Goal: Use online tool/utility: Utilize a website feature to perform a specific function

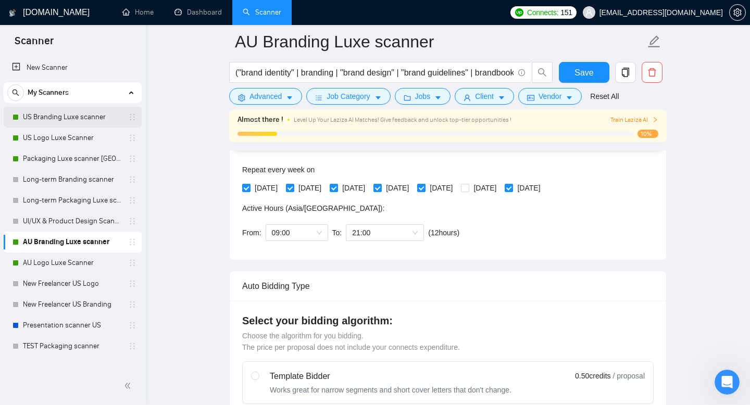
click at [69, 116] on link "US Branding Luxe scanner" at bounding box center [72, 117] width 99 height 21
click at [589, 75] on span "Save" at bounding box center [583, 72] width 19 height 13
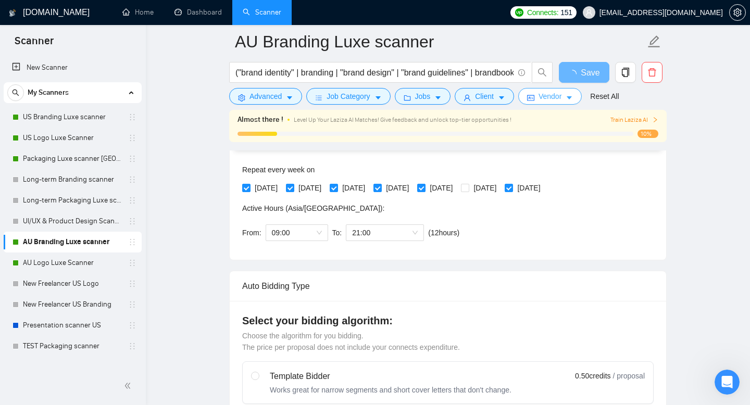
click at [562, 103] on button "Vendor" at bounding box center [550, 96] width 64 height 17
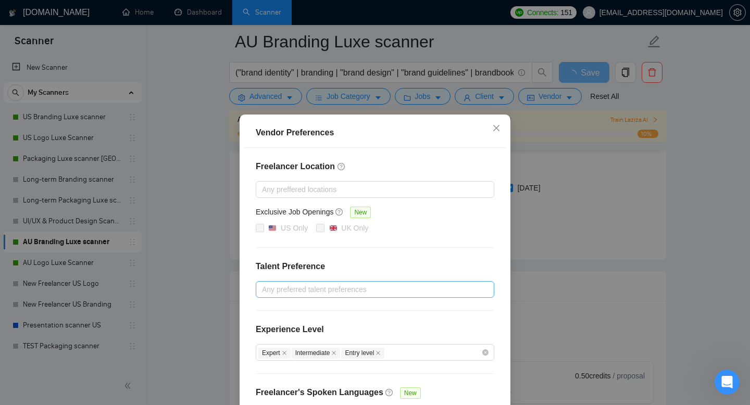
scroll to position [77, 0]
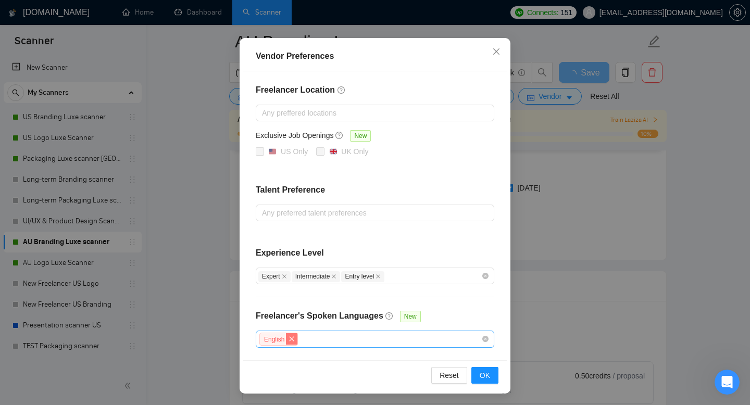
click at [293, 341] on icon "close" at bounding box center [291, 339] width 6 height 6
click at [485, 378] on span "OK" at bounding box center [484, 374] width 10 height 11
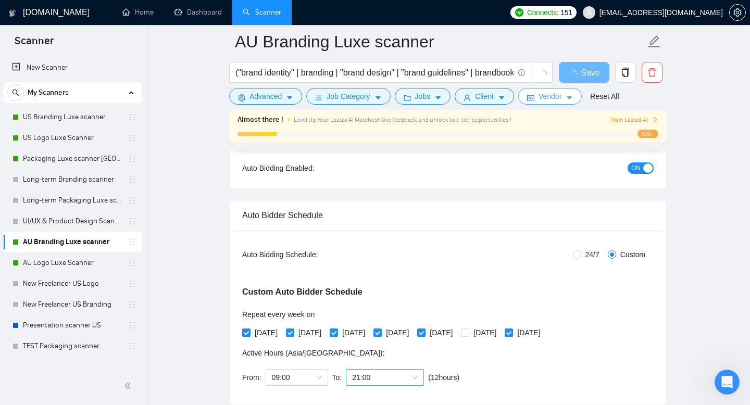
scroll to position [0, 0]
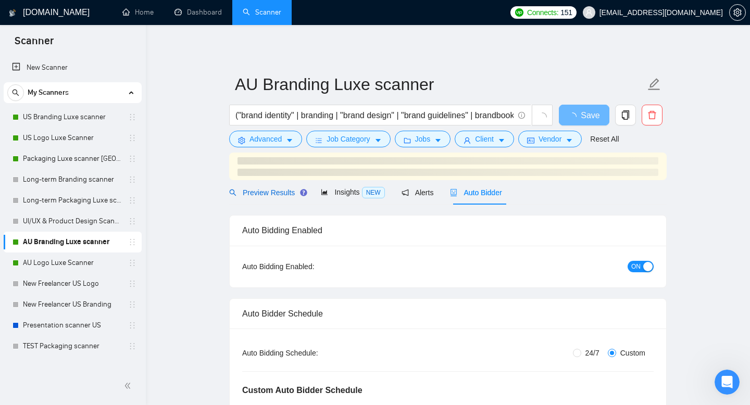
click at [255, 189] on span "Preview Results" at bounding box center [266, 192] width 75 height 8
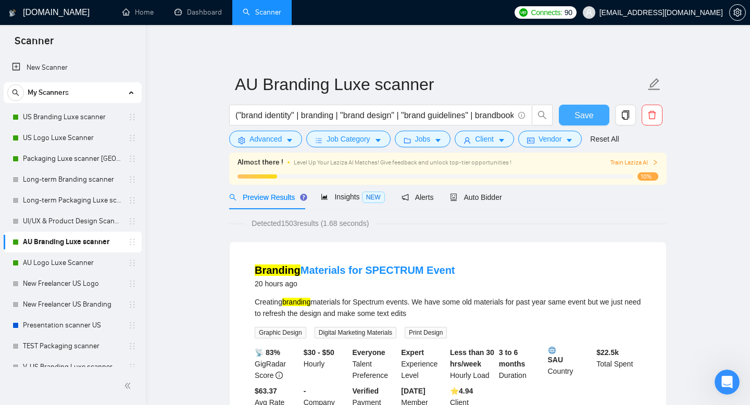
click at [582, 113] on span "Save" at bounding box center [583, 115] width 19 height 13
click at [43, 117] on link "US Branding Luxe scanner" at bounding box center [72, 117] width 99 height 21
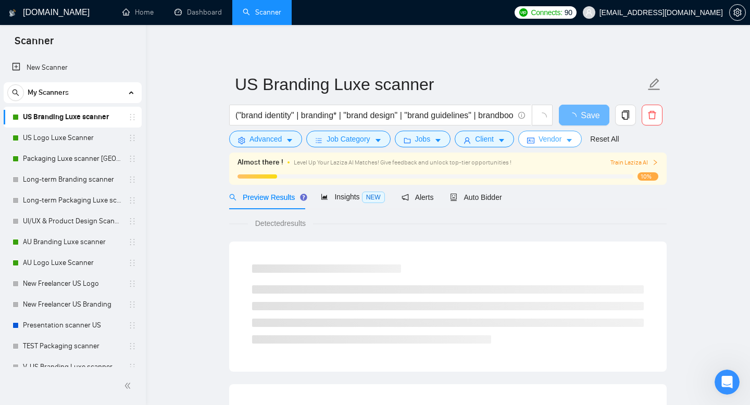
click at [561, 144] on span "Vendor" at bounding box center [549, 138] width 23 height 11
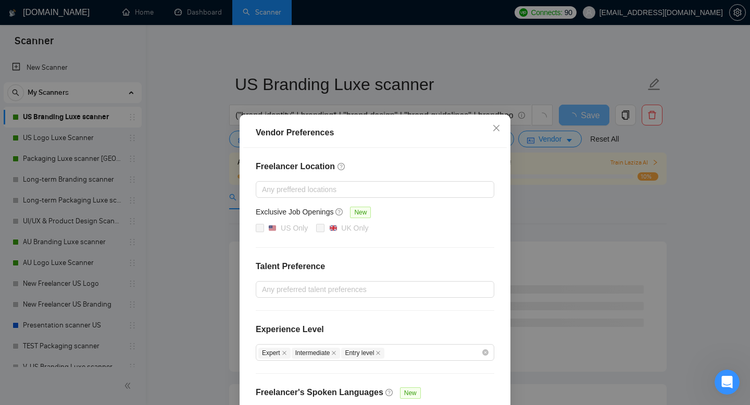
scroll to position [77, 0]
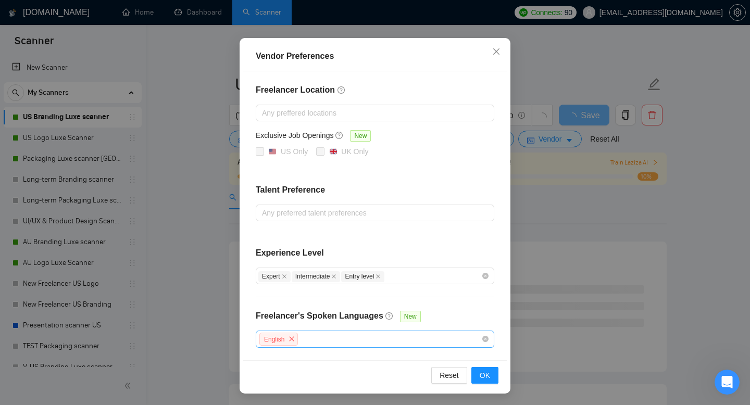
click at [515, 221] on div "Vendor Preferences Freelancer Location Any preffered locations Exclusive Job Op…" at bounding box center [375, 202] width 750 height 405
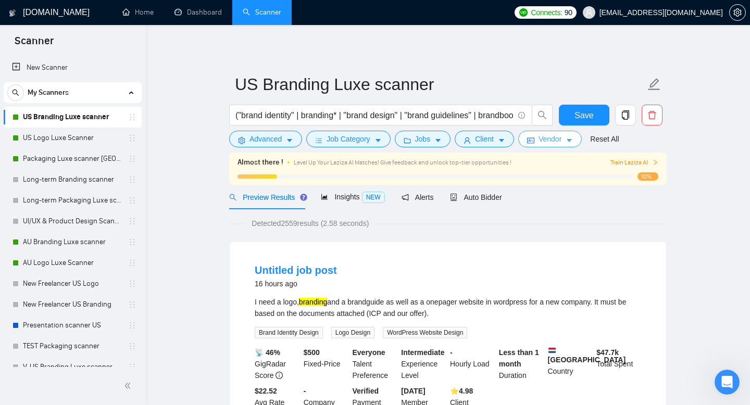
click at [567, 138] on button "Vendor" at bounding box center [550, 139] width 64 height 17
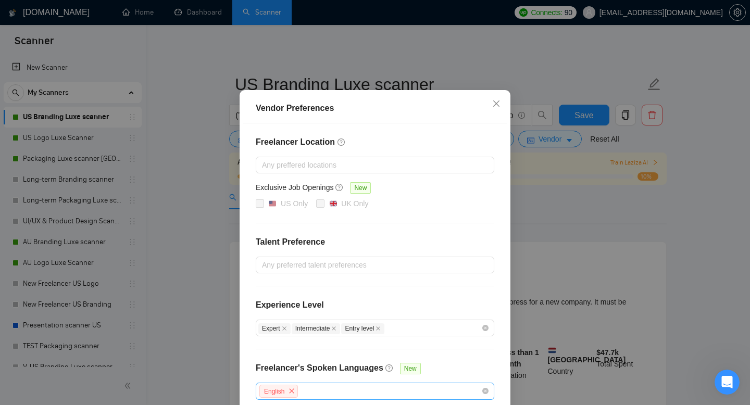
scroll to position [77, 0]
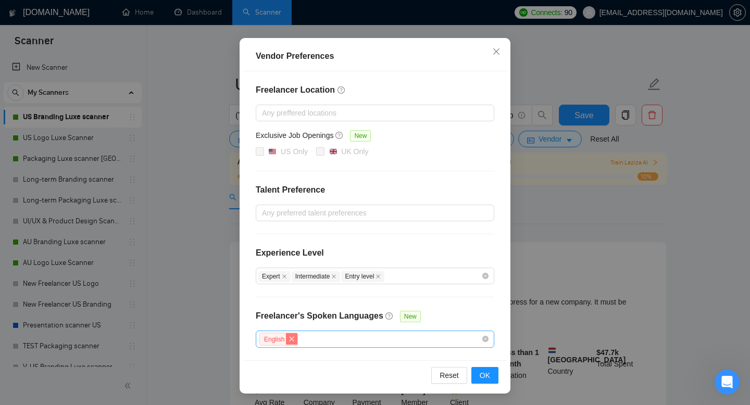
click at [293, 342] on span "close" at bounding box center [291, 338] width 11 height 11
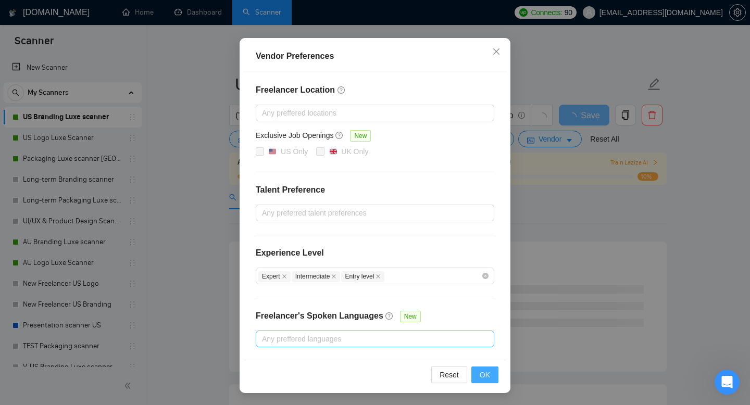
click at [486, 376] on span "OK" at bounding box center [484, 374] width 10 height 11
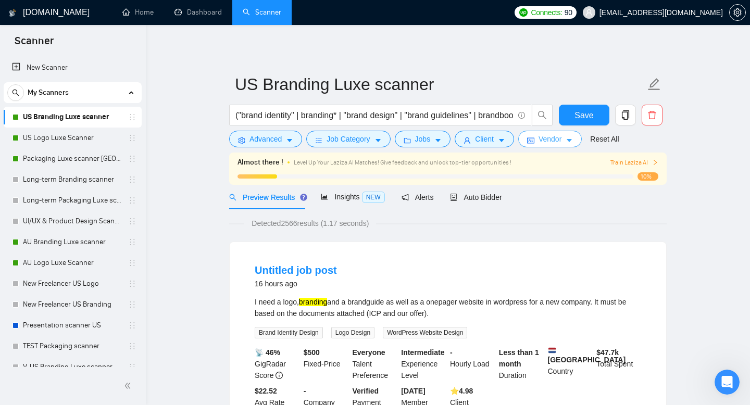
click at [555, 139] on span "Vendor" at bounding box center [549, 138] width 23 height 11
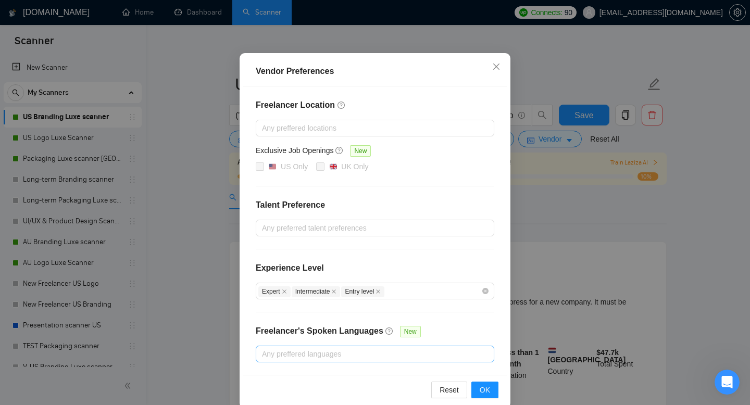
scroll to position [77, 0]
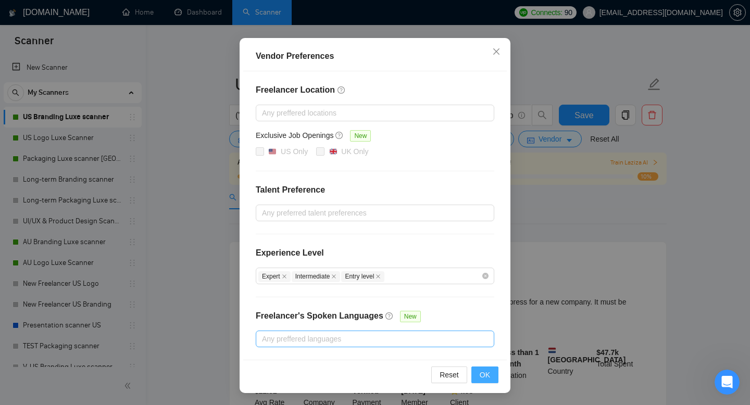
click at [494, 375] on button "OK" at bounding box center [484, 374] width 27 height 17
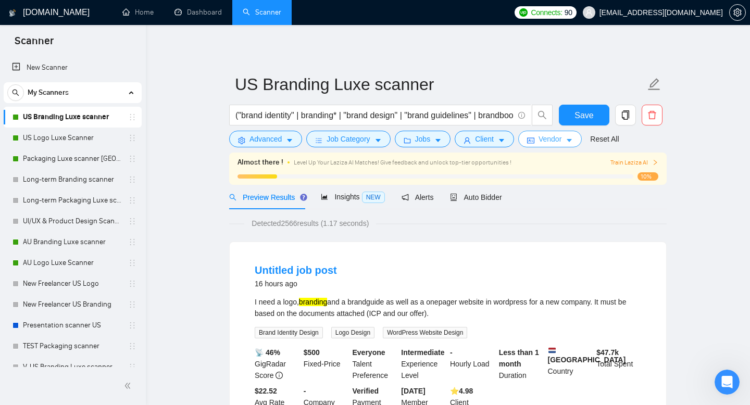
scroll to position [0, 0]
click at [494, 375] on div "- Hourly Load" at bounding box center [472, 364] width 49 height 34
click at [591, 125] on button "Save" at bounding box center [584, 115] width 50 height 21
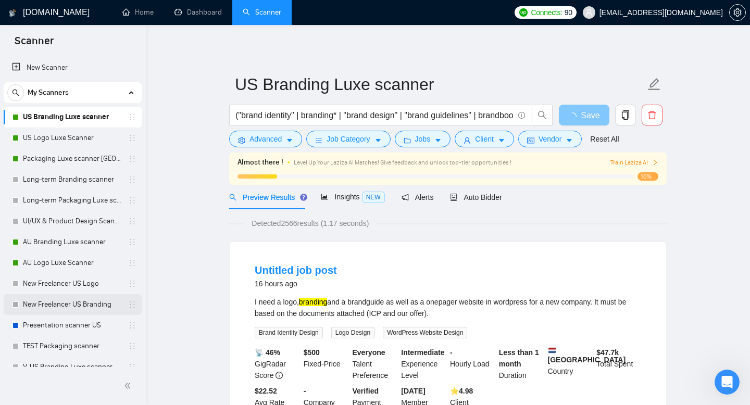
scroll to position [10, 0]
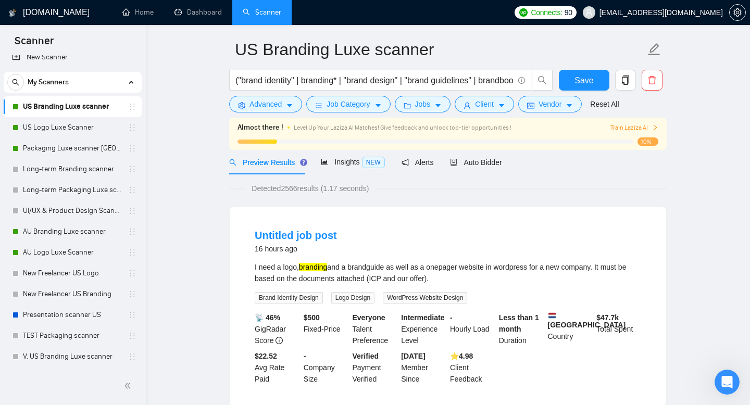
scroll to position [0, 0]
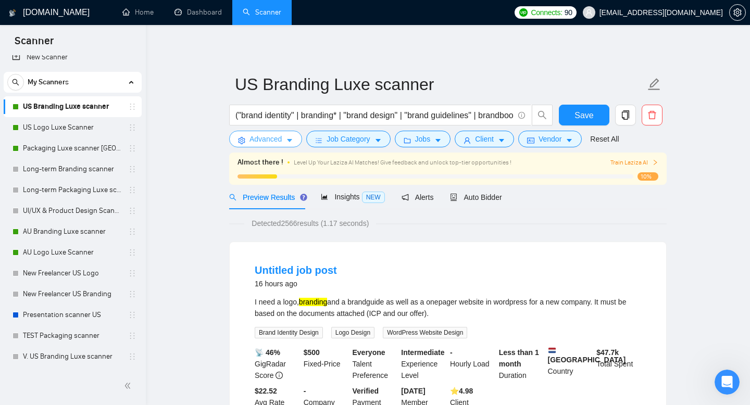
click at [283, 142] on button "Advanced" at bounding box center [265, 139] width 73 height 17
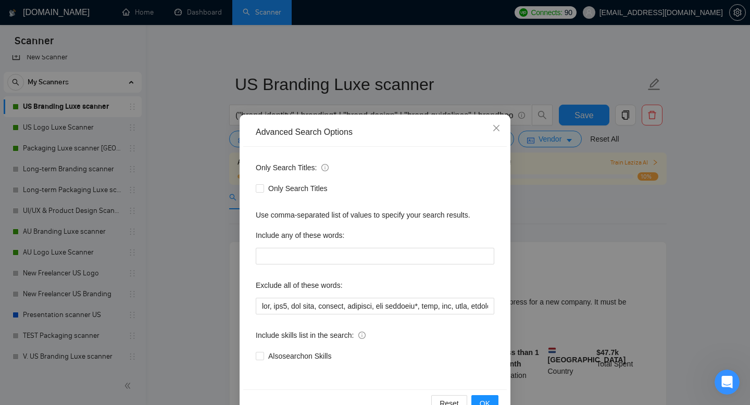
click at [577, 239] on div "Advanced Search Options Only Search Titles: Only Search Titles Use comma-separa…" at bounding box center [375, 202] width 750 height 405
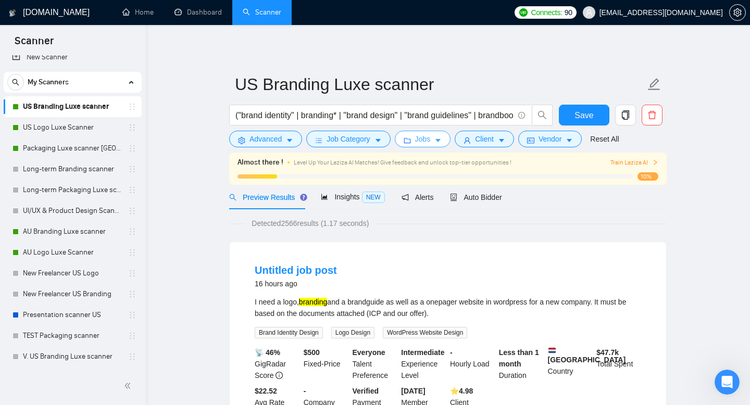
click at [434, 140] on button "Jobs" at bounding box center [423, 139] width 56 height 17
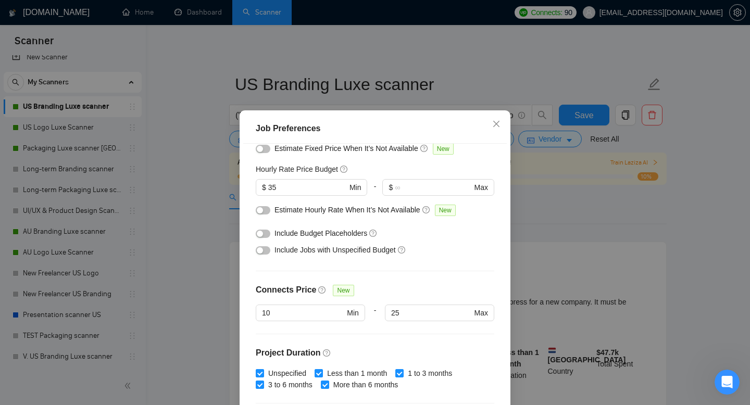
scroll to position [115, 0]
click at [262, 237] on div "button" at bounding box center [260, 235] width 6 height 6
click at [261, 254] on div "button" at bounding box center [260, 251] width 6 height 6
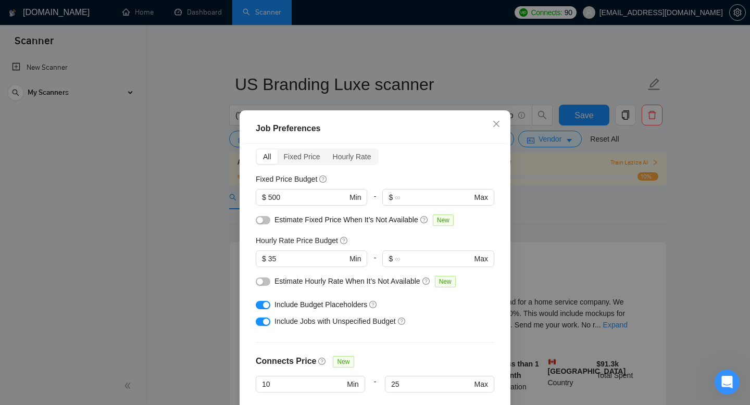
scroll to position [0, 0]
drag, startPoint x: 305, startPoint y: 197, endPoint x: 260, endPoint y: 197, distance: 44.2
click at [260, 197] on span "$ 500 Min" at bounding box center [311, 197] width 111 height 17
click at [362, 173] on div "Fixed Price Budget" at bounding box center [375, 178] width 238 height 11
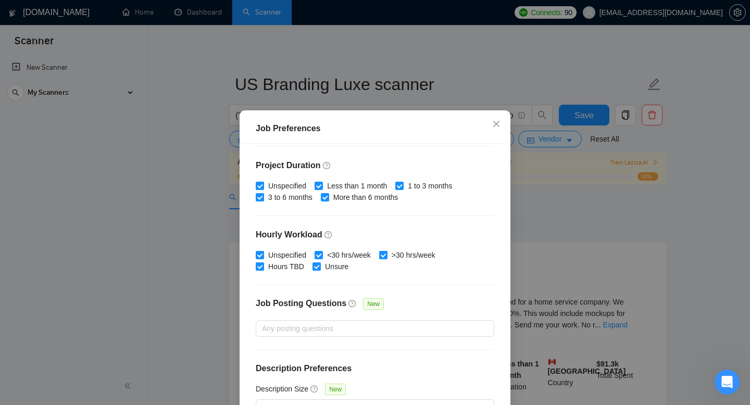
scroll to position [68, 0]
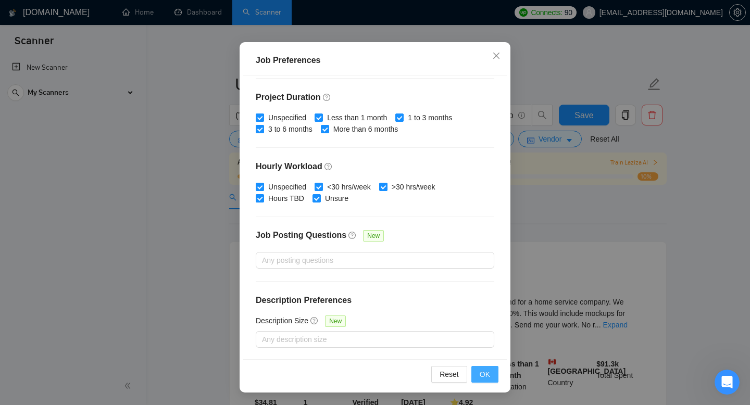
click at [488, 375] on span "OK" at bounding box center [484, 374] width 10 height 11
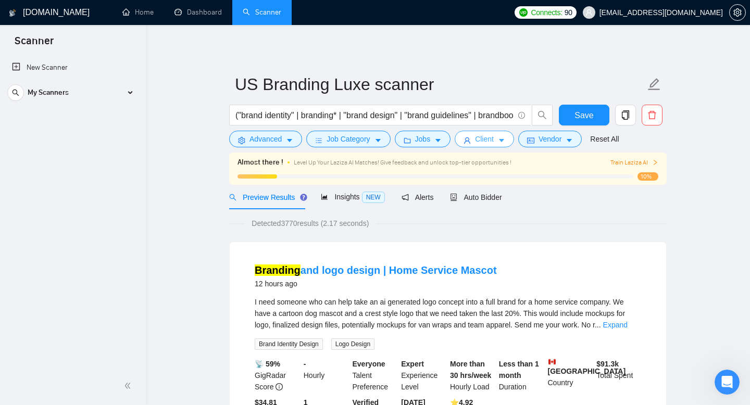
click at [493, 138] on span "Client" at bounding box center [484, 138] width 19 height 11
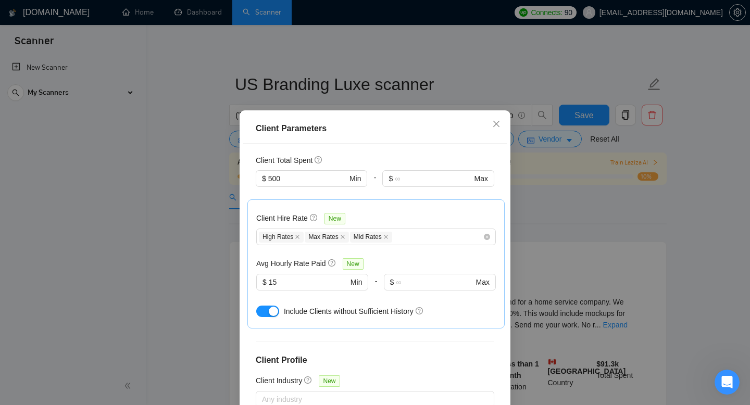
scroll to position [286, 0]
click at [267, 305] on button "button" at bounding box center [267, 310] width 23 height 11
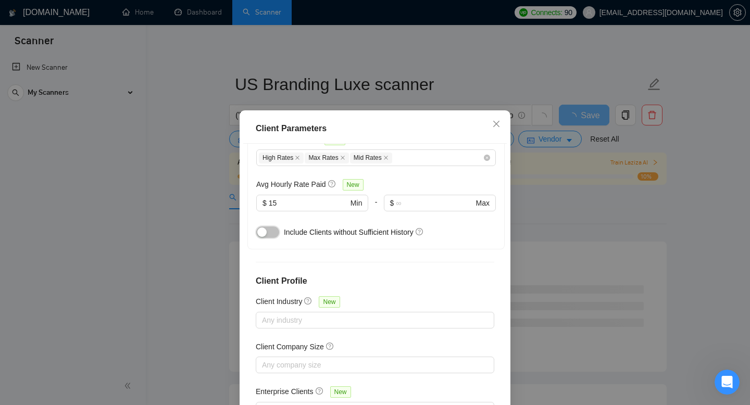
scroll to position [68, 0]
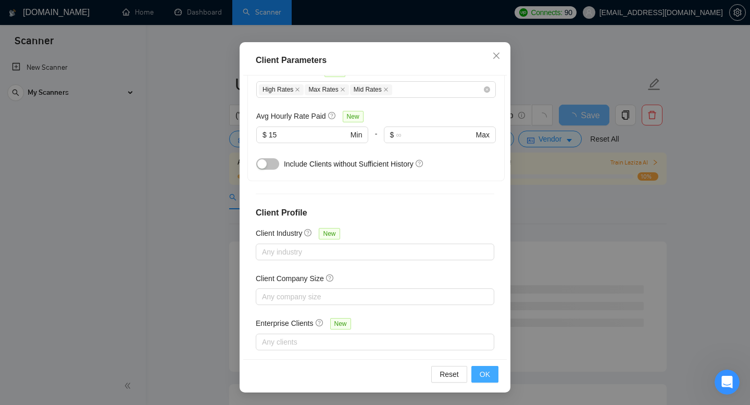
click at [489, 378] on span "OK" at bounding box center [484, 374] width 10 height 11
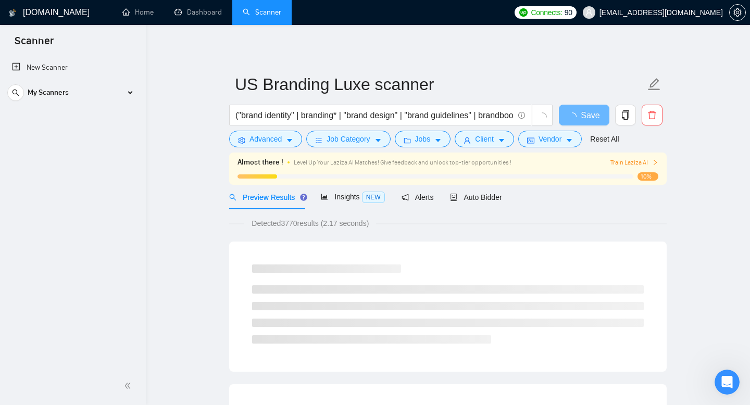
scroll to position [20, 0]
click at [438, 141] on icon "caret-down" at bounding box center [437, 140] width 7 height 7
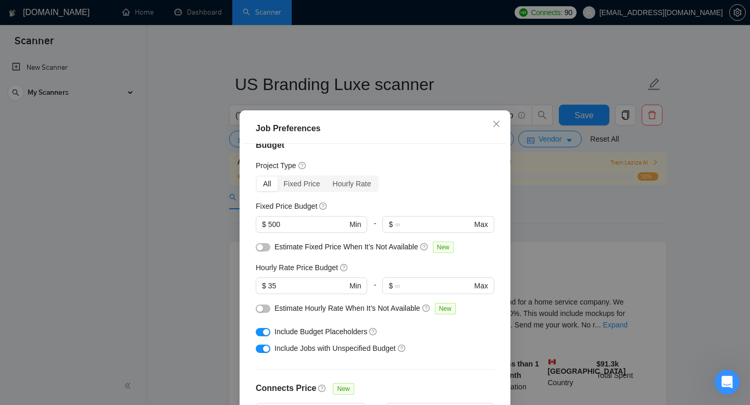
scroll to position [14, 0]
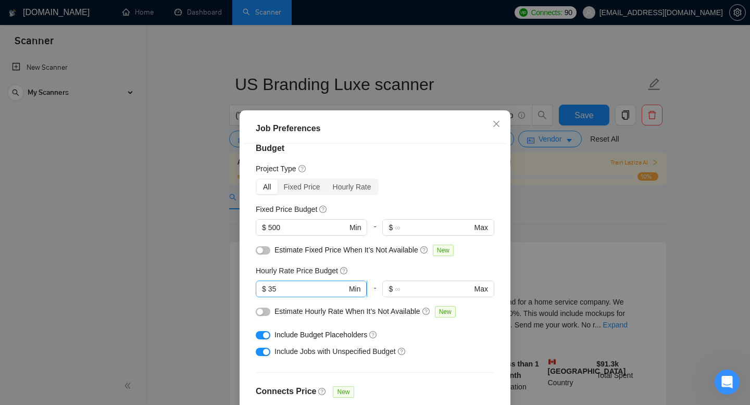
click at [288, 290] on input "35" at bounding box center [307, 288] width 79 height 11
type input "3"
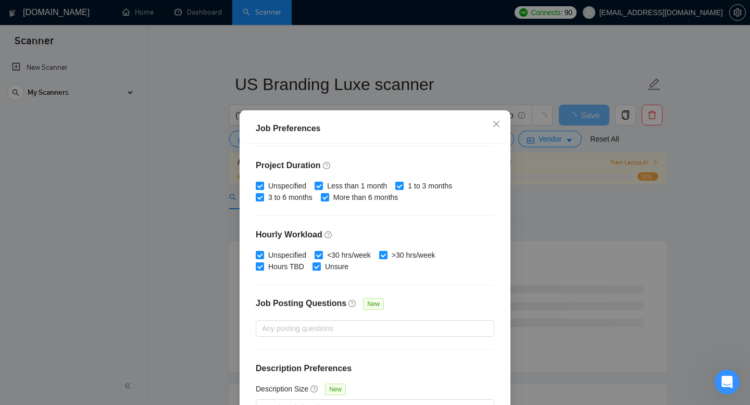
scroll to position [68, 0]
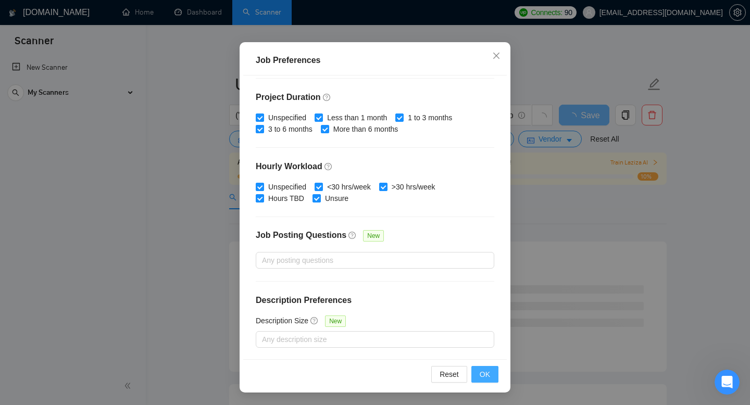
click at [491, 372] on button "OK" at bounding box center [484, 374] width 27 height 17
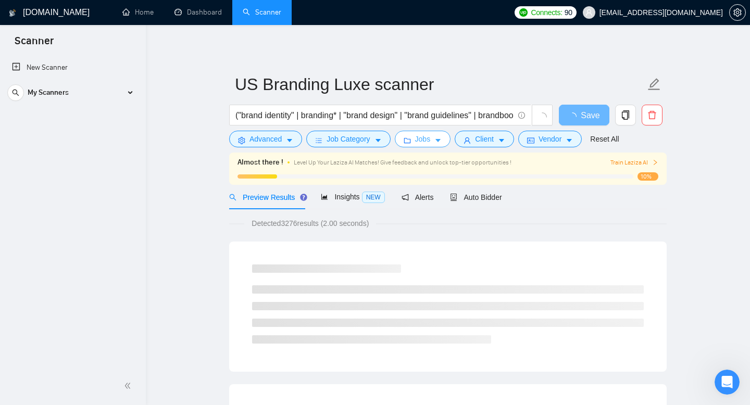
scroll to position [0, 0]
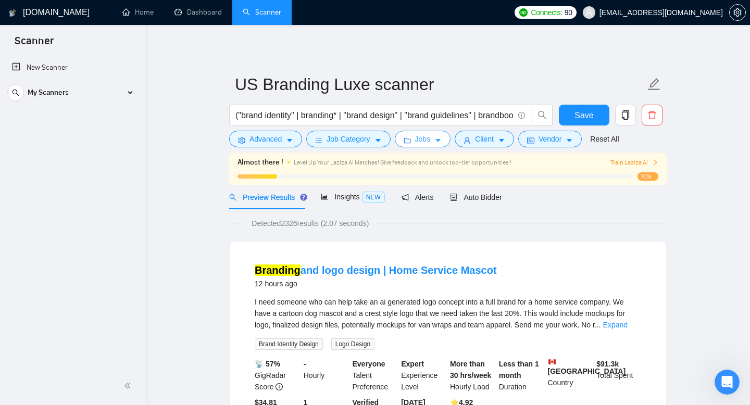
click at [424, 142] on span "Jobs" at bounding box center [423, 138] width 16 height 11
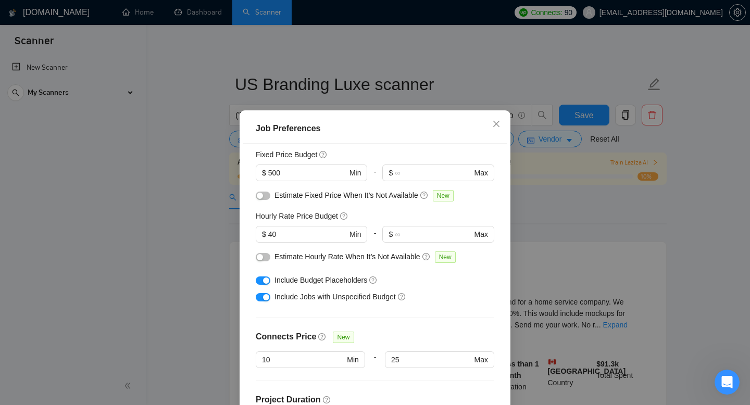
scroll to position [68, 0]
drag, startPoint x: 287, startPoint y: 233, endPoint x: 259, endPoint y: 233, distance: 28.6
click at [259, 233] on span "$ 40 Min" at bounding box center [311, 234] width 111 height 17
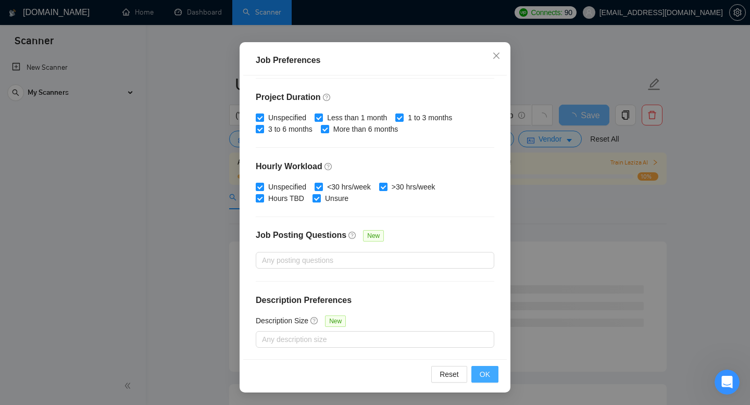
type input "35"
click at [482, 378] on span "OK" at bounding box center [484, 374] width 10 height 11
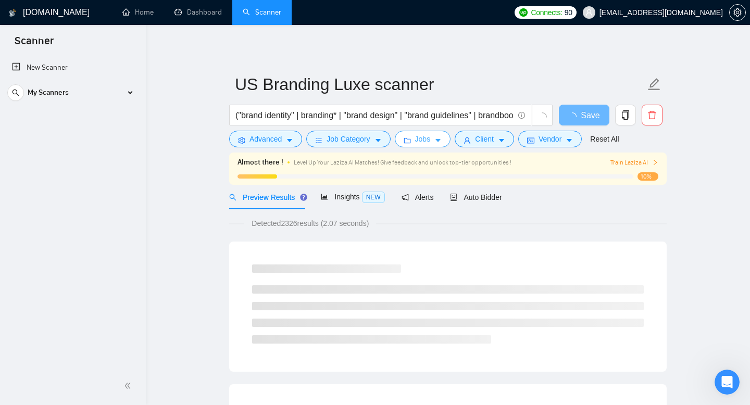
scroll to position [0, 0]
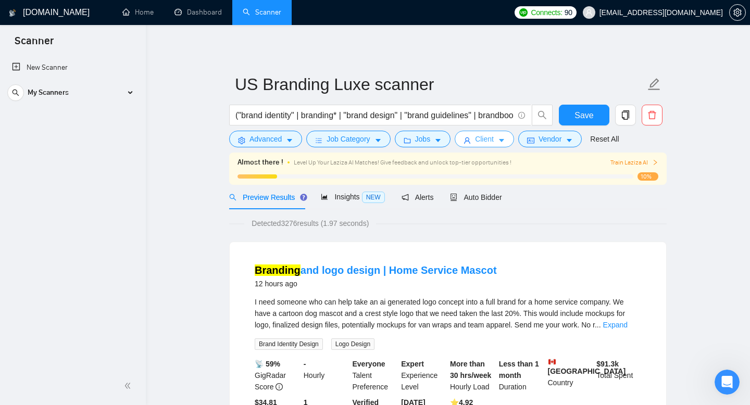
click at [482, 137] on span "Client" at bounding box center [484, 138] width 19 height 11
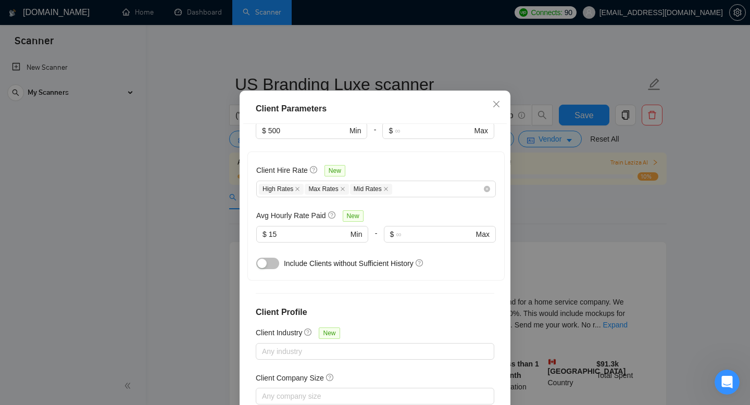
scroll to position [288, 0]
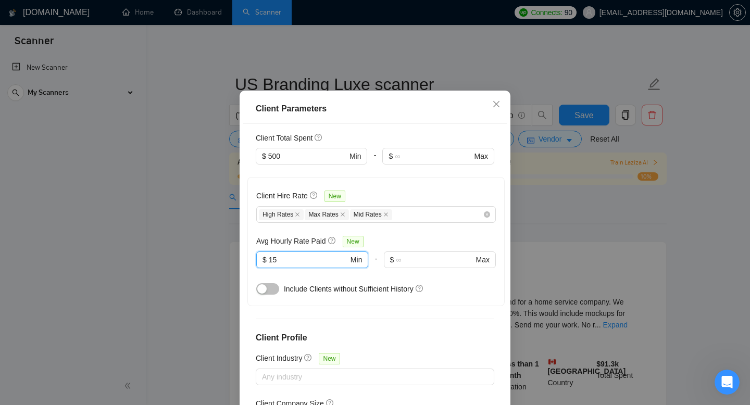
drag, startPoint x: 288, startPoint y: 265, endPoint x: 247, endPoint y: 261, distance: 40.8
click at [248, 262] on div "Client Hire Rate New High Rates Max Rates Mid Rates Avg Hourly Rate Paid New 15…" at bounding box center [375, 241] width 257 height 129
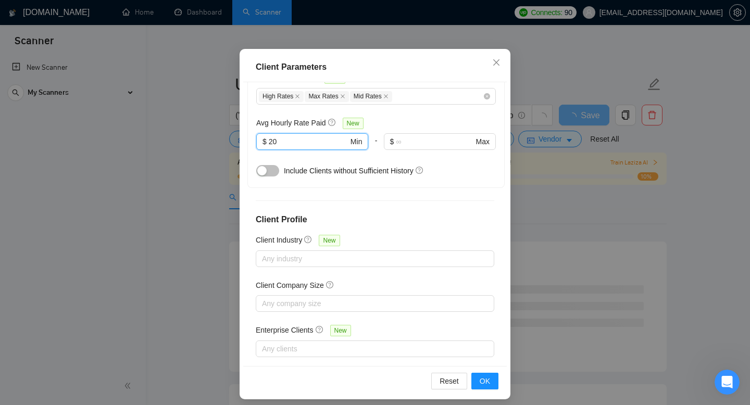
scroll to position [68, 0]
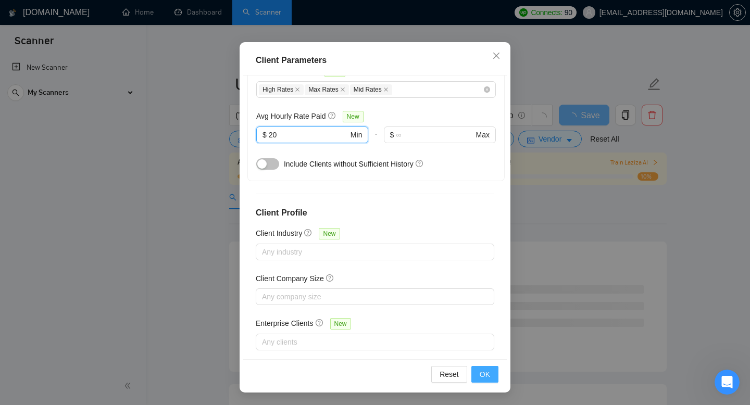
type input "20"
click at [481, 372] on span "OK" at bounding box center [484, 374] width 10 height 11
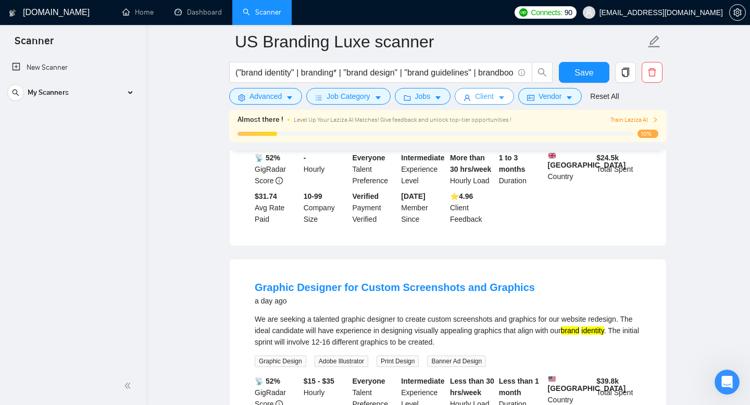
scroll to position [1103, 0]
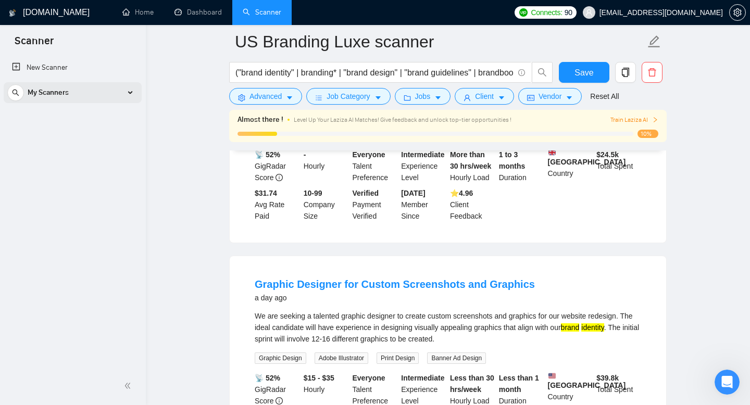
click at [115, 90] on div "My Scanners" at bounding box center [72, 92] width 131 height 21
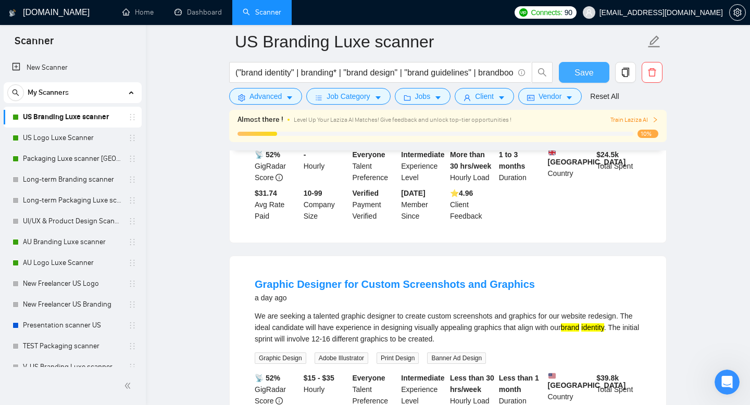
click at [587, 78] on span "Save" at bounding box center [583, 72] width 19 height 13
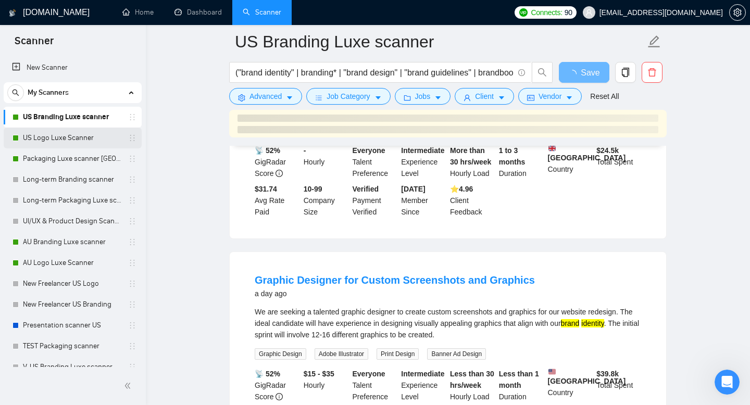
click at [67, 140] on link "US Logo Luxe Scanner" at bounding box center [72, 138] width 99 height 21
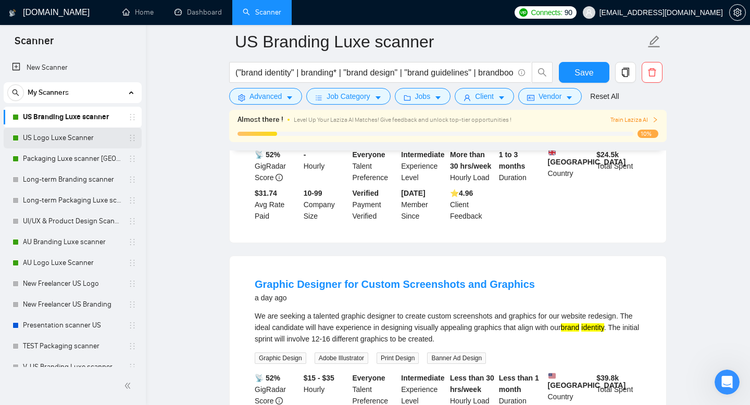
click at [50, 144] on link "US Logo Luxe Scanner" at bounding box center [72, 138] width 99 height 21
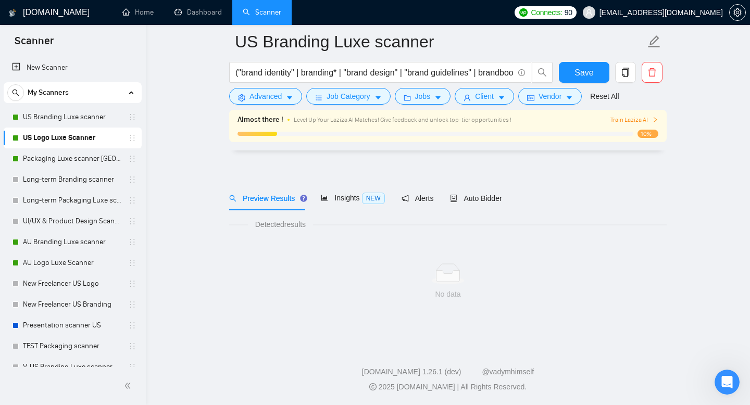
scroll to position [7, 0]
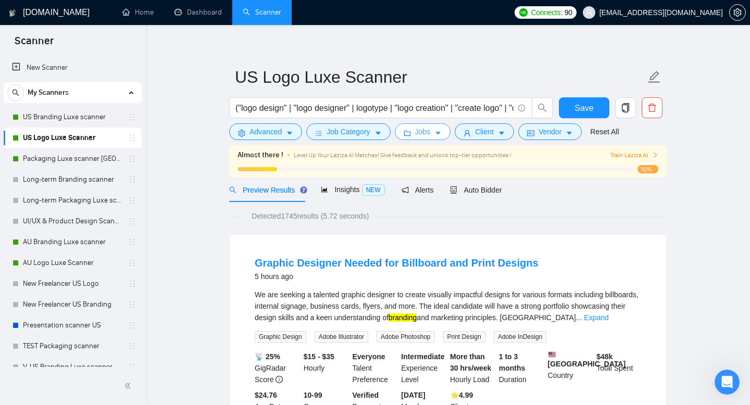
click at [431, 131] on span "Jobs" at bounding box center [423, 131] width 16 height 11
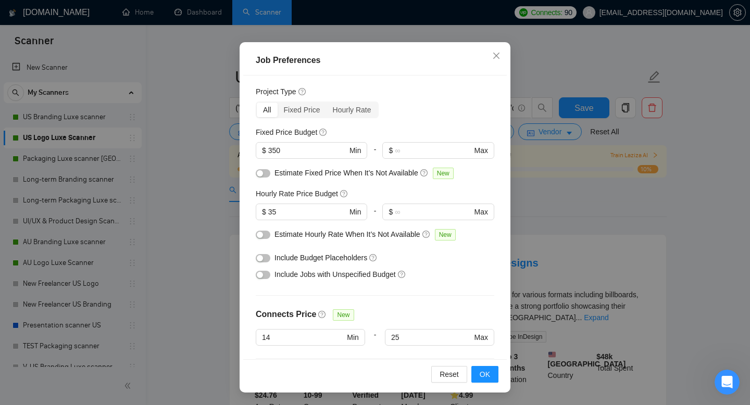
scroll to position [29, 0]
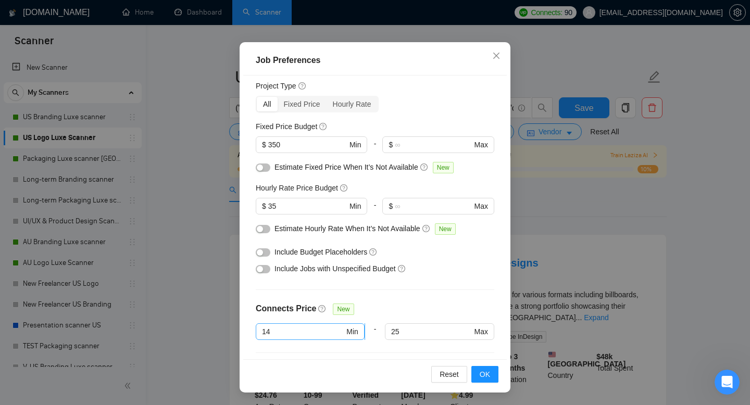
click at [320, 328] on input "14" at bounding box center [303, 331] width 82 height 11
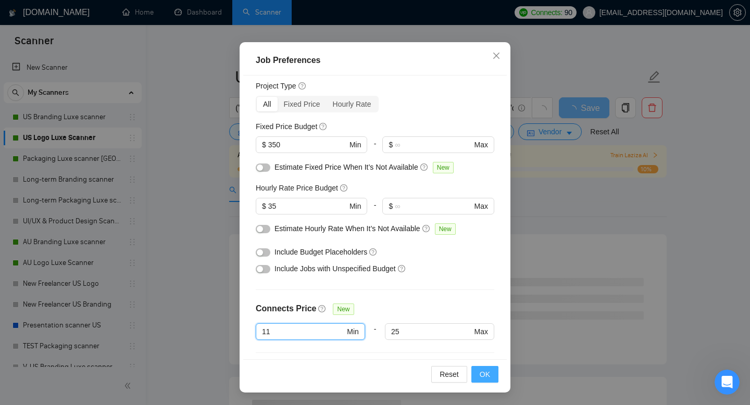
type input "11"
click at [492, 373] on button "OK" at bounding box center [484, 374] width 27 height 17
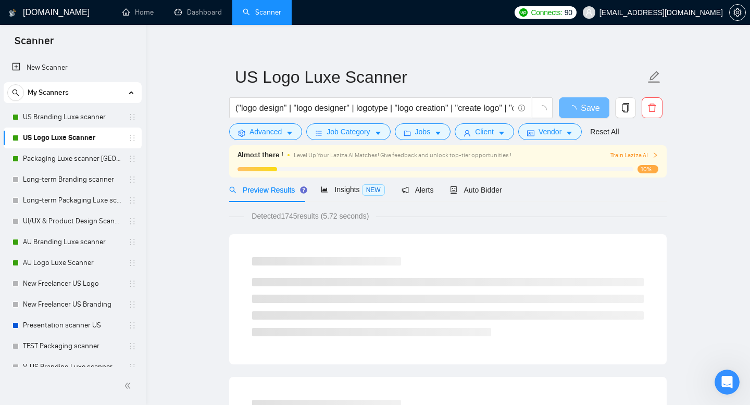
scroll to position [20, 0]
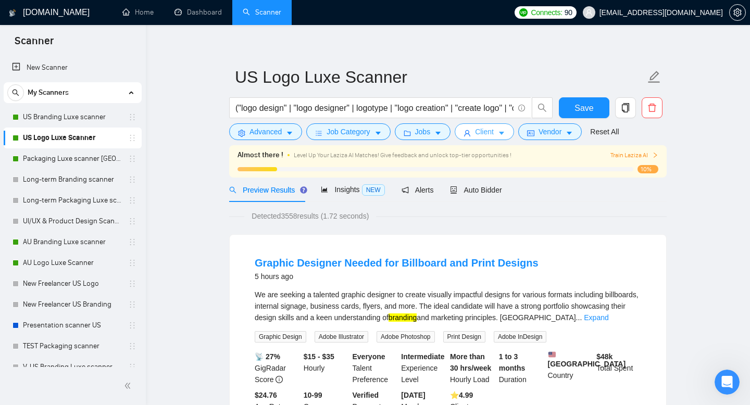
click at [478, 136] on button "Client" at bounding box center [483, 131] width 59 height 17
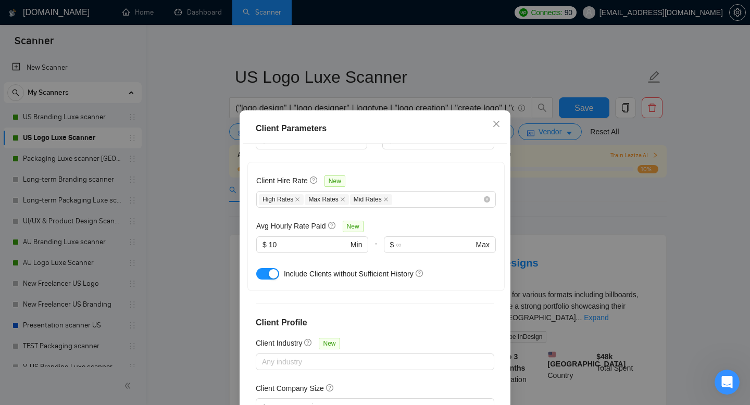
scroll to position [323, 0]
drag, startPoint x: 296, startPoint y: 233, endPoint x: 194, endPoint y: 204, distance: 106.1
click at [195, 205] on div "Client Parameters Client Location Include Client Countries Select Exclude Clien…" at bounding box center [375, 202] width 750 height 405
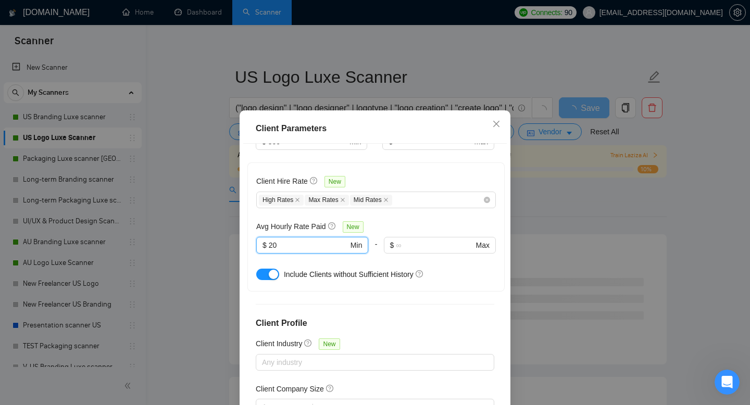
type input "20"
click at [333, 267] on div "Client Hire Rate New High Rates Max Rates Mid Rates Avg Hourly Rate Paid New 20…" at bounding box center [375, 226] width 257 height 129
click at [263, 269] on button "button" at bounding box center [267, 274] width 23 height 11
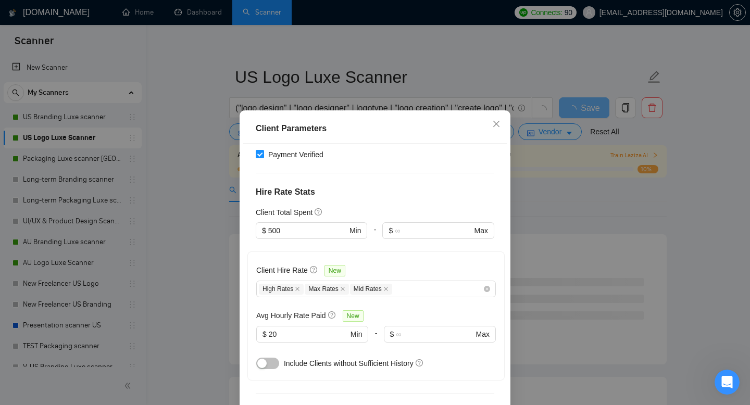
scroll to position [243, 0]
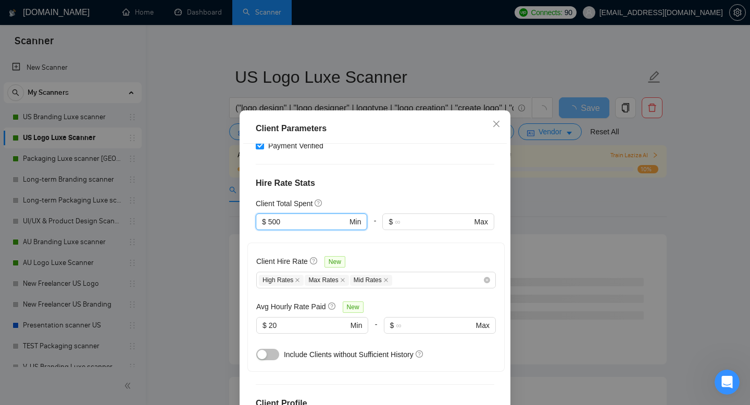
drag, startPoint x: 288, startPoint y: 202, endPoint x: 221, endPoint y: 194, distance: 67.1
click at [231, 196] on div "Client Parameters Client Location Include Client Countries Select Exclude Clien…" at bounding box center [375, 202] width 750 height 405
click at [366, 177] on h4 "Hire Rate Stats" at bounding box center [375, 183] width 238 height 12
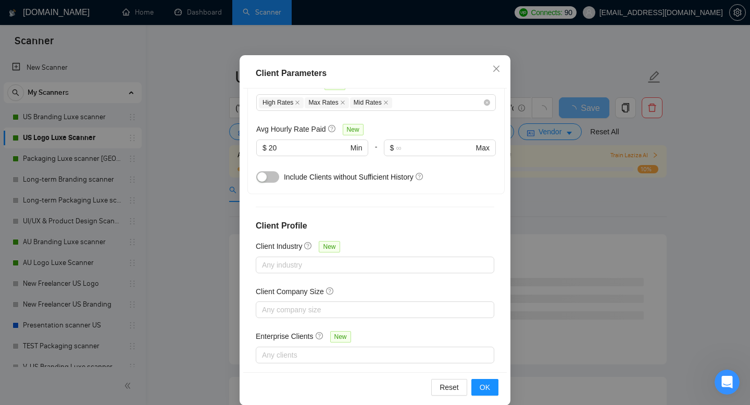
scroll to position [68, 0]
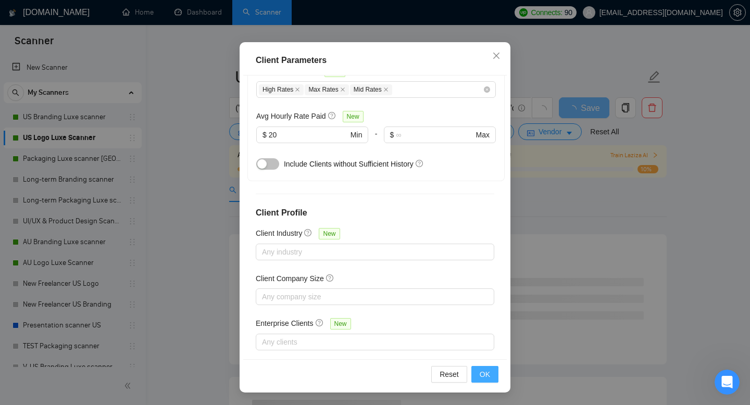
click at [486, 378] on span "OK" at bounding box center [484, 374] width 10 height 11
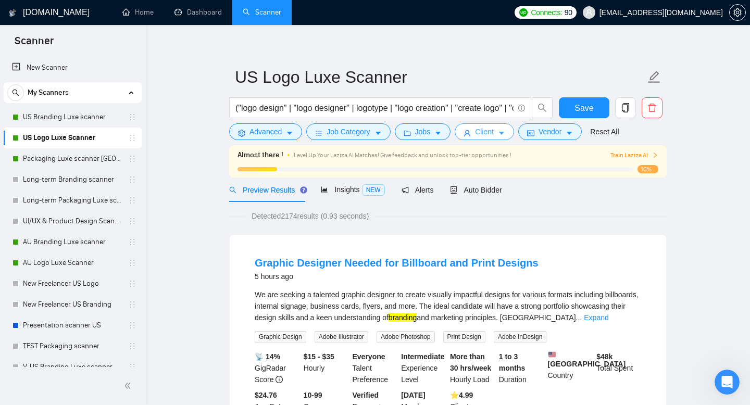
scroll to position [0, 0]
click at [481, 136] on span "Client" at bounding box center [484, 131] width 19 height 11
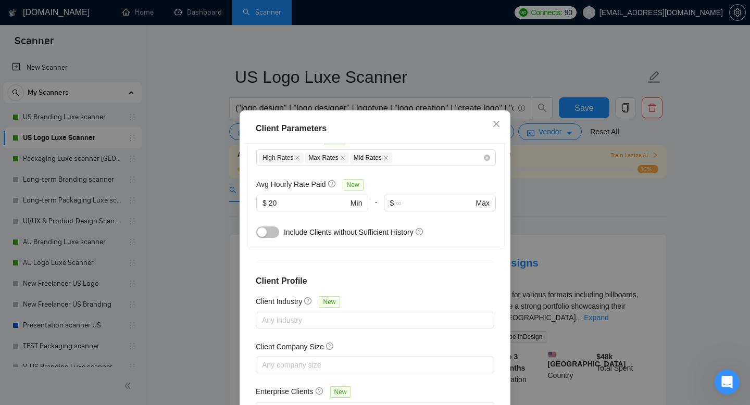
click at [577, 262] on div "Client Parameters Client Location Include Client Countries Select Exclude Clien…" at bounding box center [375, 202] width 750 height 405
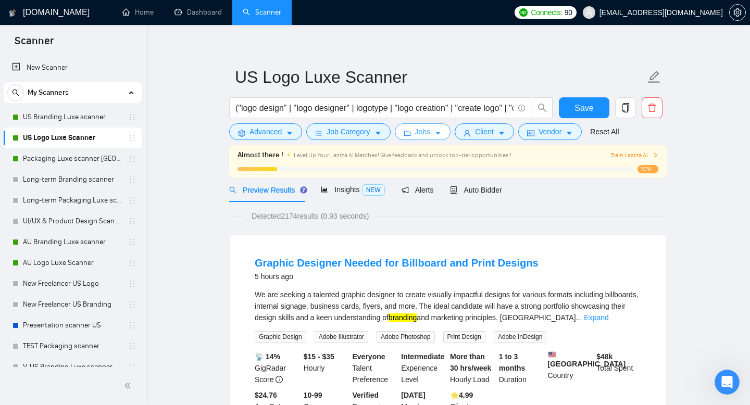
click at [428, 136] on span "Jobs" at bounding box center [423, 131] width 16 height 11
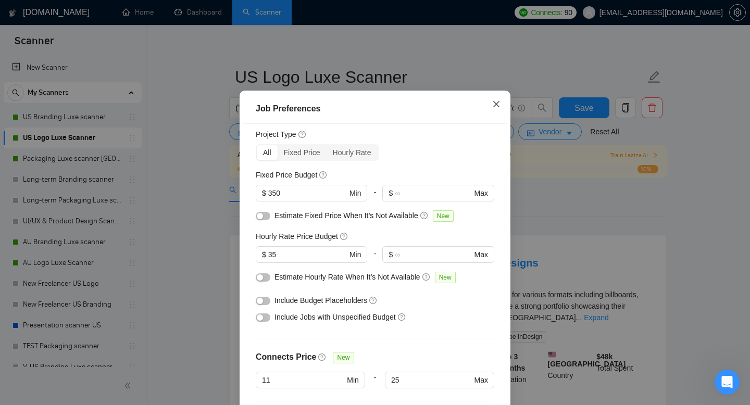
click at [495, 108] on icon "close" at bounding box center [496, 104] width 8 height 8
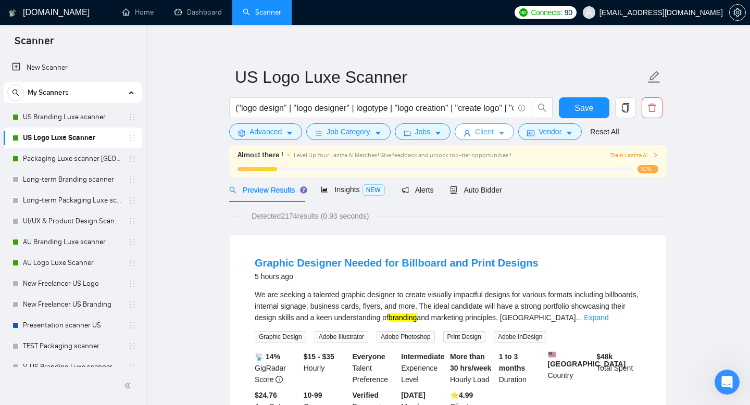
click at [494, 133] on span "Client" at bounding box center [484, 131] width 19 height 11
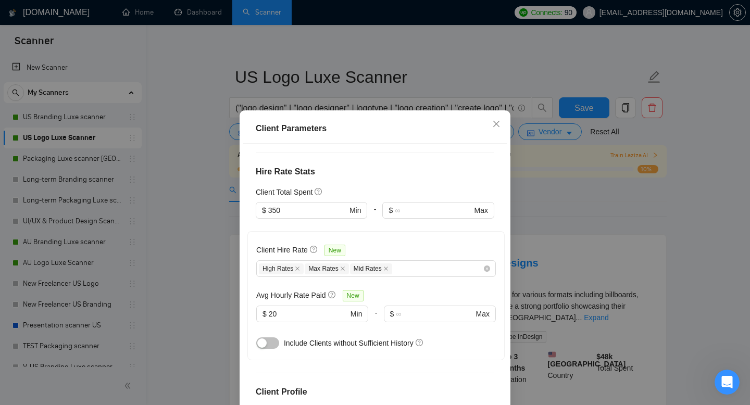
scroll to position [256, 0]
drag, startPoint x: 326, startPoint y: 191, endPoint x: 250, endPoint y: 188, distance: 75.5
click at [251, 188] on div "Client Location Include Client Countries Select Exclude Client Countries [GEOGR…" at bounding box center [374, 286] width 263 height 284
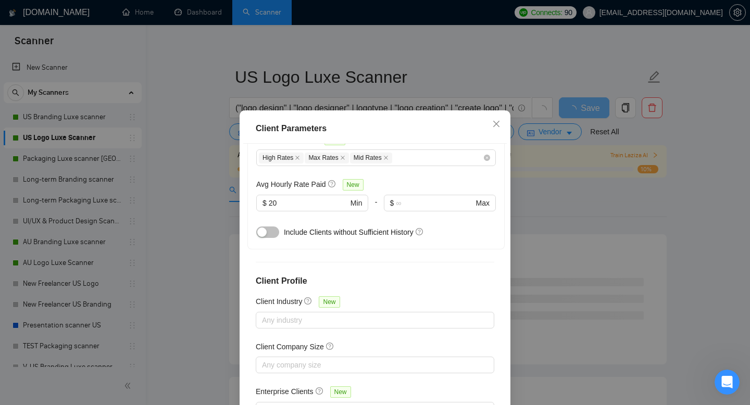
scroll to position [68, 0]
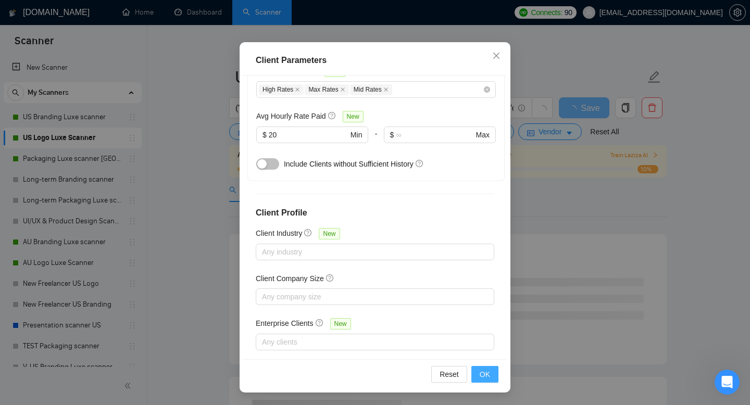
type input "200"
click at [485, 375] on span "OK" at bounding box center [484, 374] width 10 height 11
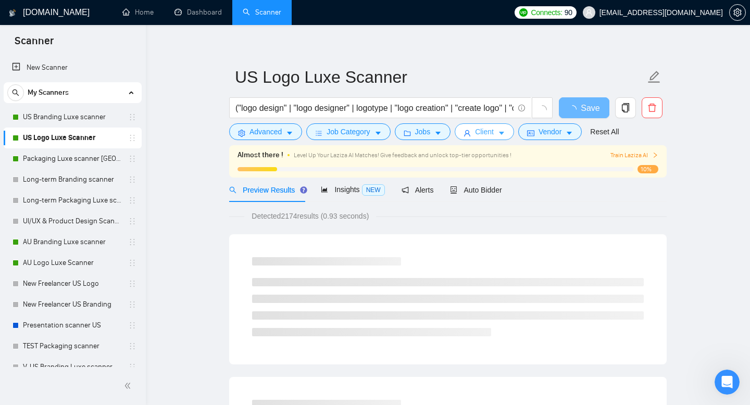
scroll to position [0, 0]
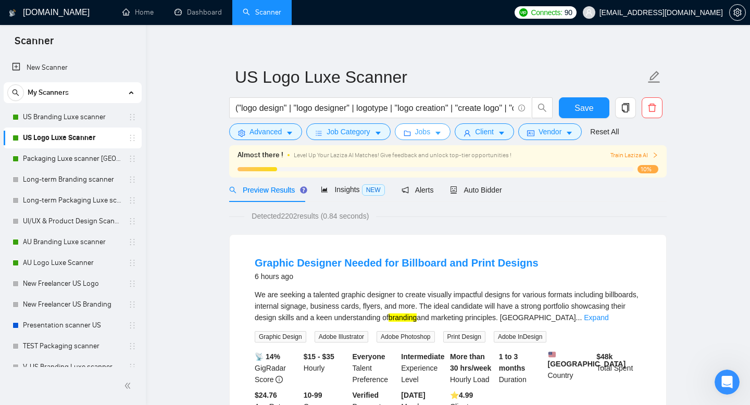
click at [448, 135] on button "Jobs" at bounding box center [423, 131] width 56 height 17
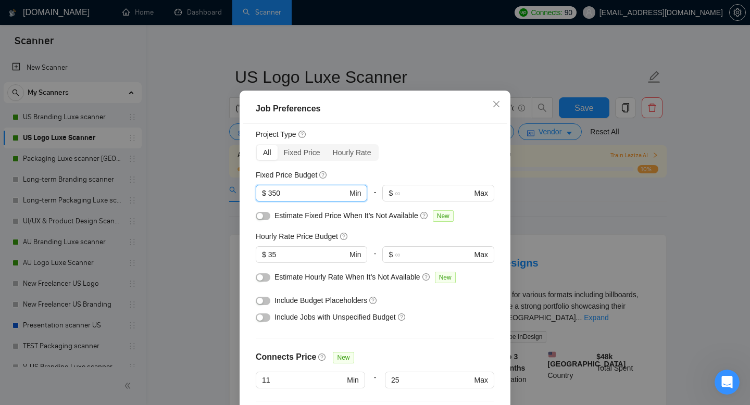
drag, startPoint x: 311, startPoint y: 212, endPoint x: 251, endPoint y: 208, distance: 59.5
click at [251, 208] on div "Budget Project Type All Fixed Price Hourly Rate Fixed Price Budget 350 $ 350 Mi…" at bounding box center [374, 266] width 263 height 284
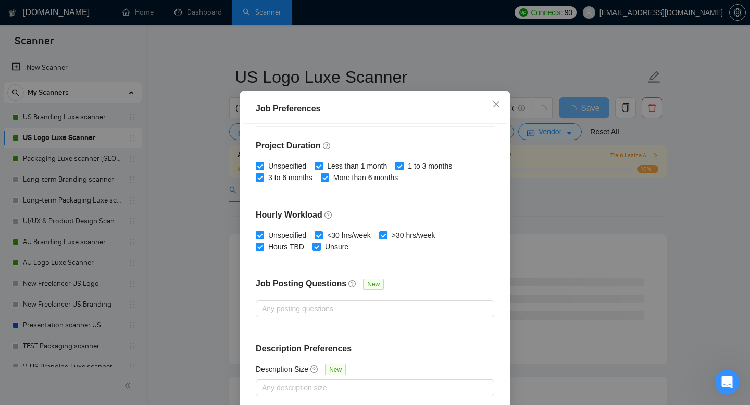
scroll to position [68, 0]
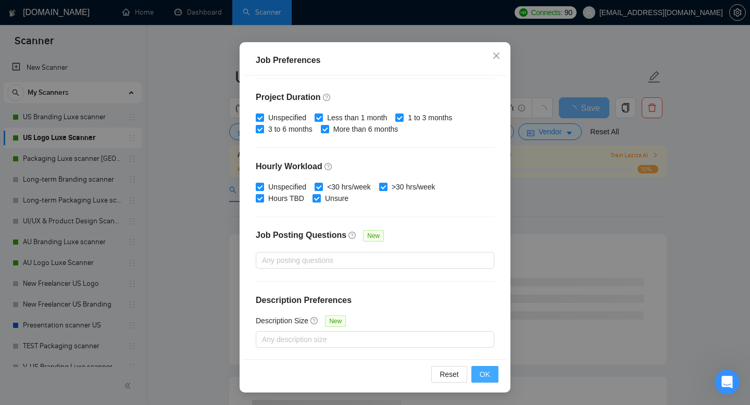
type input "500"
click at [486, 375] on span "OK" at bounding box center [484, 374] width 10 height 11
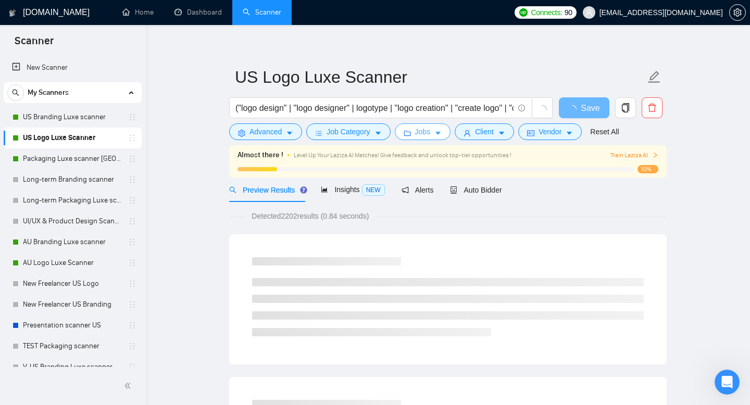
scroll to position [0, 0]
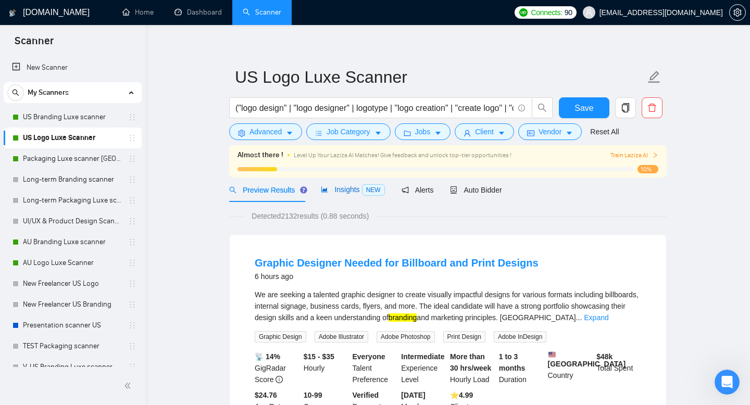
click at [356, 192] on span "Insights NEW" at bounding box center [353, 189] width 64 height 8
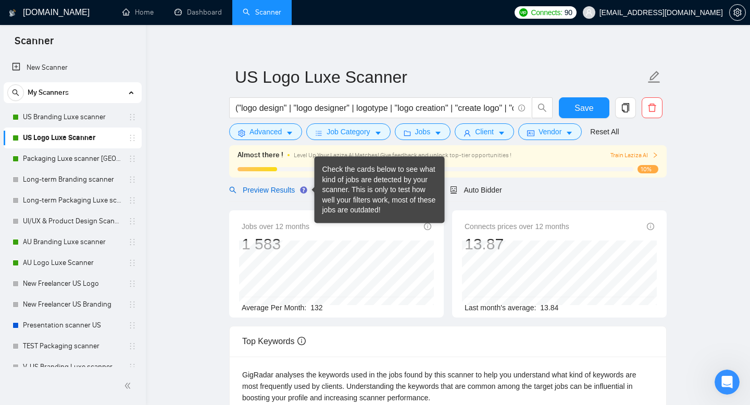
click at [274, 189] on span "Preview Results" at bounding box center [266, 190] width 75 height 8
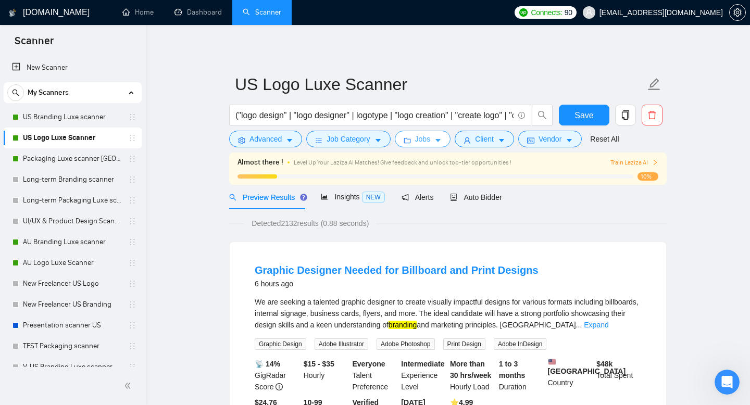
click at [431, 144] on span "Jobs" at bounding box center [423, 138] width 16 height 11
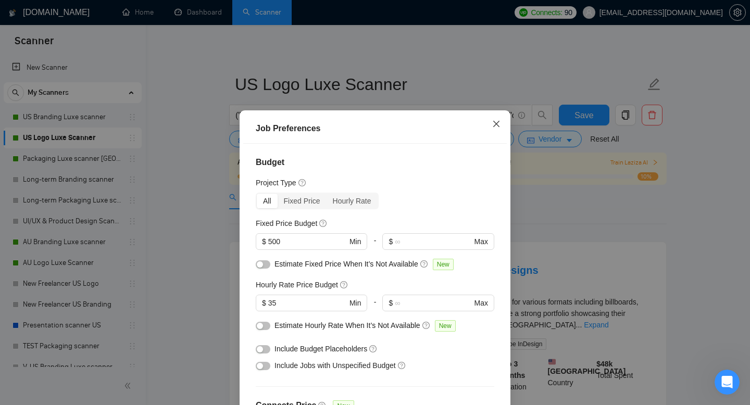
click at [494, 124] on icon "close" at bounding box center [496, 124] width 8 height 8
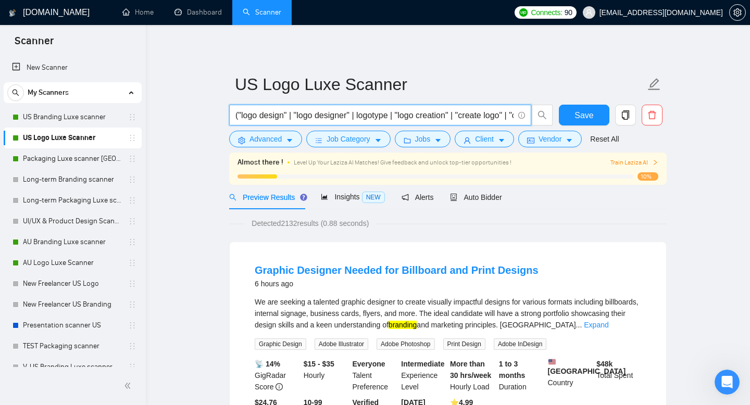
click at [284, 115] on input "("logo design" | "logo designer" | logotype | "logo creation" | "create logo" |…" at bounding box center [374, 115] width 278 height 13
click at [396, 115] on input "("logo design" | "logo designer" | logotype | "logo creation" | "create logo" |…" at bounding box center [374, 115] width 278 height 13
click at [447, 115] on input "("logo design" | "logo designer" | logotype | "logo creation" | "create logo" |…" at bounding box center [374, 115] width 278 height 13
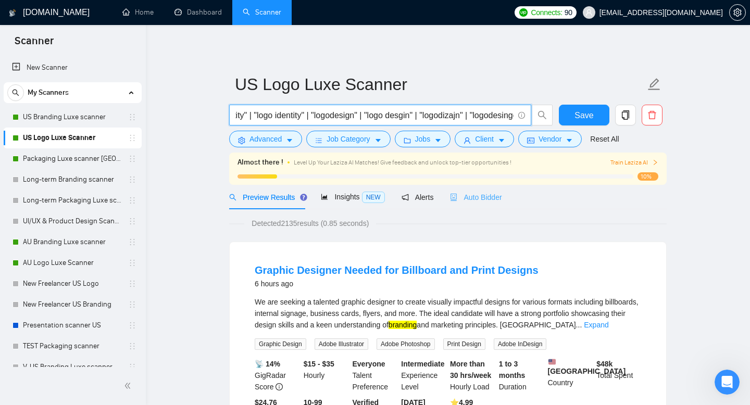
type input "("logo design" | "logo designer" | logotype | "logo creation" | "create logo" |…"
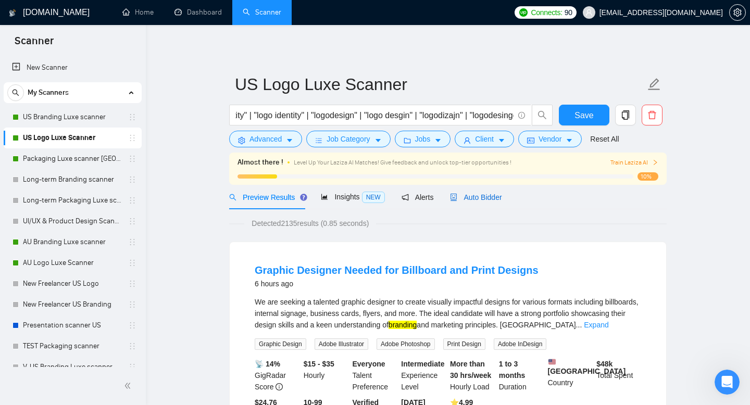
scroll to position [0, 0]
click at [474, 201] on div "Auto Bidder" at bounding box center [476, 197] width 52 height 11
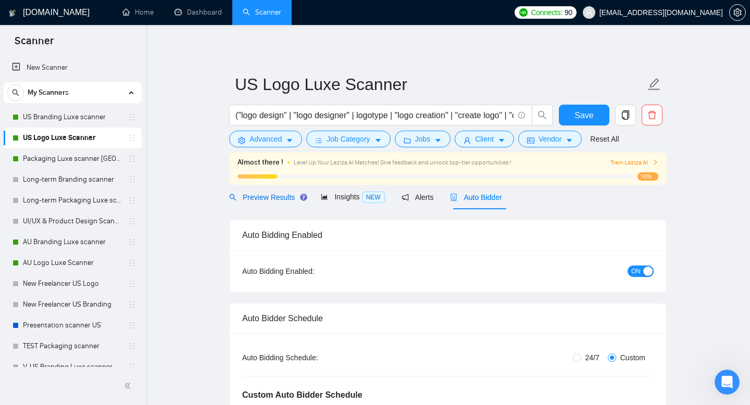
click at [258, 198] on span "Preview Results" at bounding box center [266, 197] width 75 height 8
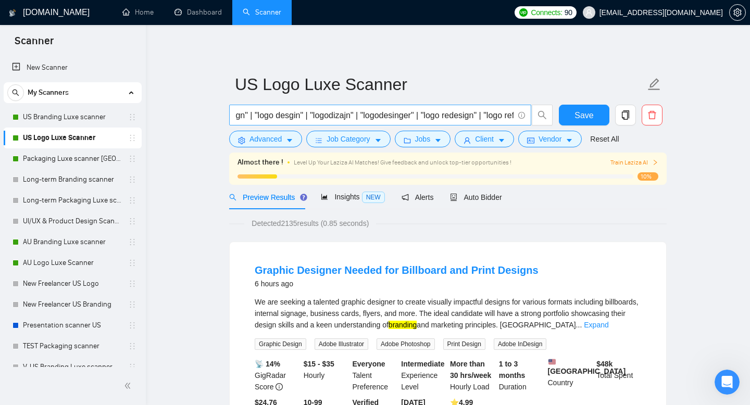
scroll to position [0, 698]
click at [335, 115] on input "("logo design" | "logo designer" | logotype | "logo creation" | "create logo" |…" at bounding box center [374, 115] width 278 height 13
type input "("logo design" | "logo designer" | logotype | "logo creation" | "create logo" |…"
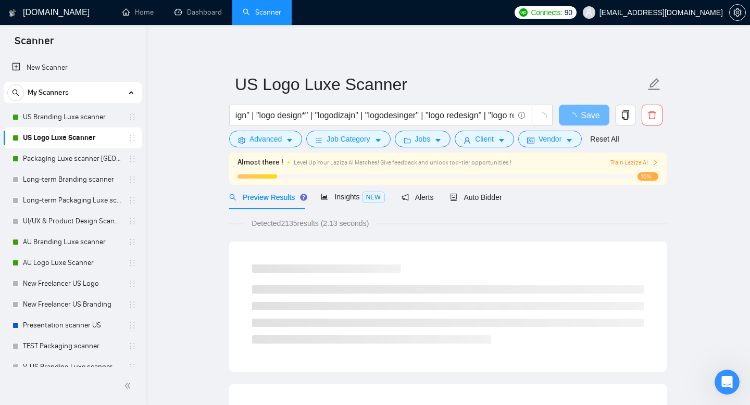
scroll to position [0, 0]
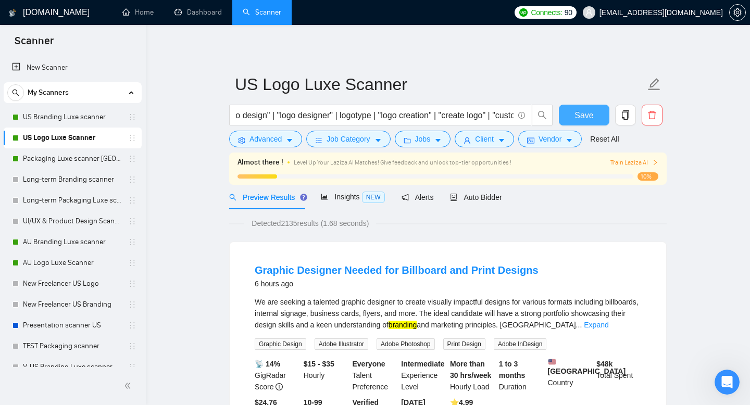
scroll to position [0, 16]
click at [581, 108] on button "Save" at bounding box center [584, 115] width 50 height 21
click at [431, 138] on span "Jobs" at bounding box center [423, 138] width 16 height 11
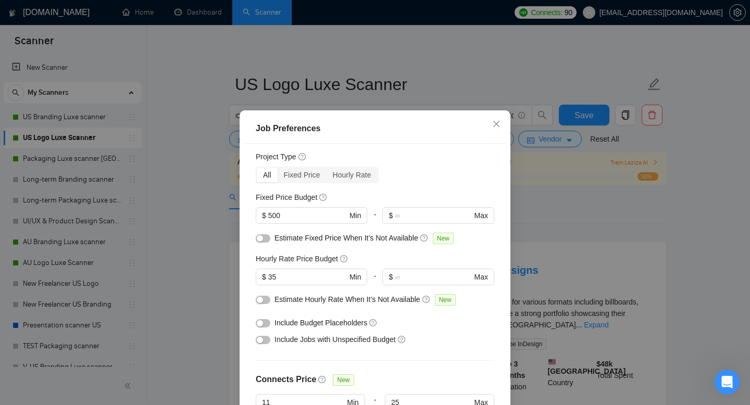
scroll to position [32, 0]
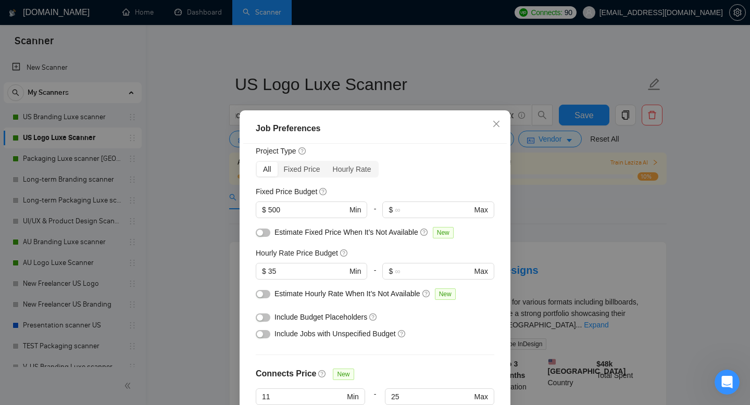
click at [267, 318] on button "button" at bounding box center [263, 317] width 15 height 8
click at [266, 335] on button "button" at bounding box center [263, 334] width 15 height 8
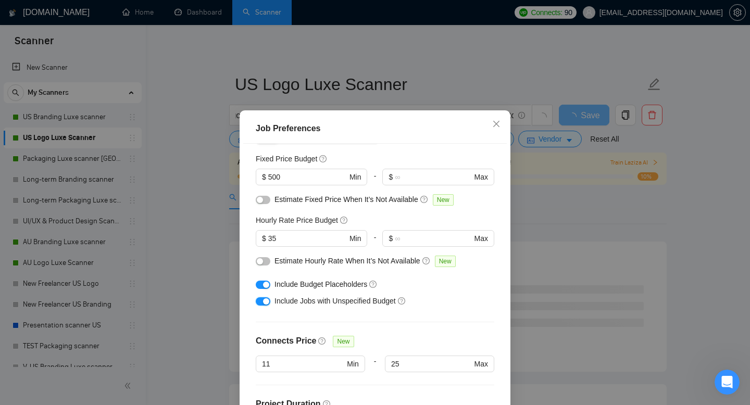
scroll to position [67, 0]
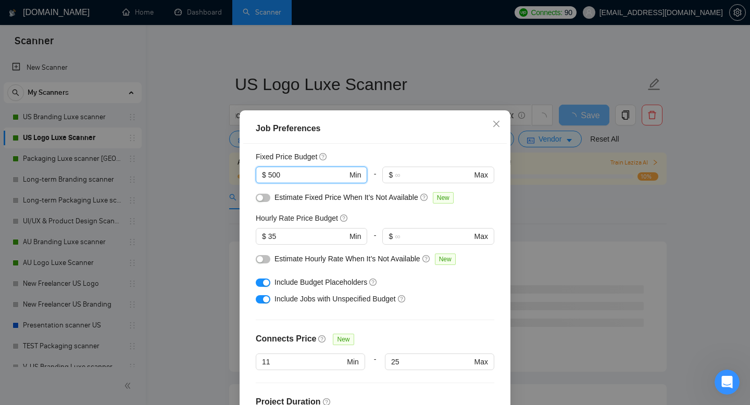
drag, startPoint x: 286, startPoint y: 175, endPoint x: 252, endPoint y: 172, distance: 34.5
click at [252, 172] on div "Budget Project Type All Fixed Price Hourly Rate Fixed Price Budget 500 $ 500 Mi…" at bounding box center [374, 286] width 263 height 284
type input "400"
click at [450, 312] on div "Budget Project Type All Fixed Price Hourly Rate Fixed Price Budget $ 400 Min - …" at bounding box center [374, 286] width 263 height 284
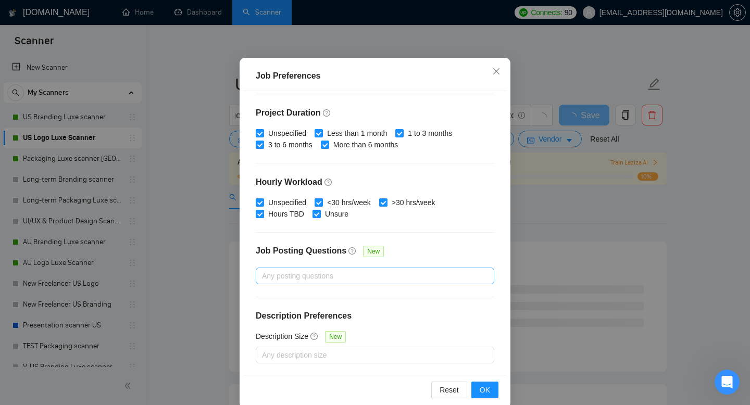
scroll to position [68, 0]
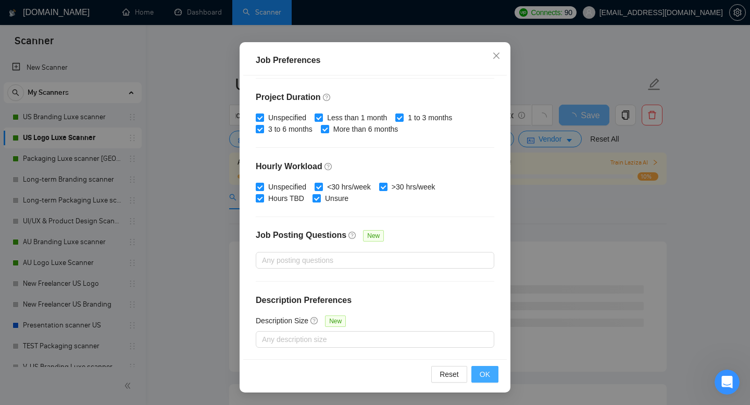
click at [493, 382] on button "OK" at bounding box center [484, 374] width 27 height 17
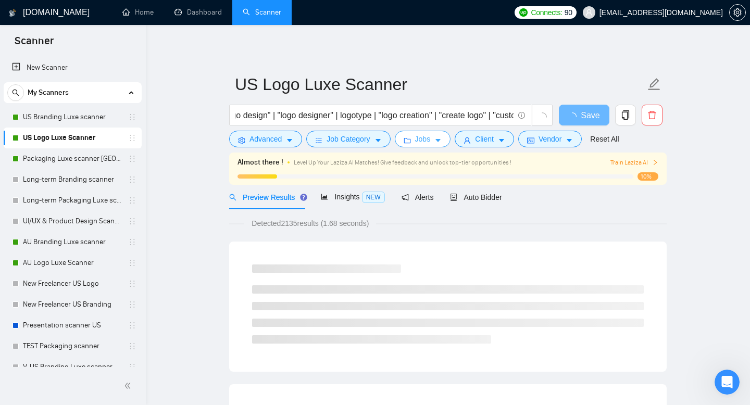
scroll to position [0, 0]
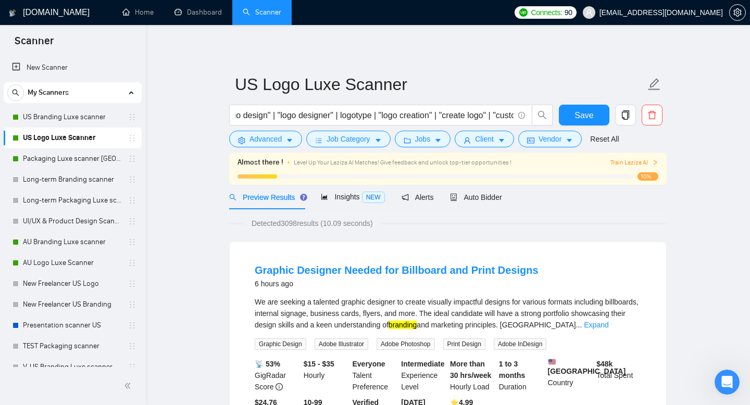
click at [494, 383] on div "More than 30 hrs/week Hourly Load" at bounding box center [472, 375] width 49 height 34
drag, startPoint x: 493, startPoint y: 381, endPoint x: 479, endPoint y: 404, distance: 27.8
click at [491, 391] on div "More than 30 hrs/week Hourly Load" at bounding box center [472, 375] width 49 height 34
click at [496, 150] on form "US Logo Luxe Scanner ("logo design" | "logo designer" | logotype | "logo creati…" at bounding box center [447, 110] width 437 height 85
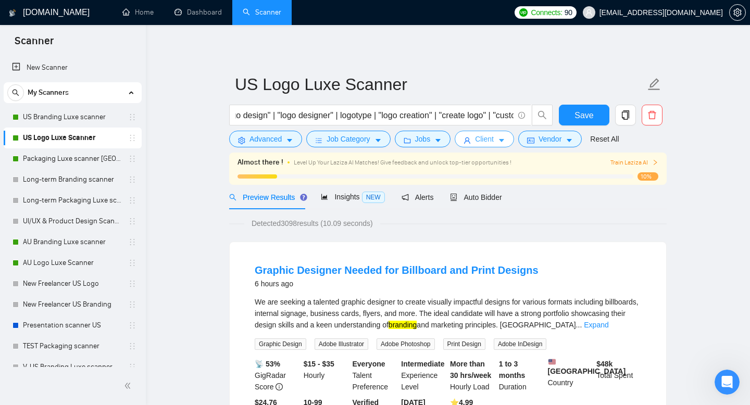
click at [499, 144] on button "Client" at bounding box center [483, 139] width 59 height 17
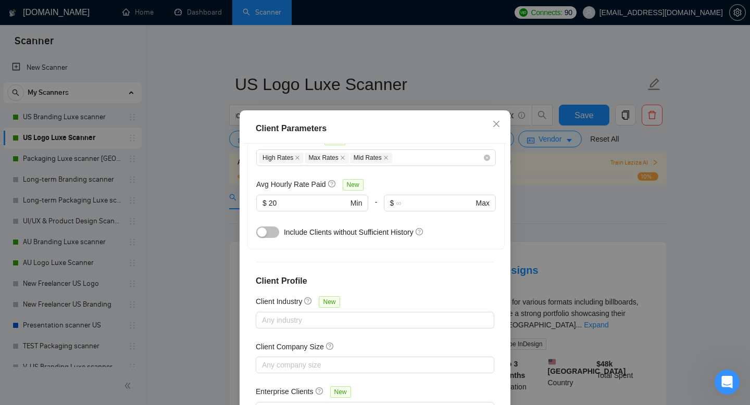
scroll to position [68, 0]
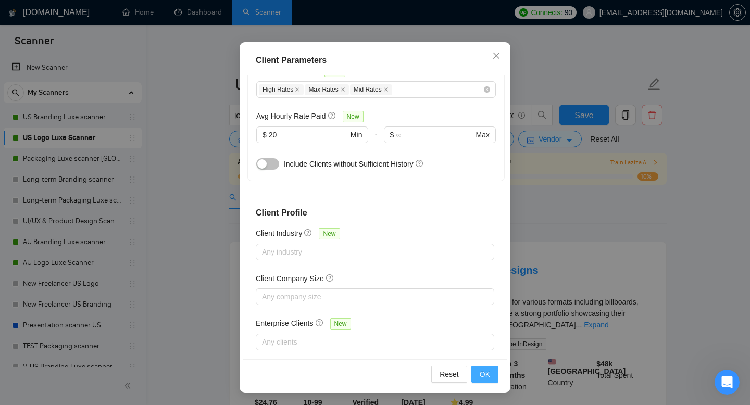
click at [488, 378] on span "OK" at bounding box center [484, 374] width 10 height 11
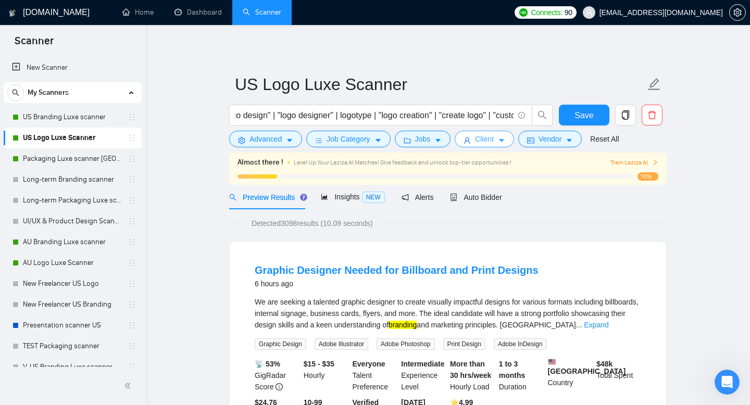
scroll to position [0, 0]
click at [420, 138] on span "Jobs" at bounding box center [423, 138] width 16 height 11
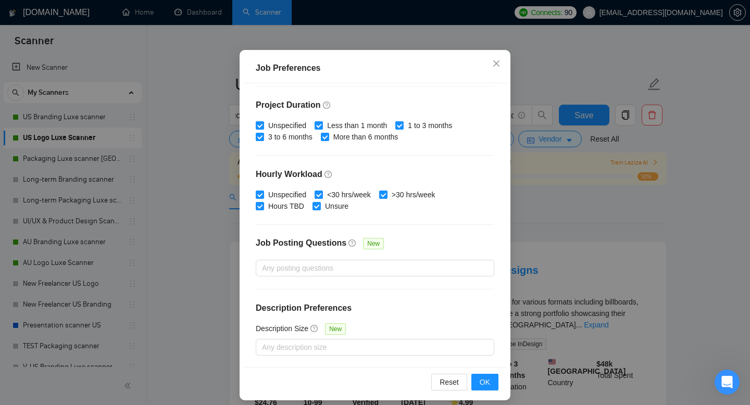
scroll to position [68, 0]
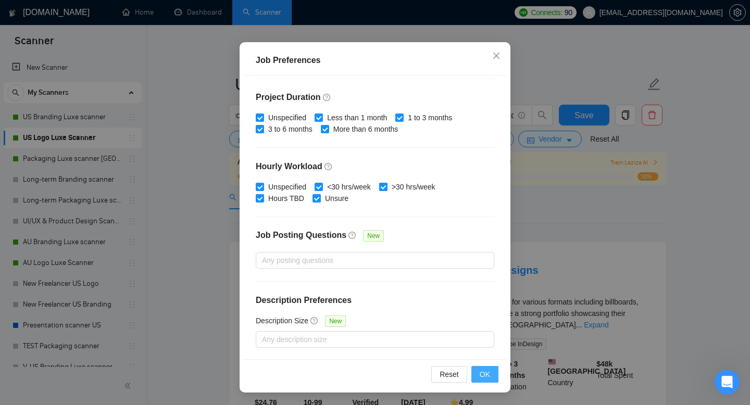
click at [487, 378] on span "OK" at bounding box center [484, 374] width 10 height 11
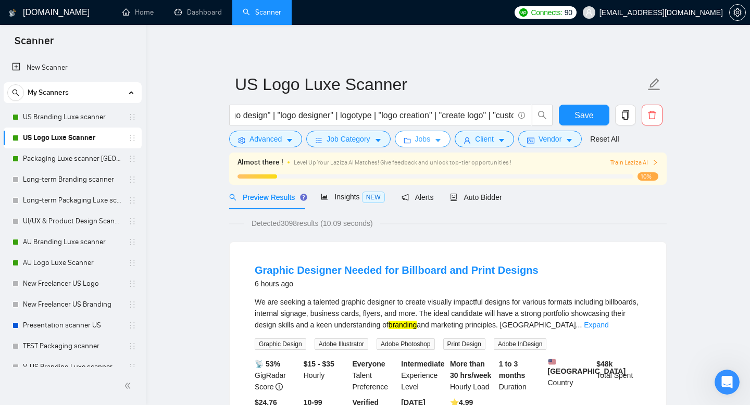
scroll to position [0, 0]
click at [583, 116] on span "Save" at bounding box center [583, 115] width 19 height 13
click at [92, 160] on link "Packaging Luxe scanner [GEOGRAPHIC_DATA]" at bounding box center [72, 158] width 99 height 21
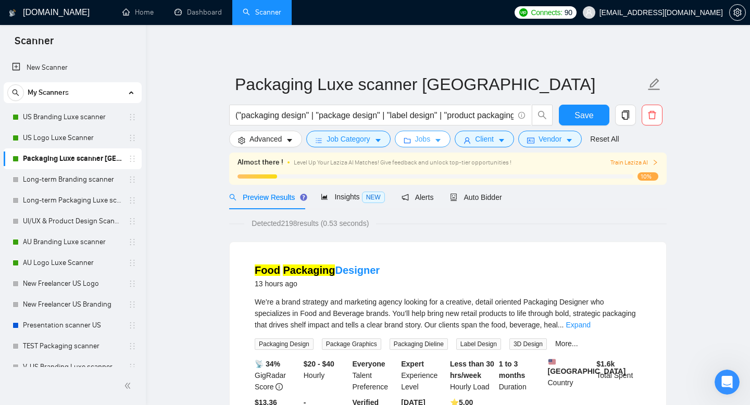
click at [441, 140] on icon "caret-down" at bounding box center [437, 140] width 7 height 7
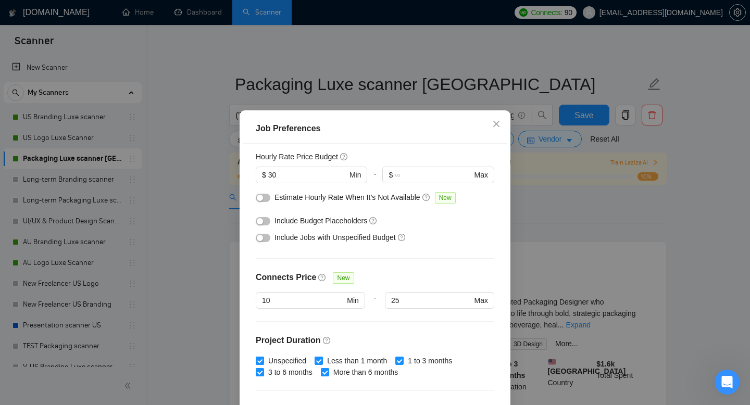
scroll to position [117, 0]
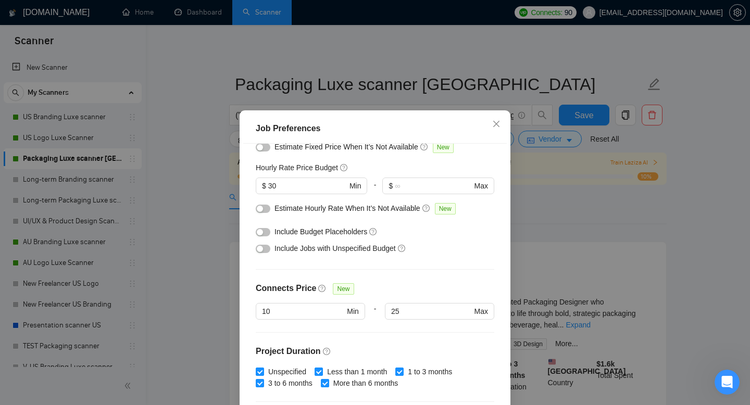
click at [264, 231] on button "button" at bounding box center [263, 232] width 15 height 8
click at [264, 245] on button "button" at bounding box center [263, 249] width 15 height 8
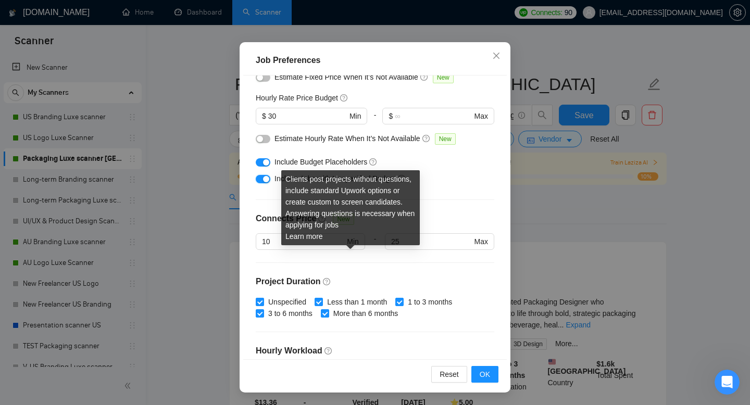
scroll to position [0, 0]
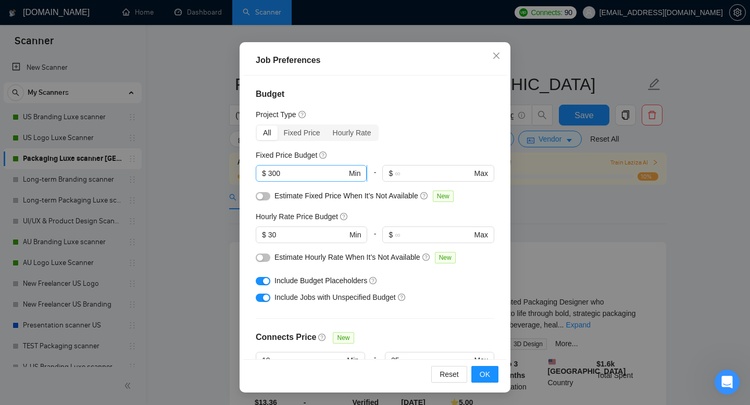
click at [292, 171] on input "300" at bounding box center [307, 173] width 79 height 11
type input "350"
click at [429, 133] on div "All Fixed Price Hourly Rate" at bounding box center [375, 132] width 238 height 17
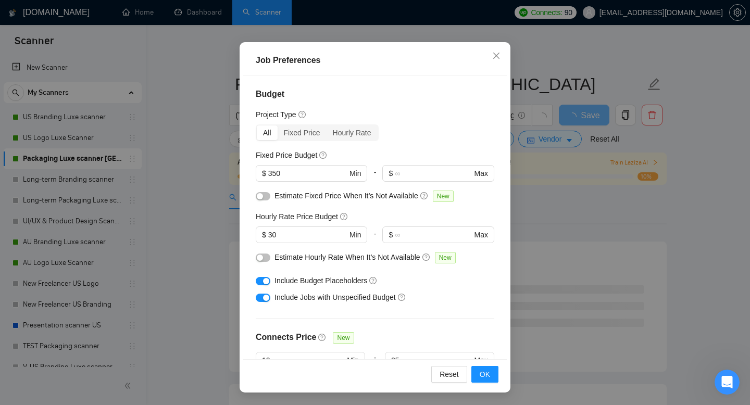
click at [483, 384] on div "Reset OK" at bounding box center [374, 374] width 263 height 30
click at [485, 381] on button "OK" at bounding box center [484, 374] width 27 height 17
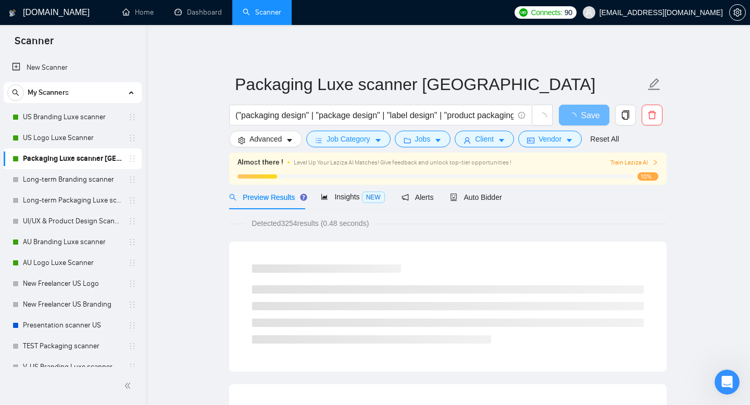
scroll to position [20, 0]
click at [489, 136] on span "Client" at bounding box center [484, 138] width 19 height 11
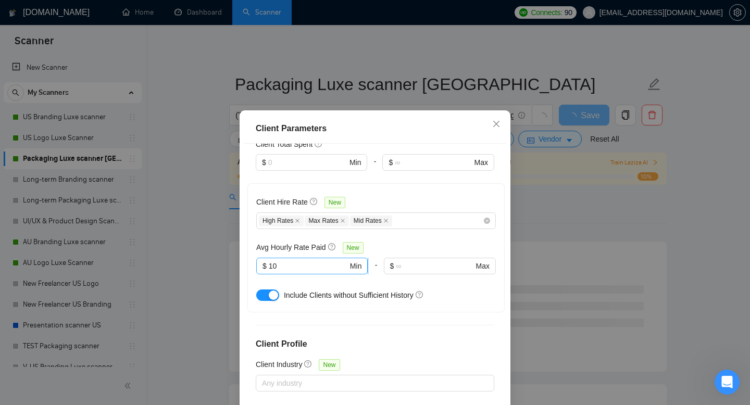
scroll to position [304, 0]
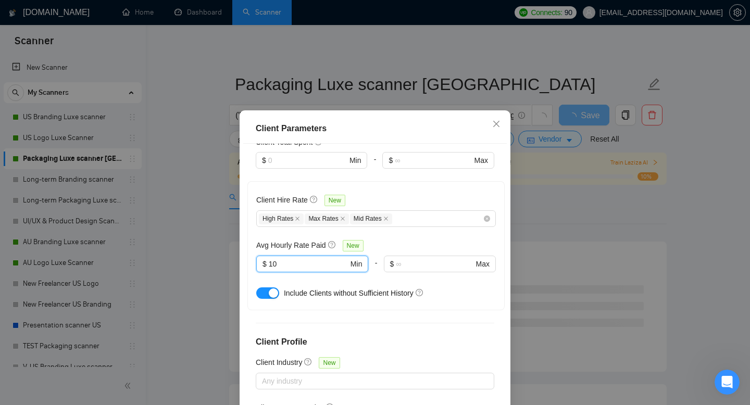
drag, startPoint x: 293, startPoint y: 248, endPoint x: 194, endPoint y: 244, distance: 99.5
click at [201, 248] on div "Client Parameters Client Location Include Client Countries Select Exclude Clien…" at bounding box center [375, 202] width 750 height 405
click at [265, 287] on button "button" at bounding box center [267, 292] width 23 height 11
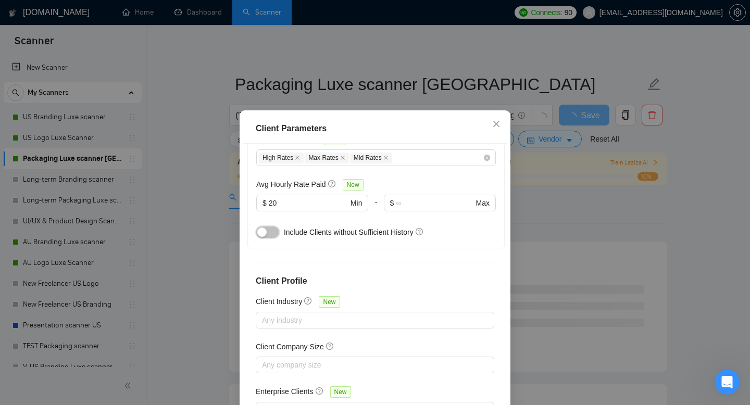
scroll to position [68, 0]
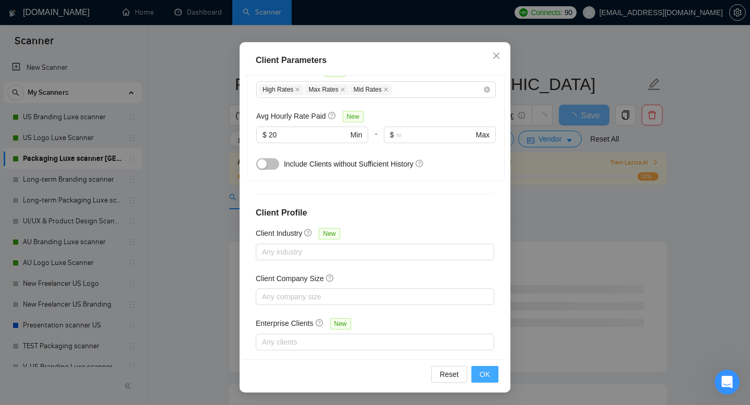
click at [487, 374] on span "OK" at bounding box center [484, 374] width 10 height 11
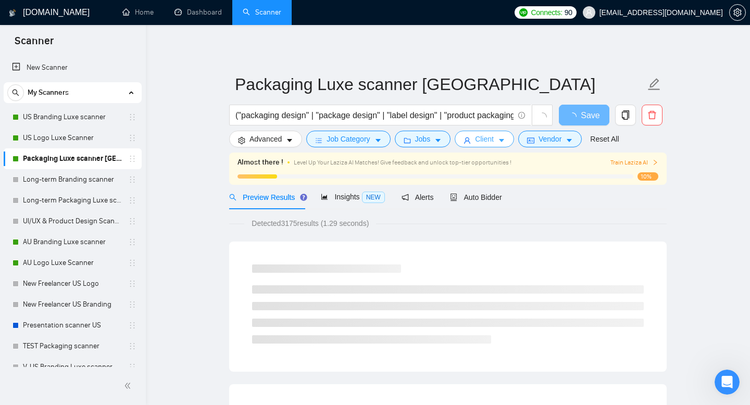
scroll to position [0, 0]
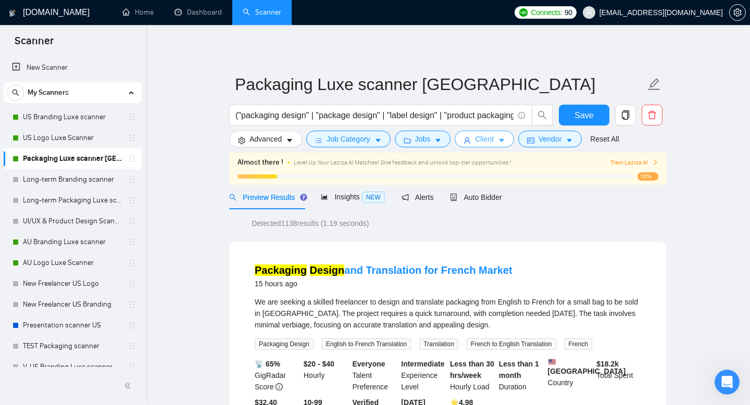
click at [479, 138] on span "Client" at bounding box center [484, 138] width 19 height 11
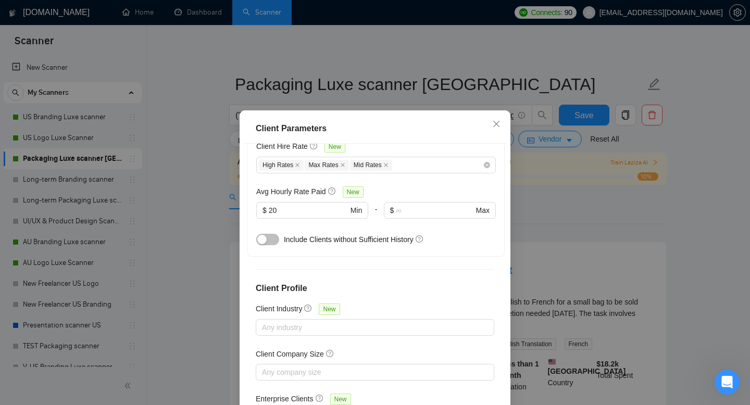
scroll to position [359, 0]
drag, startPoint x: 302, startPoint y: 198, endPoint x: 196, endPoint y: 183, distance: 107.8
click at [196, 183] on div "Client Parameters Client Location Include Client Countries Select Exclude Clien…" at bounding box center [375, 202] width 750 height 405
type input "15"
click at [462, 244] on div "Client Location Include Client Countries Select Exclude Client Countries [GEOGR…" at bounding box center [374, 286] width 263 height 284
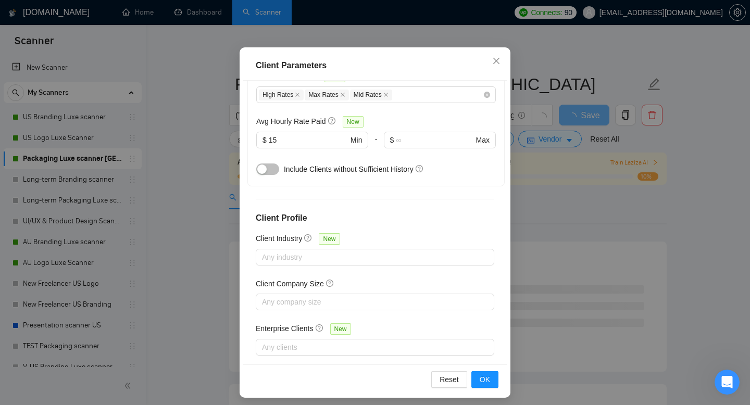
scroll to position [68, 0]
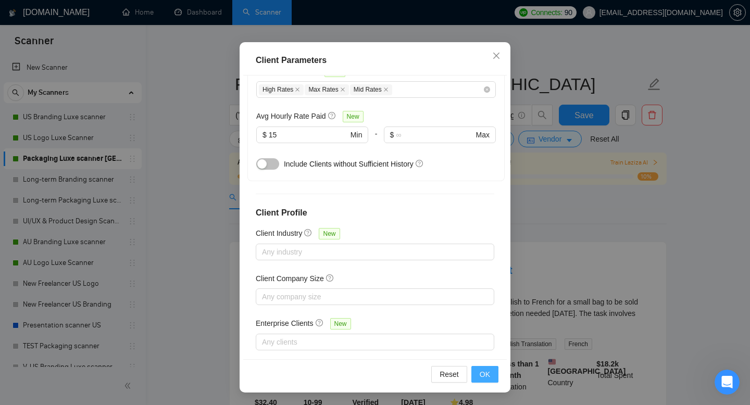
click at [476, 377] on button "OK" at bounding box center [484, 374] width 27 height 17
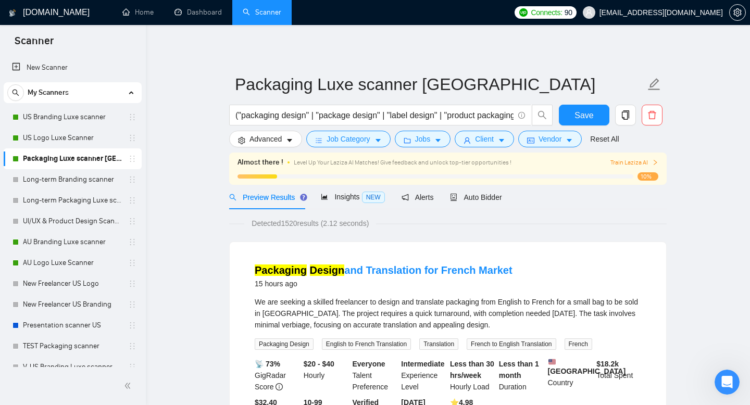
scroll to position [20, 0]
click at [440, 140] on icon "caret-down" at bounding box center [437, 141] width 5 height 3
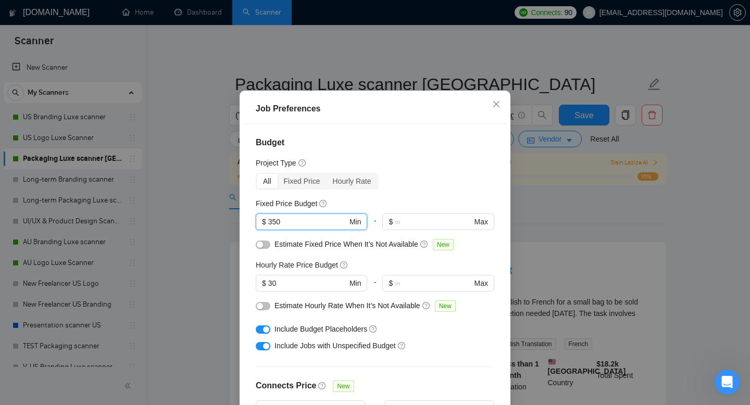
drag, startPoint x: 288, startPoint y: 238, endPoint x: 200, endPoint y: 211, distance: 92.0
click at [237, 225] on div "Job Preferences Budget Project Type All Fixed Price Hourly Rate Fixed Price Bud…" at bounding box center [375, 202] width 750 height 405
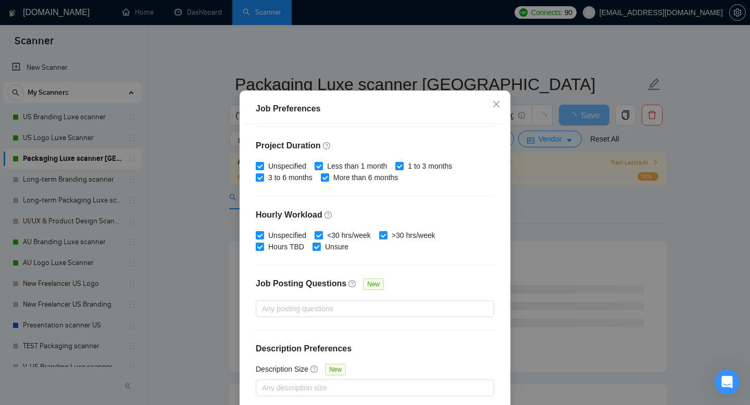
scroll to position [68, 0]
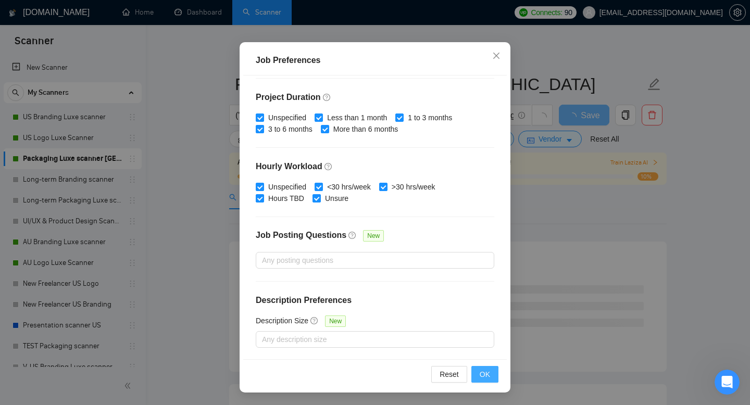
type input "300"
click at [487, 377] on span "OK" at bounding box center [484, 374] width 10 height 11
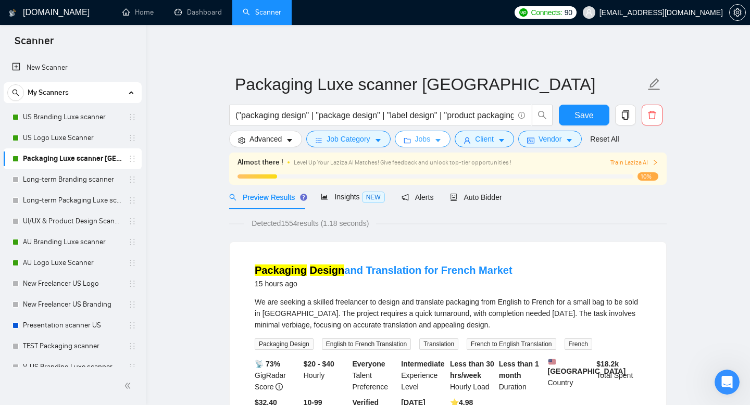
scroll to position [0, 0]
click at [262, 130] on div "("packaging design" | "package design" | "label design" | "product packaging" |…" at bounding box center [391, 118] width 328 height 26
click at [262, 132] on button "Advanced" at bounding box center [265, 139] width 73 height 17
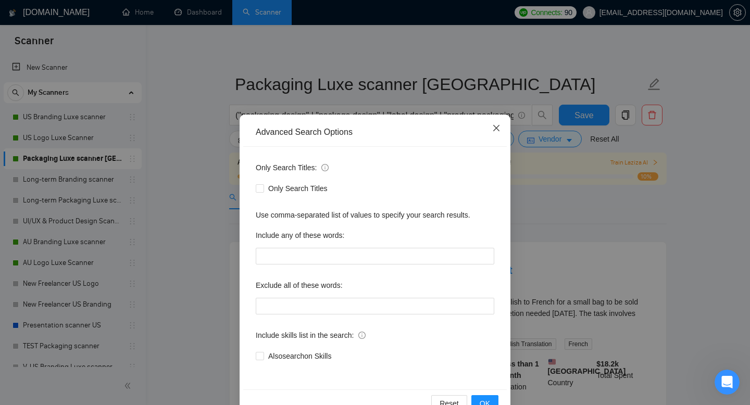
click at [497, 129] on icon "close" at bounding box center [496, 128] width 6 height 6
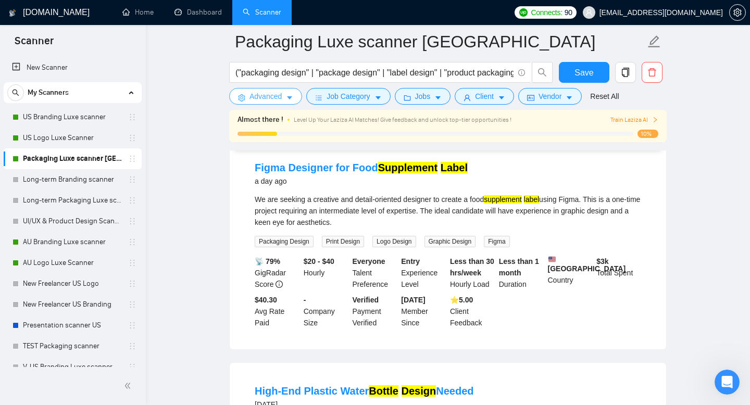
scroll to position [782, 0]
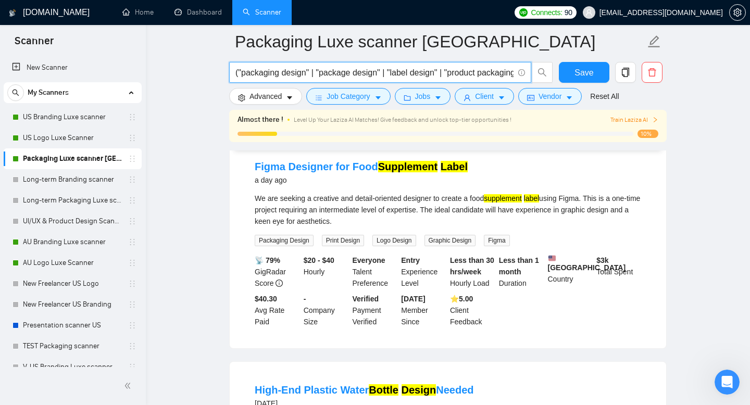
click at [308, 70] on input "("packaging design" | "package design" | "label design" | "product packaging" |…" at bounding box center [374, 72] width 278 height 13
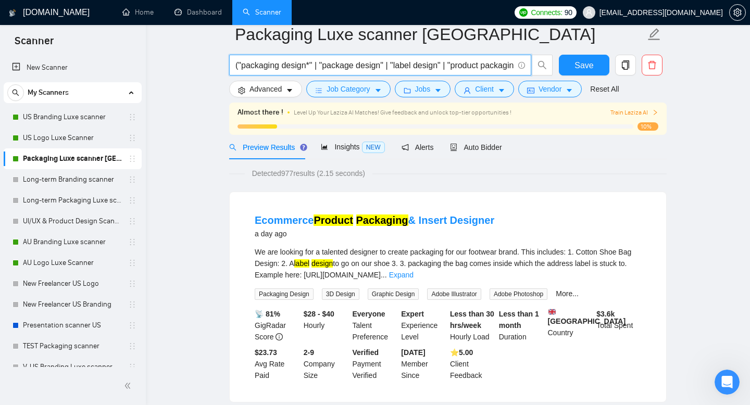
scroll to position [0, 0]
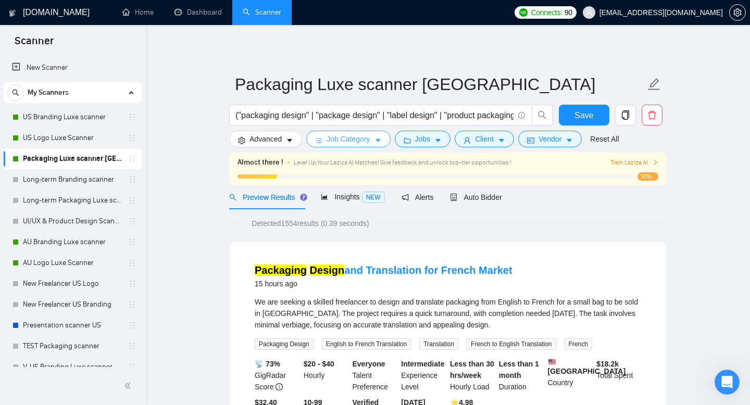
click at [368, 141] on span "Job Category" at bounding box center [347, 138] width 43 height 11
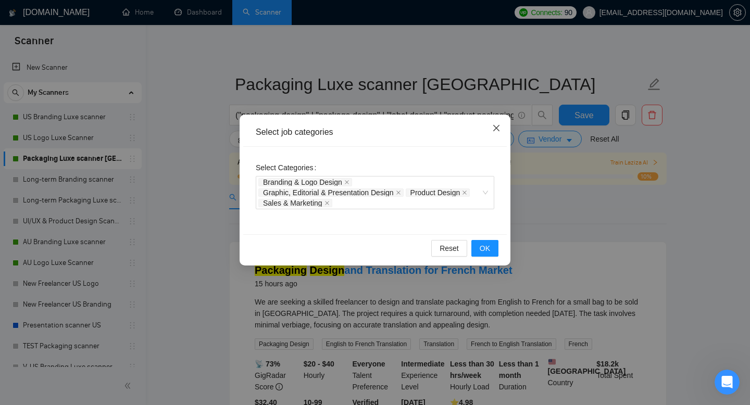
click at [496, 130] on icon "close" at bounding box center [496, 128] width 8 height 8
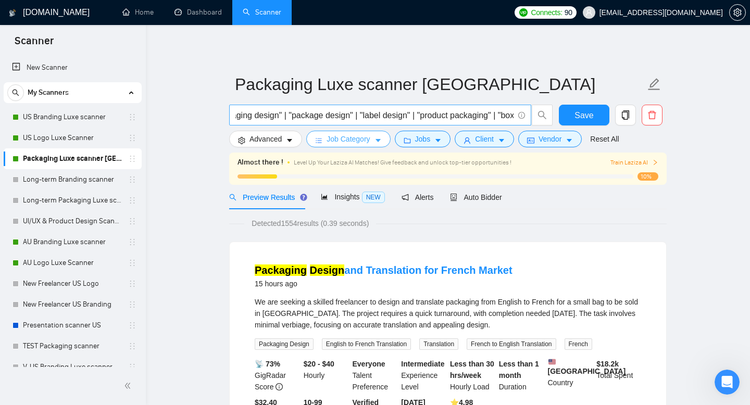
scroll to position [0, 31]
click at [351, 115] on input "("packaging design" | "package design" | "label design" | "product packaging" |…" at bounding box center [374, 115] width 278 height 13
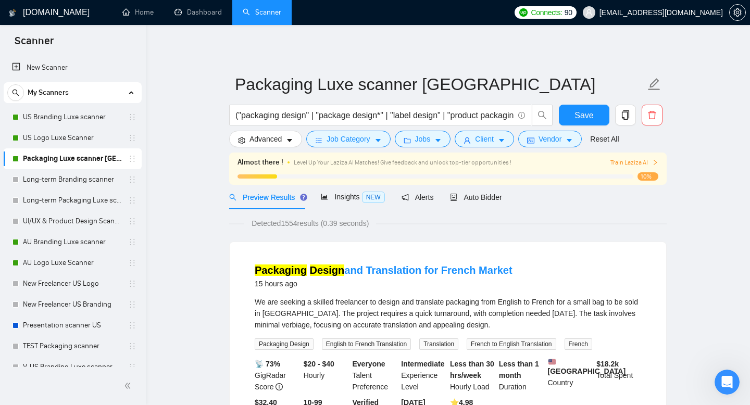
click at [353, 242] on div "Packaging Design and Translation for French Market 15 hours ago We are seeking …" at bounding box center [447, 347] width 437 height 211
click at [385, 112] on input "("packaging design" | "package design*" | "label design" | "product packaging" …" at bounding box center [374, 115] width 278 height 13
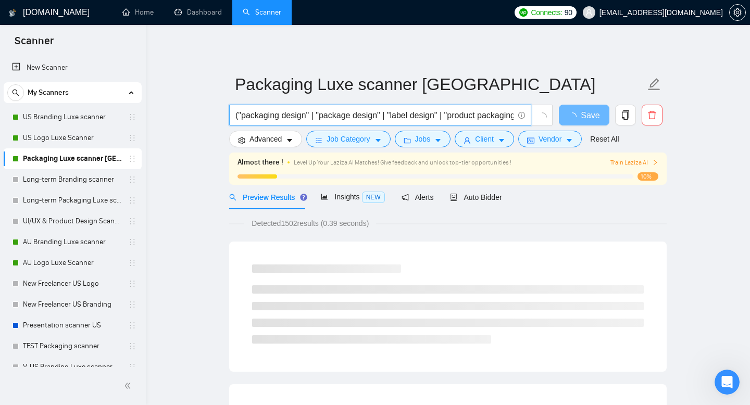
click at [441, 113] on input "("packaging design" | "package design" | "label design" | "product packaging" |…" at bounding box center [374, 115] width 278 height 13
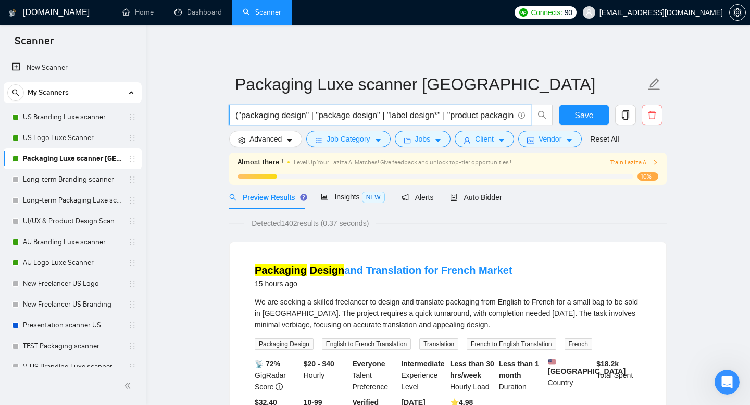
click at [446, 112] on input "("packaging design" | "package design" | "label design*" | "product packaging" …" at bounding box center [374, 115] width 278 height 13
click at [510, 114] on input "("packaging design" | "package design" | "label design" | "product packaging" |…" at bounding box center [374, 115] width 278 height 13
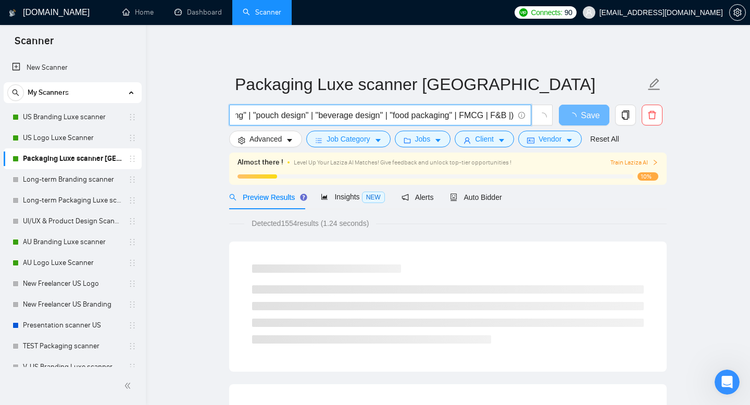
scroll to position [0, 1187]
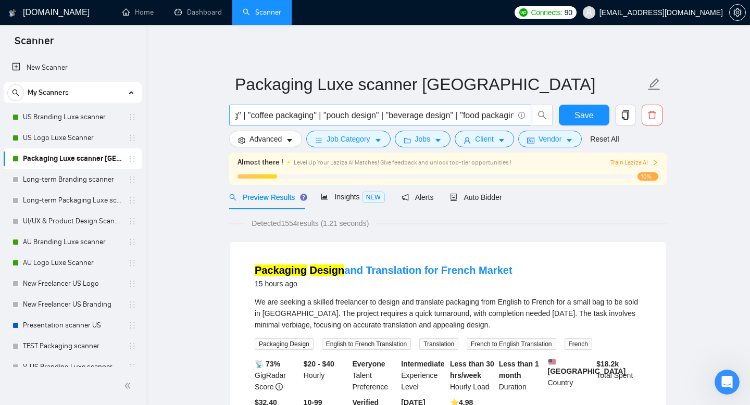
scroll to position [0, 1190]
click at [512, 111] on input "("packaging design" | "package design" | "label design" | "product packaging" |…" at bounding box center [374, 115] width 278 height 13
click at [510, 111] on input "("packaging design" | "package design" | "label design" | "product packaging" |…" at bounding box center [374, 115] width 278 height 13
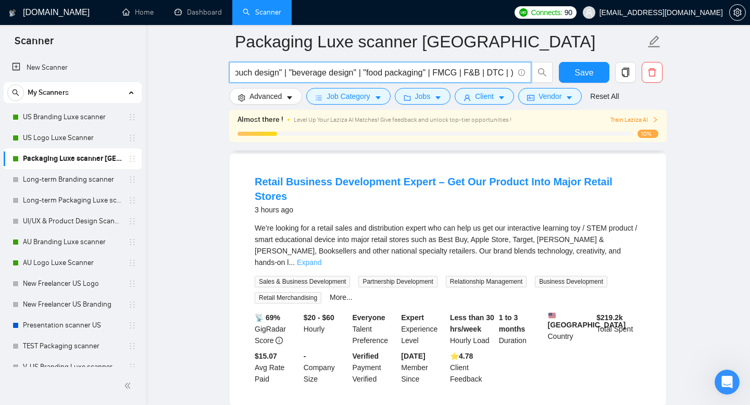
scroll to position [0, 0]
click at [321, 258] on link "Expand" at bounding box center [309, 262] width 24 height 8
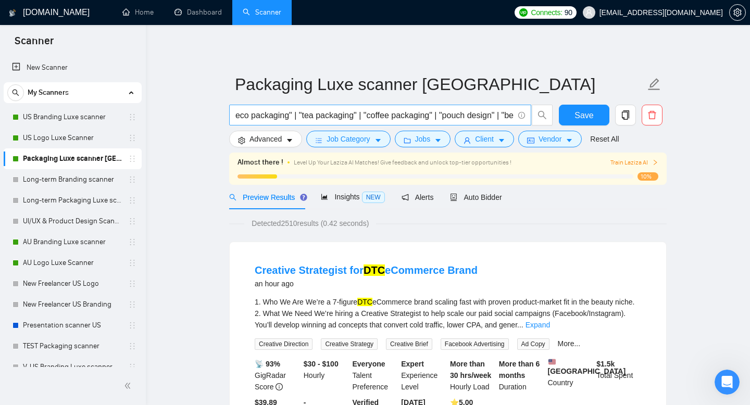
scroll to position [0, 1215]
click at [511, 116] on input "("packaging design" | "package design" | "label design" | "product packaging" |…" at bounding box center [374, 115] width 278 height 13
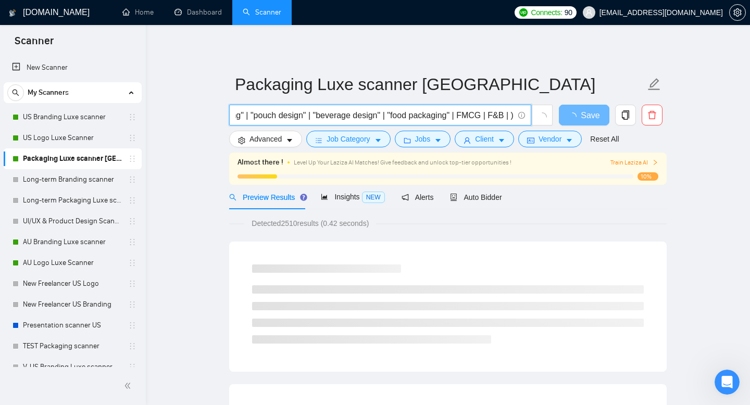
type input "("packaging design" | "package design" | "label design" | "product packaging" |…"
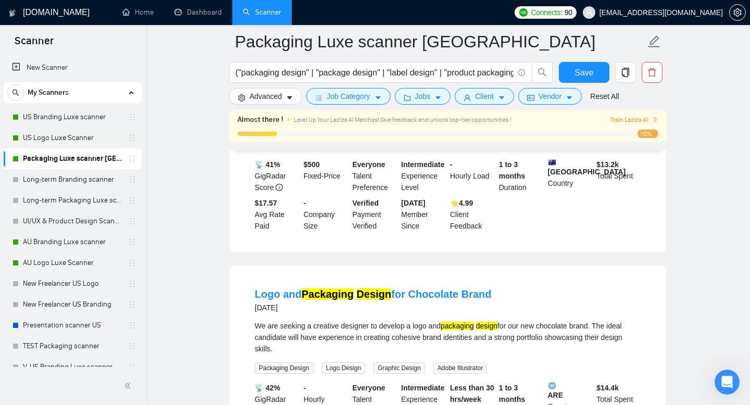
scroll to position [1784, 0]
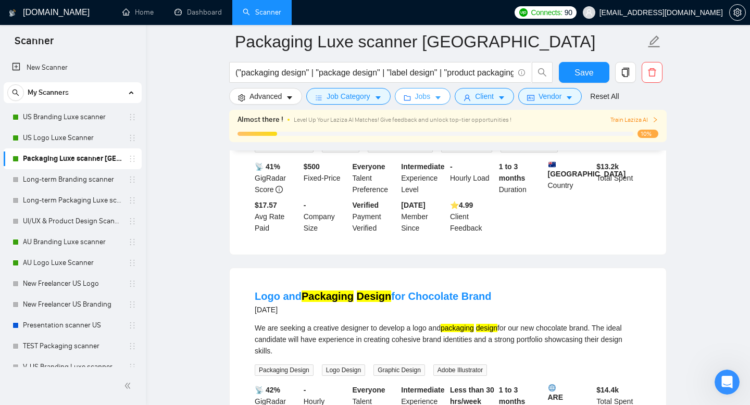
click at [438, 95] on icon "caret-down" at bounding box center [437, 97] width 7 height 7
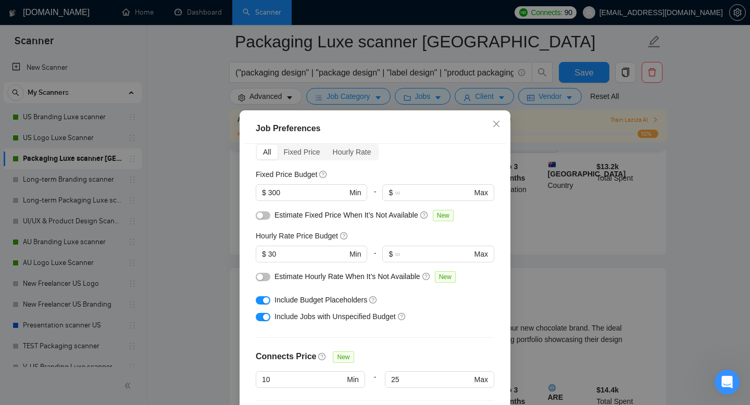
scroll to position [62, 0]
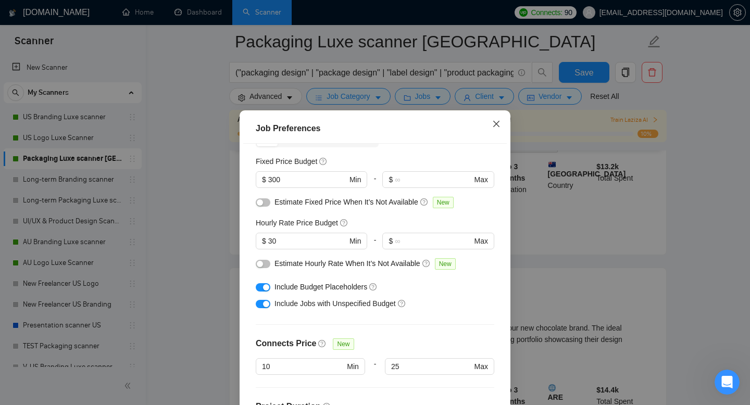
click at [502, 121] on span "Close" at bounding box center [496, 124] width 28 height 28
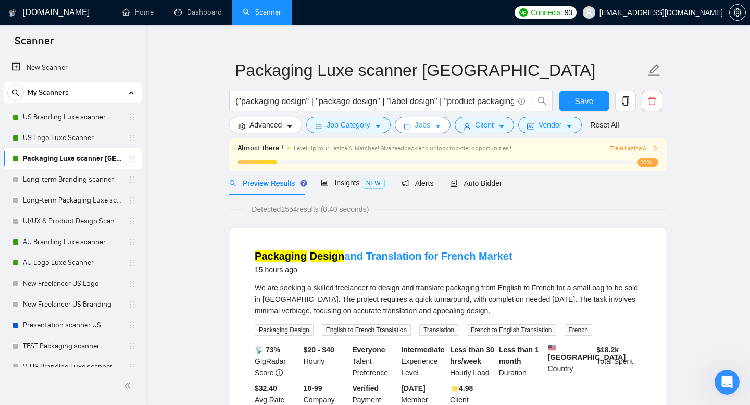
scroll to position [0, 0]
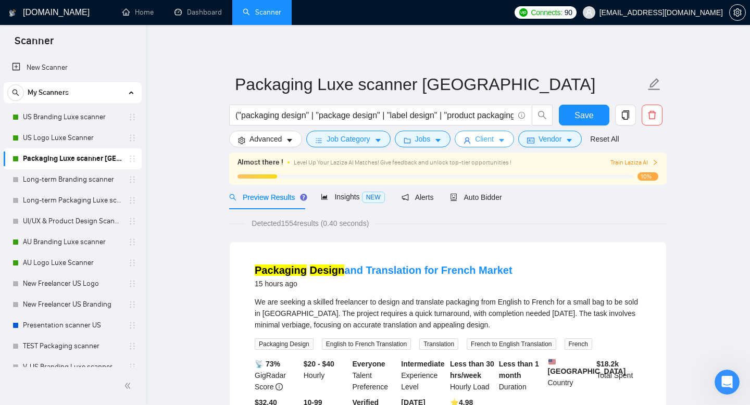
click at [491, 144] on span "Client" at bounding box center [484, 138] width 19 height 11
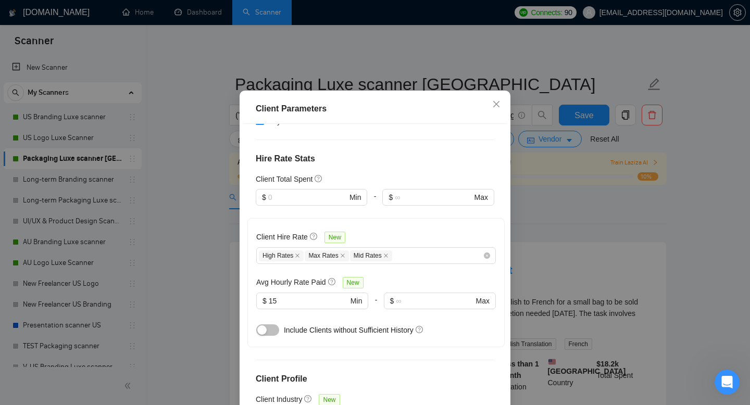
scroll to position [249, 0]
click at [331, 196] on input "text" at bounding box center [307, 195] width 79 height 11
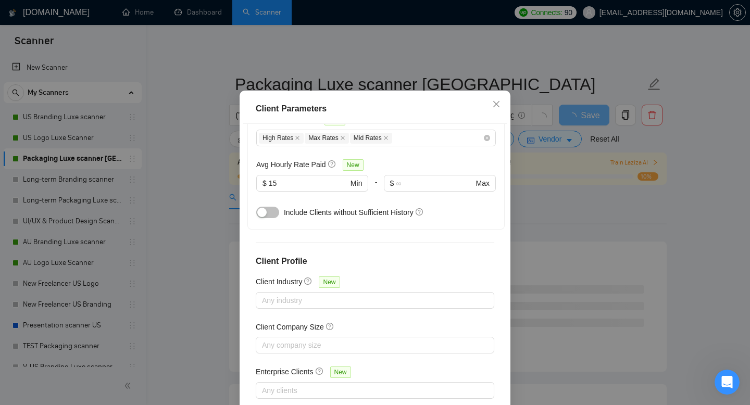
scroll to position [68, 0]
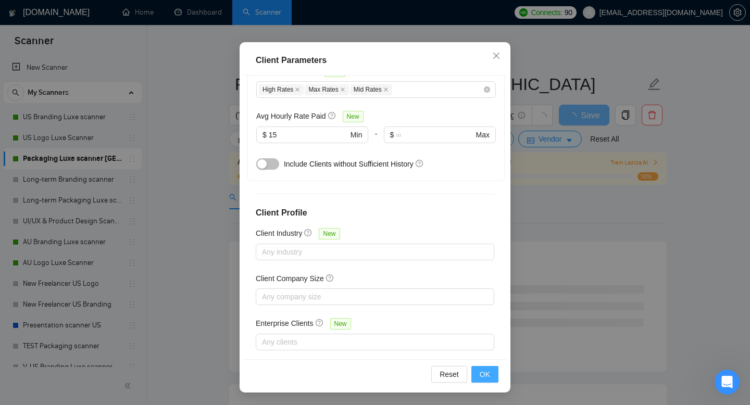
type input "200"
click at [482, 374] on span "OK" at bounding box center [484, 374] width 10 height 11
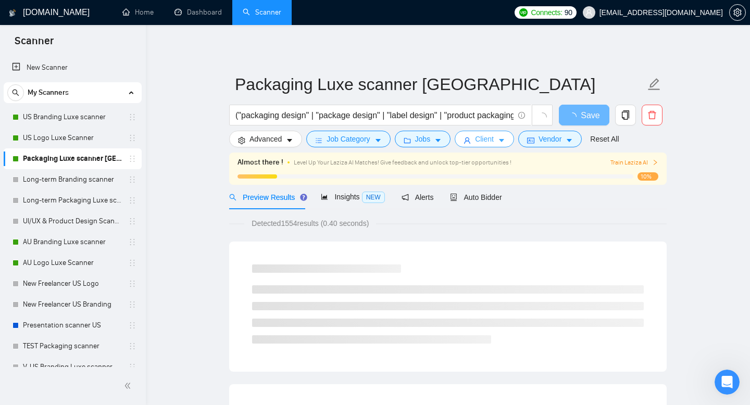
scroll to position [0, 0]
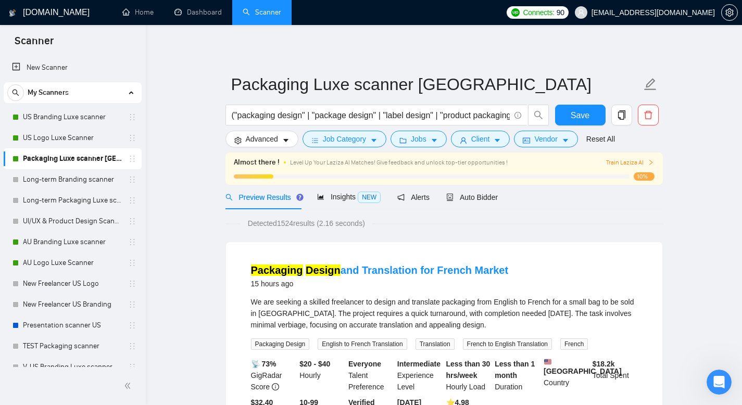
click at [579, 115] on span "Save" at bounding box center [580, 115] width 19 height 13
click at [497, 144] on button "Client" at bounding box center [480, 139] width 59 height 17
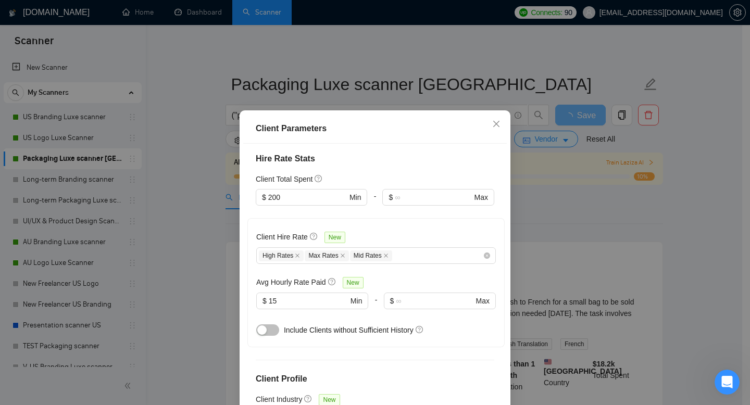
scroll to position [216, 0]
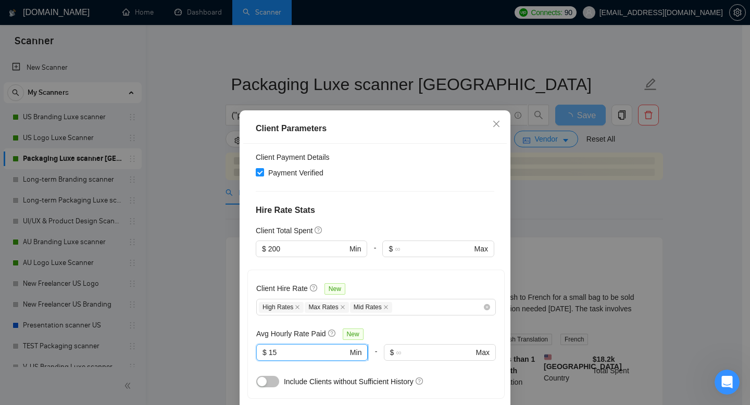
click at [277, 347] on input "15" at bounding box center [308, 352] width 79 height 11
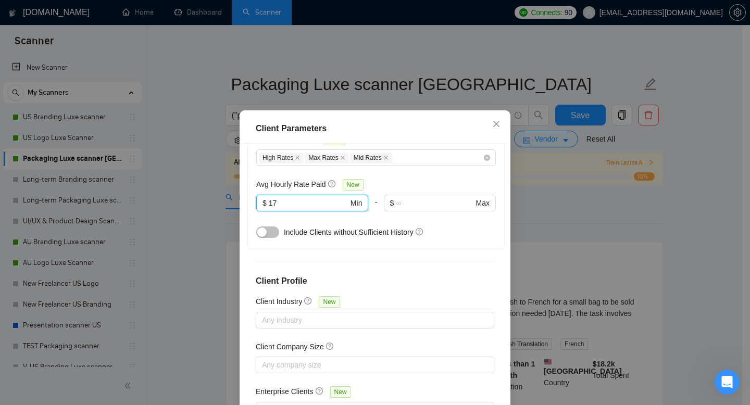
scroll to position [68, 0]
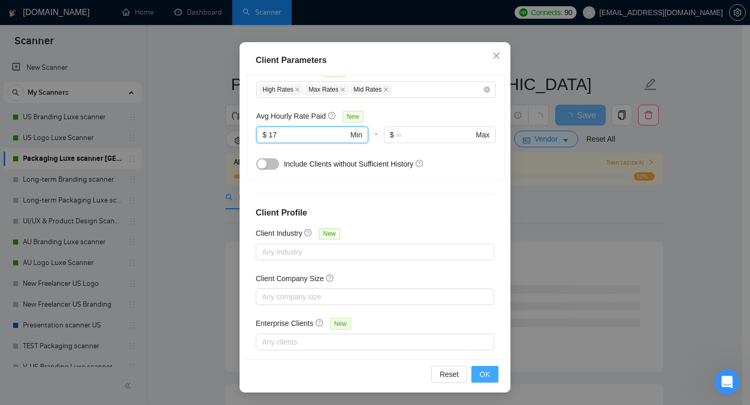
click at [479, 378] on span "OK" at bounding box center [484, 374] width 10 height 11
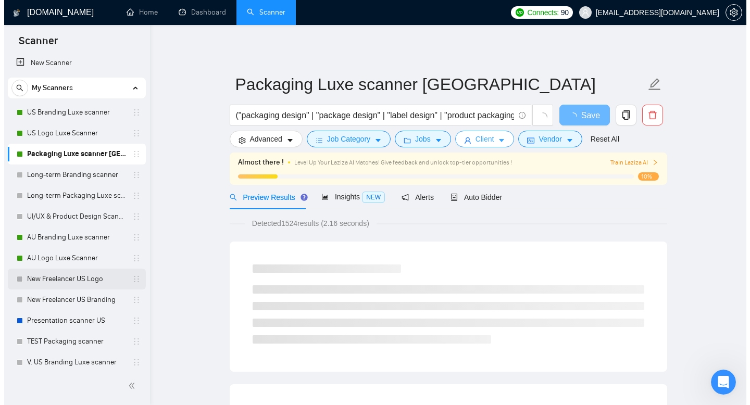
scroll to position [10, 0]
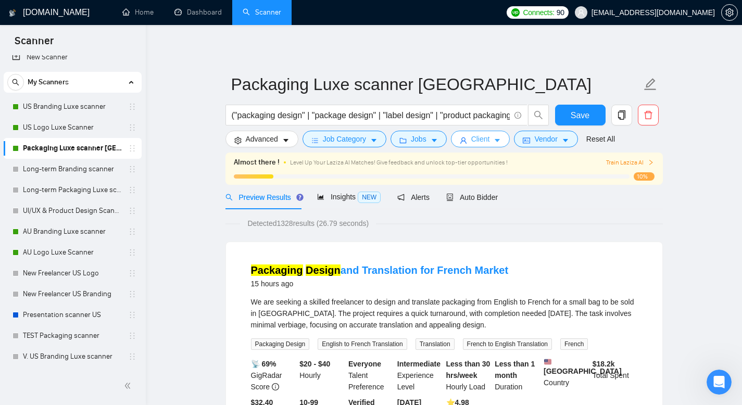
click at [477, 143] on span "Client" at bounding box center [480, 138] width 19 height 11
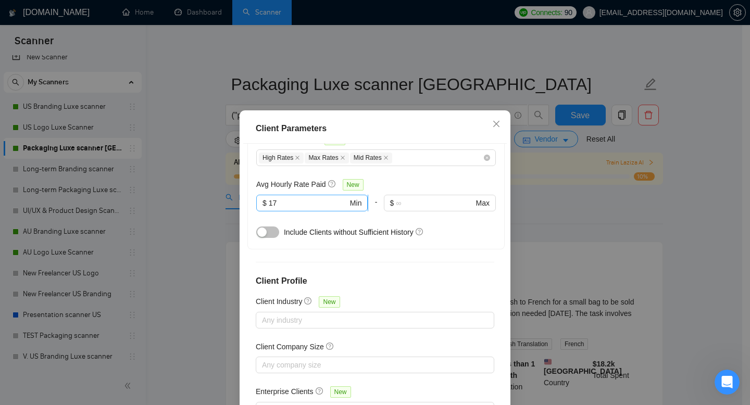
click at [308, 197] on input "17" at bounding box center [308, 202] width 79 height 11
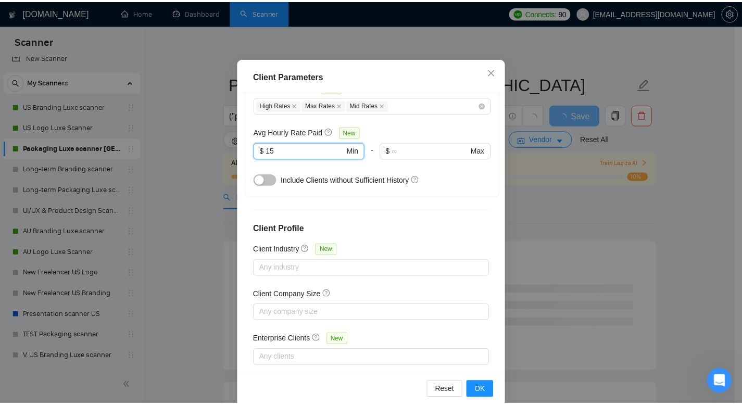
scroll to position [68, 0]
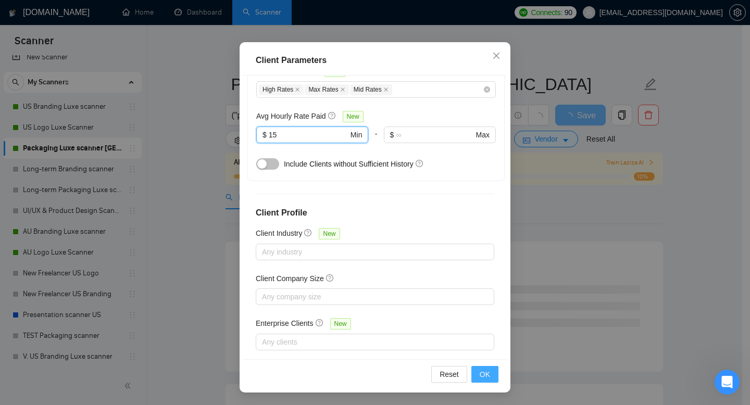
type input "15"
click at [482, 375] on span "OK" at bounding box center [484, 374] width 10 height 11
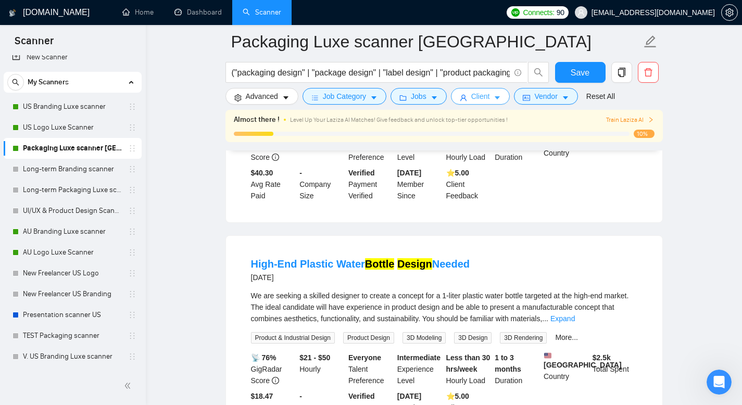
scroll to position [908, 0]
click at [575, 322] on link "Expand" at bounding box center [562, 318] width 24 height 8
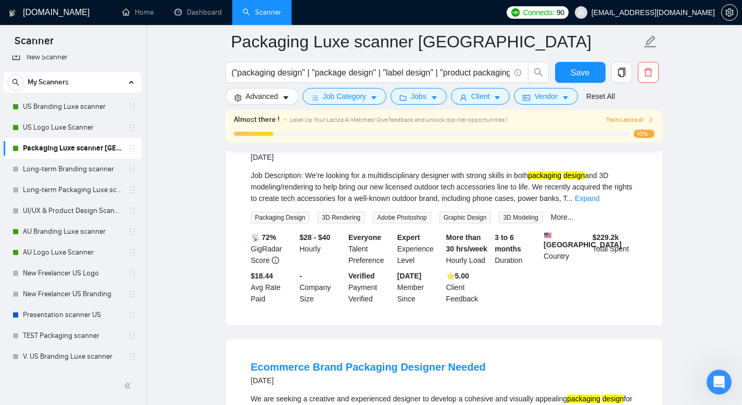
scroll to position [1271, 0]
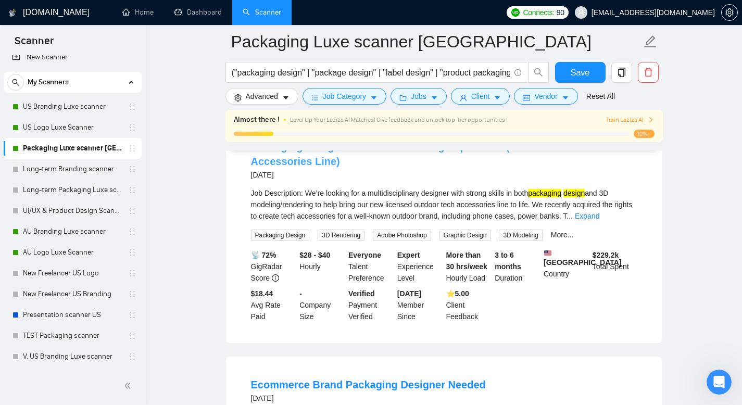
click at [380, 167] on link "Packaging Designer with 3D Rendering Experience (Outdoor Tech Accessories Line)" at bounding box center [414, 154] width 326 height 26
click at [269, 101] on span "Advanced" at bounding box center [262, 96] width 32 height 11
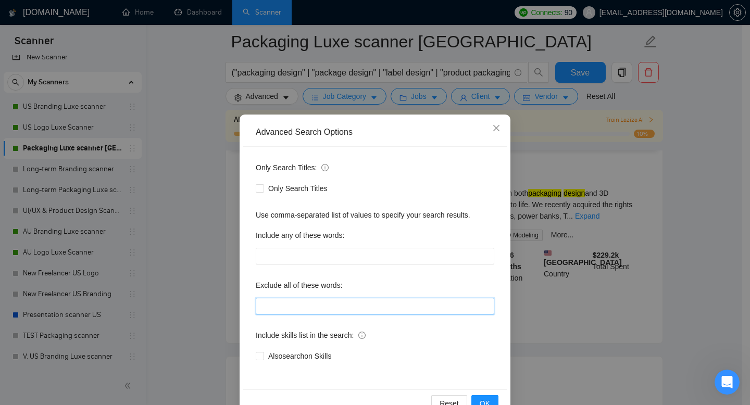
click at [292, 308] on input "text" at bounding box center [375, 306] width 238 height 17
paste input "3D Rendering"
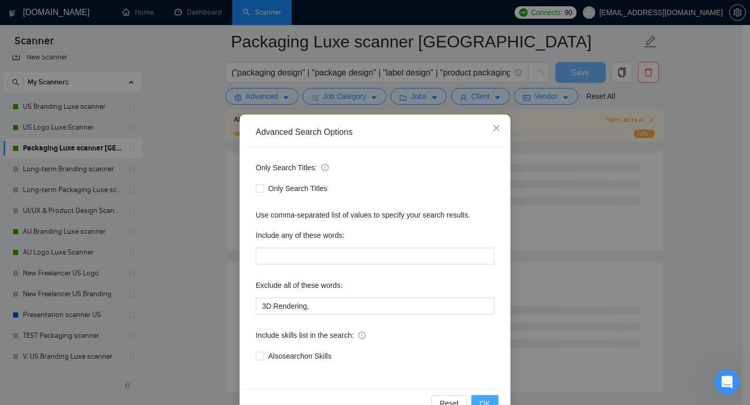
click at [487, 400] on button "OK" at bounding box center [484, 403] width 27 height 17
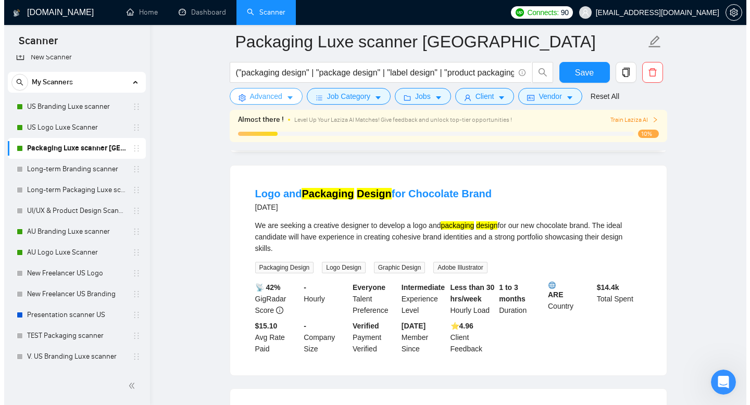
scroll to position [1722, 0]
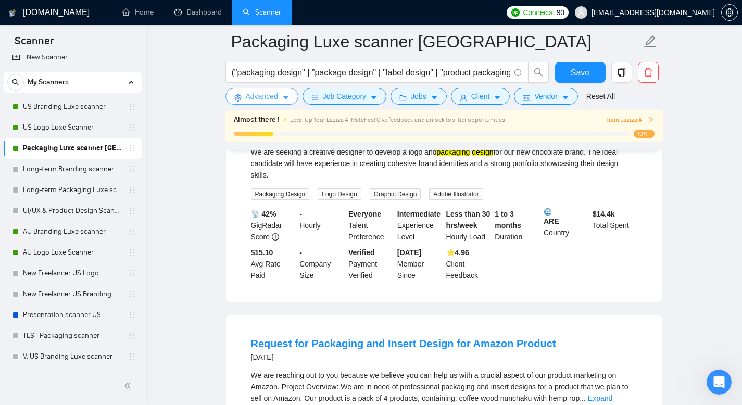
click at [273, 95] on span "Advanced" at bounding box center [262, 96] width 32 height 11
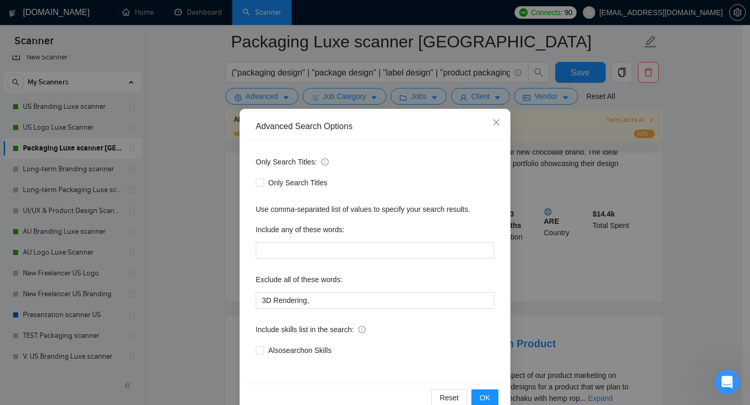
scroll to position [5, 0]
click at [494, 122] on icon "close" at bounding box center [496, 123] width 8 height 8
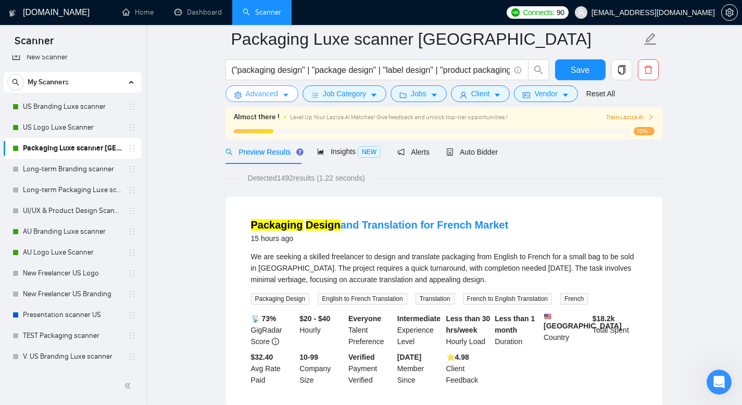
scroll to position [0, 0]
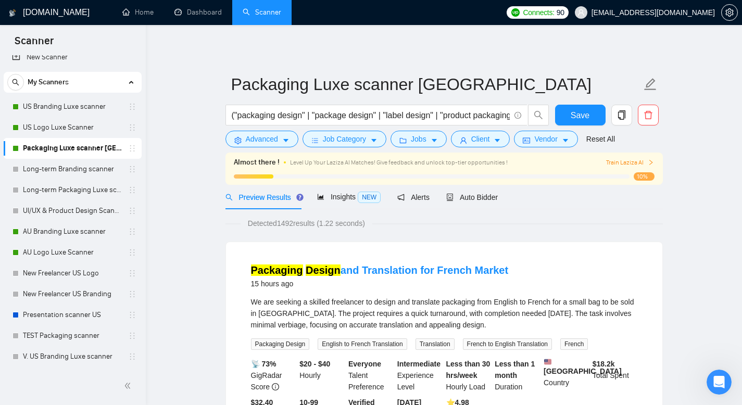
click at [266, 195] on span "Preview Results" at bounding box center [262, 197] width 75 height 8
click at [262, 136] on span "Advanced" at bounding box center [262, 138] width 32 height 11
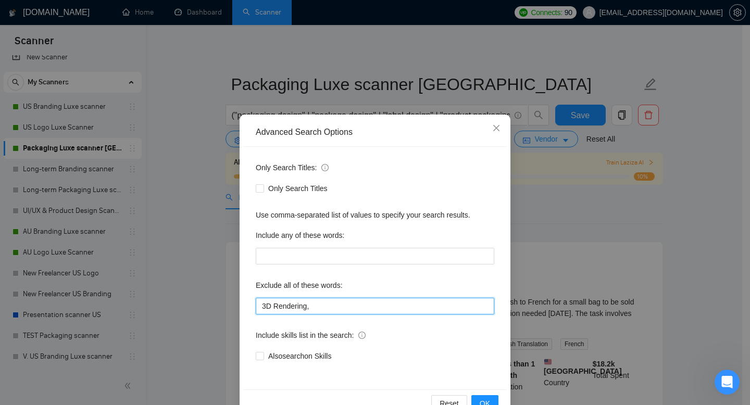
click at [330, 306] on input "3D Rendering," at bounding box center [375, 306] width 238 height 17
paste input "“product design”"
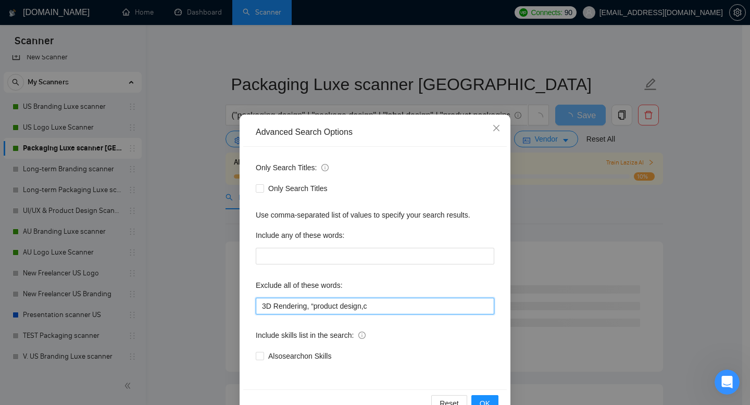
click at [311, 303] on input "3D Rendering, “product design,с" at bounding box center [375, 306] width 238 height 17
click at [336, 305] on input "3D Rendering, product design,с" at bounding box center [375, 306] width 238 height 17
click at [390, 304] on input "3D Rendering, product+design,с" at bounding box center [375, 306] width 238 height 17
click at [271, 304] on input "3D Rendering, product+design," at bounding box center [375, 306] width 238 height 17
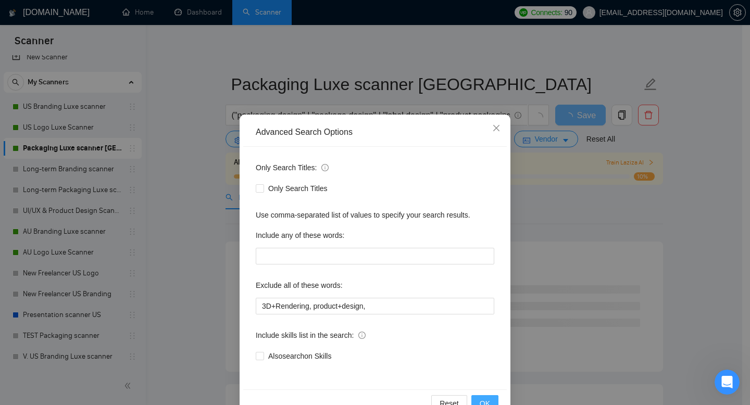
click at [484, 400] on span "OK" at bounding box center [484, 403] width 10 height 11
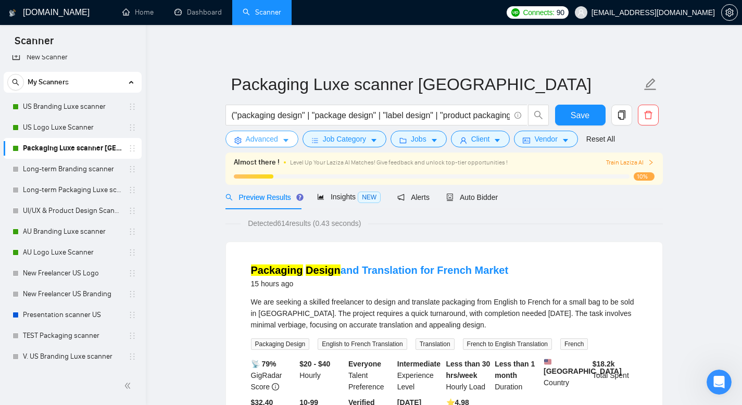
click at [280, 140] on button "Advanced" at bounding box center [261, 139] width 73 height 17
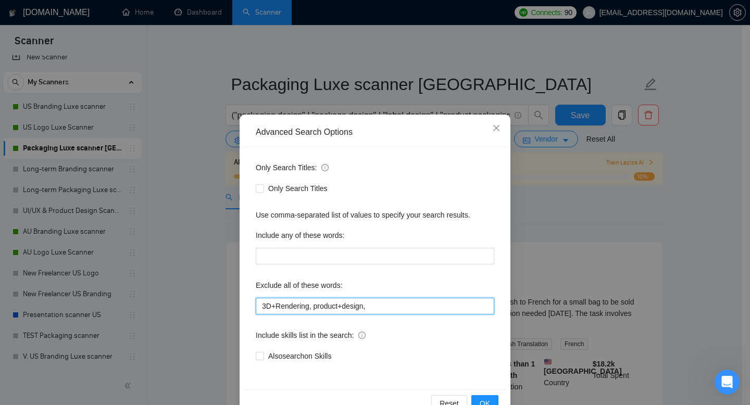
drag, startPoint x: 372, startPoint y: 307, endPoint x: 336, endPoint y: 307, distance: 35.4
click at [336, 309] on input "3D+Rendering, product+design," at bounding box center [375, 306] width 238 height 17
click at [341, 307] on input "3D+Rendering, product+design," at bounding box center [375, 306] width 238 height 17
click at [272, 306] on input "3D+Rendering, product design," at bounding box center [375, 306] width 238 height 17
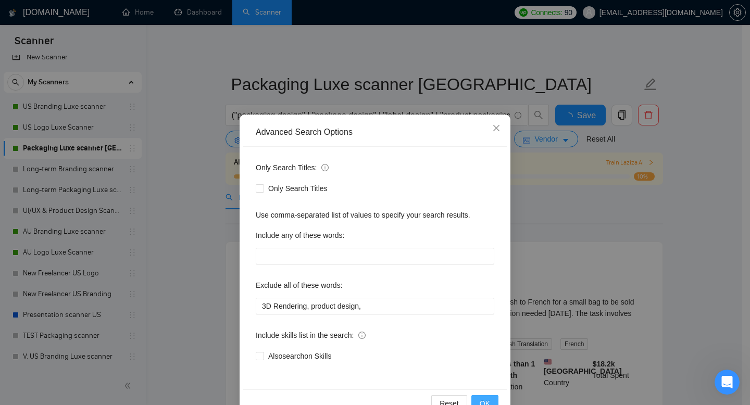
click at [485, 401] on span "OK" at bounding box center [484, 403] width 10 height 11
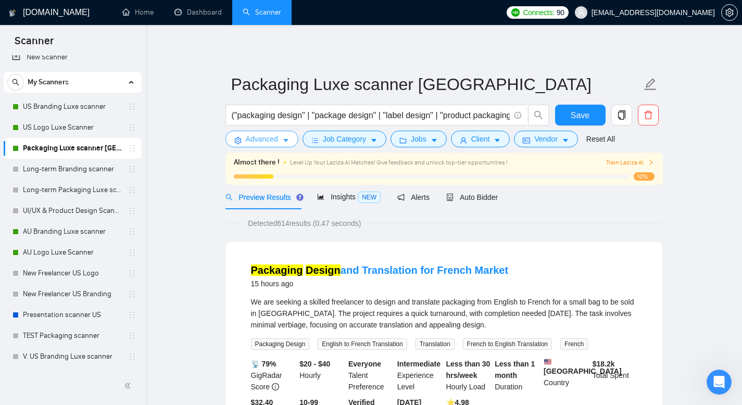
click at [296, 138] on button "Advanced" at bounding box center [261, 139] width 73 height 17
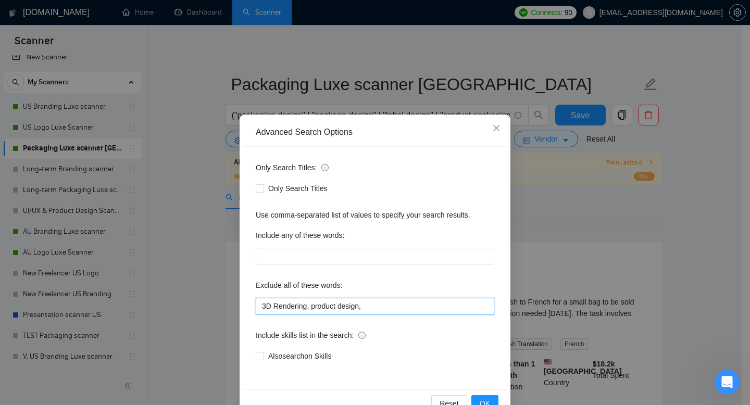
drag, startPoint x: 362, startPoint y: 306, endPoint x: 308, endPoint y: 305, distance: 53.6
click at [308, 305] on input "3D Rendering, product design," at bounding box center [375, 306] width 238 height 17
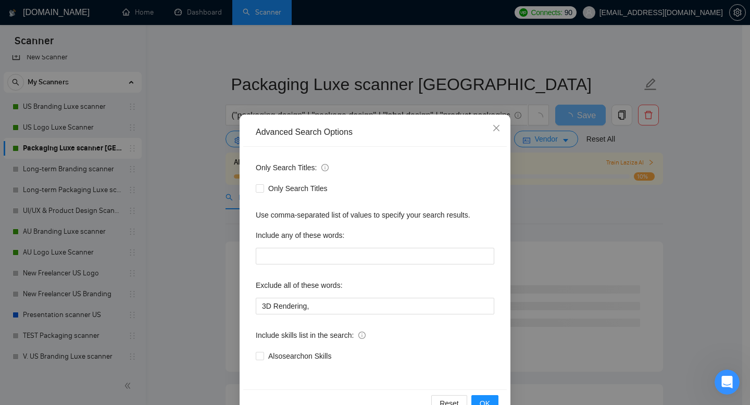
click at [396, 281] on div "Exclude all of these words:" at bounding box center [375, 287] width 238 height 21
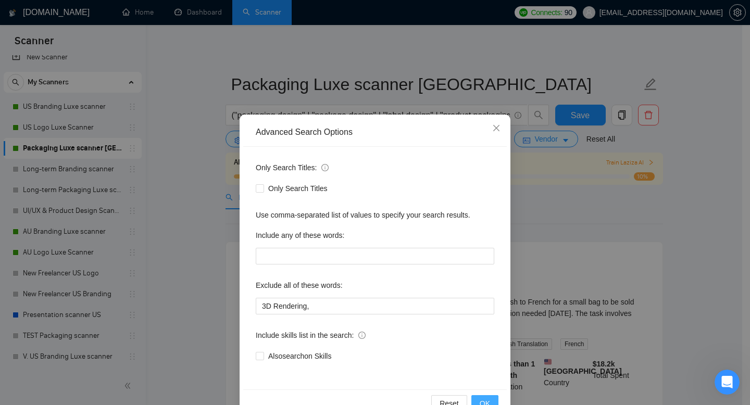
click at [479, 398] on span "OK" at bounding box center [484, 403] width 10 height 11
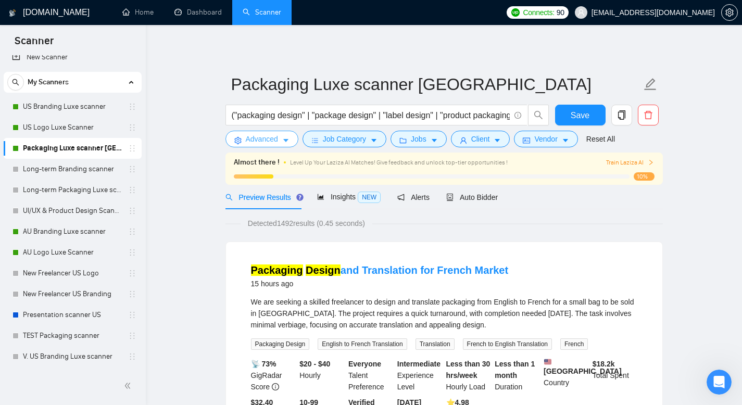
scroll to position [2, 0]
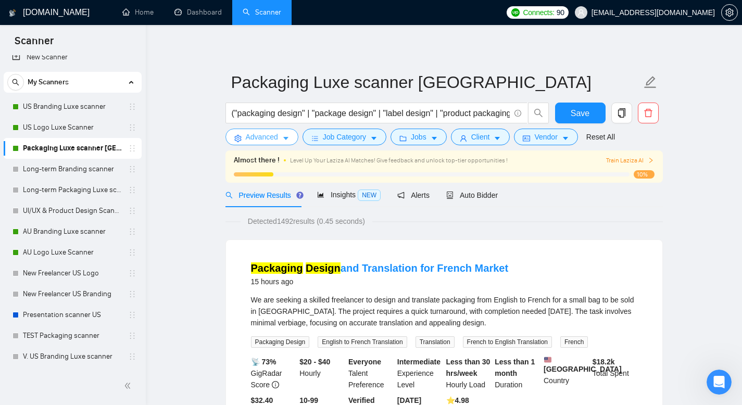
click at [281, 139] on button "Advanced" at bounding box center [261, 137] width 73 height 17
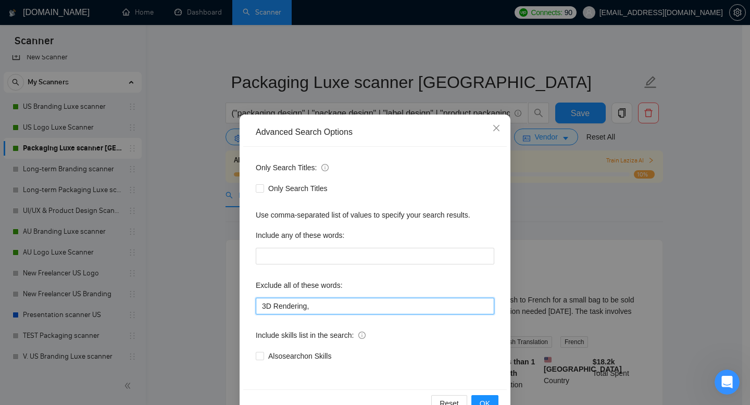
click at [323, 308] on input "3D Rendering," at bounding box center [375, 306] width 238 height 17
paste input "Amazon SEO"
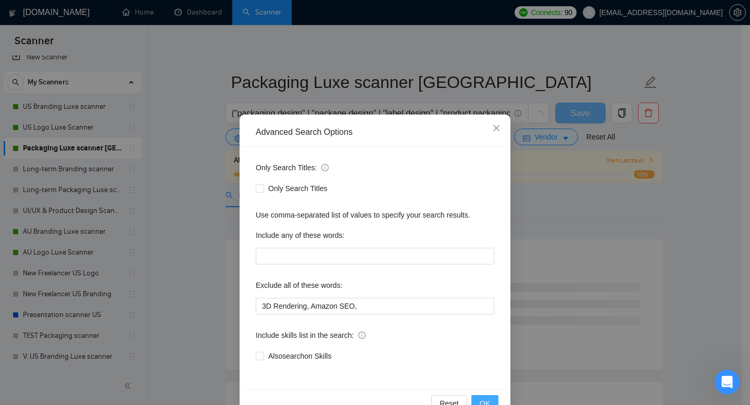
click at [486, 401] on button "OK" at bounding box center [484, 403] width 27 height 17
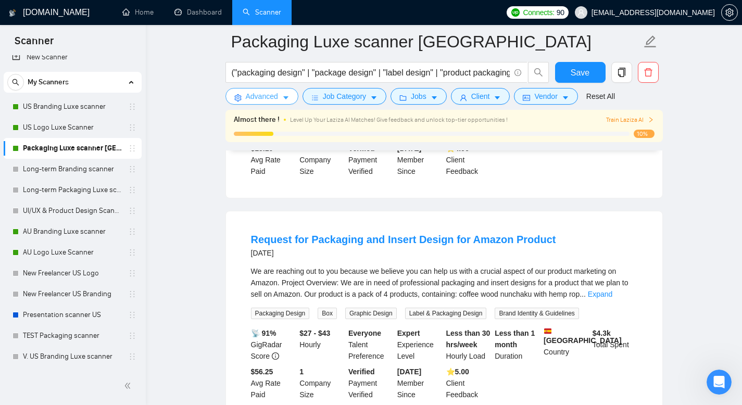
scroll to position [1826, 0]
click at [612, 298] on link "Expand" at bounding box center [600, 293] width 24 height 8
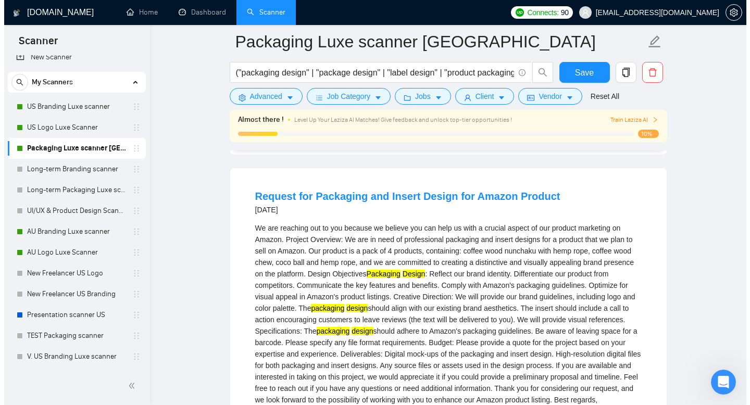
scroll to position [1868, 0]
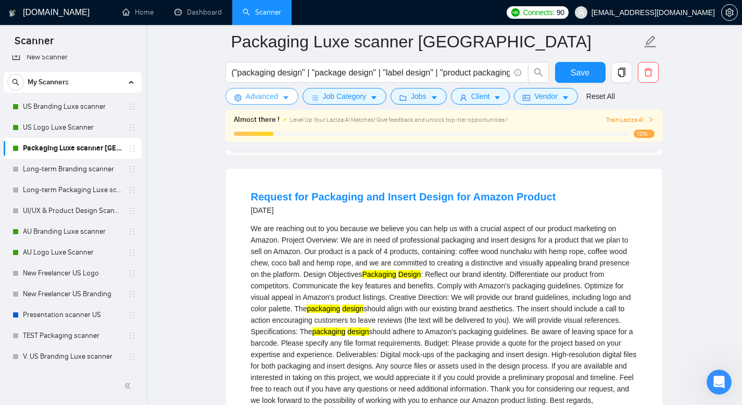
click at [290, 94] on button "Advanced" at bounding box center [261, 96] width 73 height 17
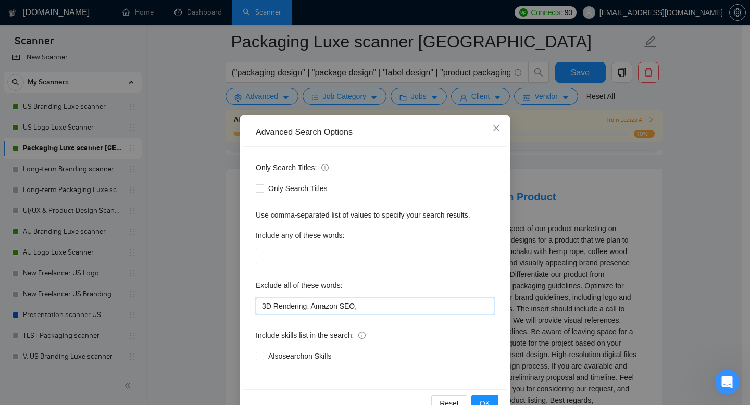
click at [309, 302] on input "3D Rendering, Amazon SEO," at bounding box center [375, 306] width 238 height 17
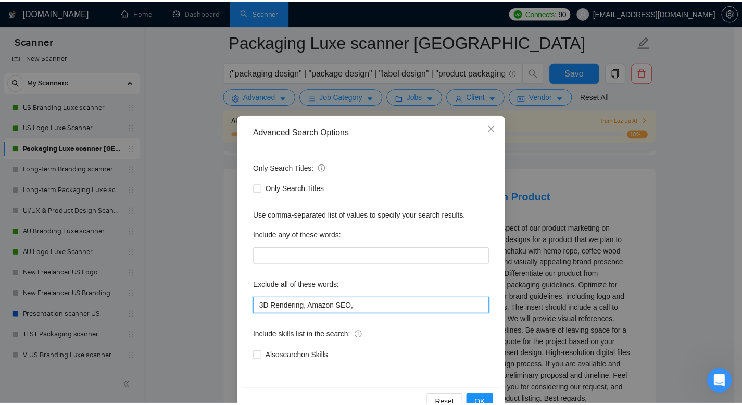
scroll to position [1364, 0]
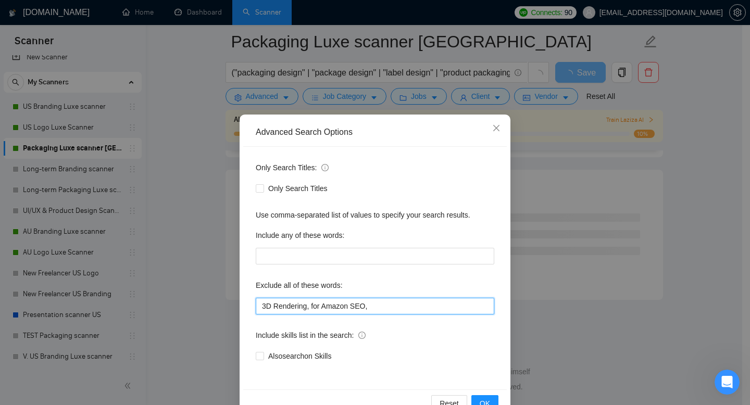
click at [362, 302] on input "3D Rendering, for Amazon SEO," at bounding box center [375, 306] width 238 height 17
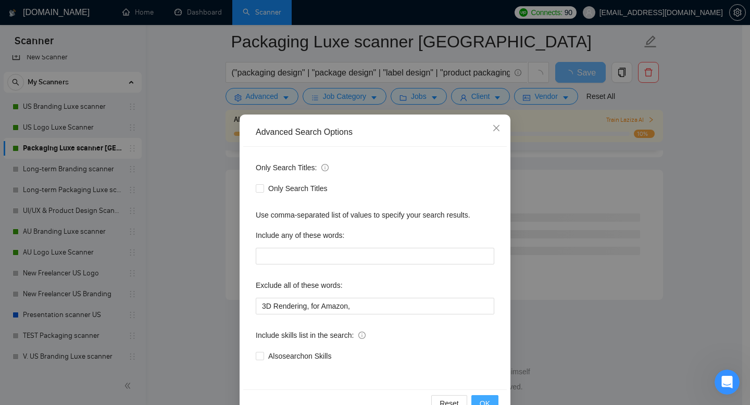
drag, startPoint x: 485, startPoint y: 399, endPoint x: 482, endPoint y: 393, distance: 7.2
click at [485, 399] on span "OK" at bounding box center [484, 403] width 10 height 11
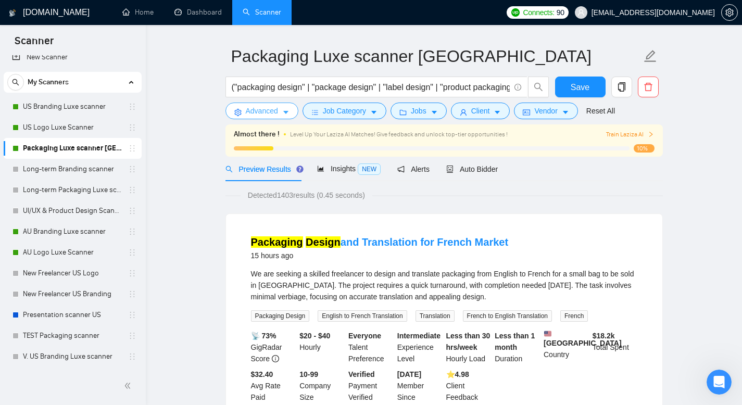
scroll to position [0, 0]
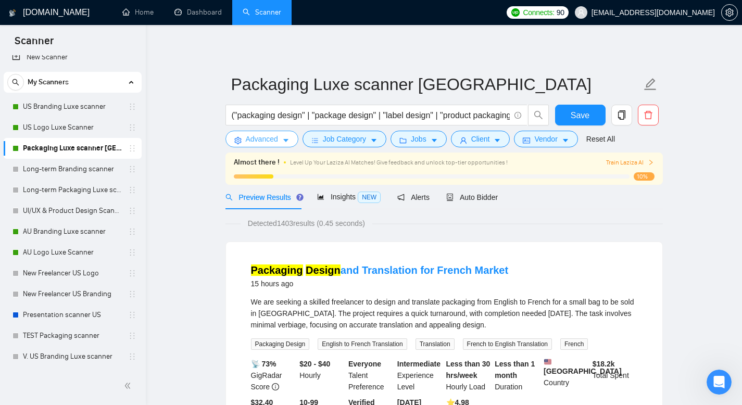
click at [277, 141] on span "Advanced" at bounding box center [262, 138] width 32 height 11
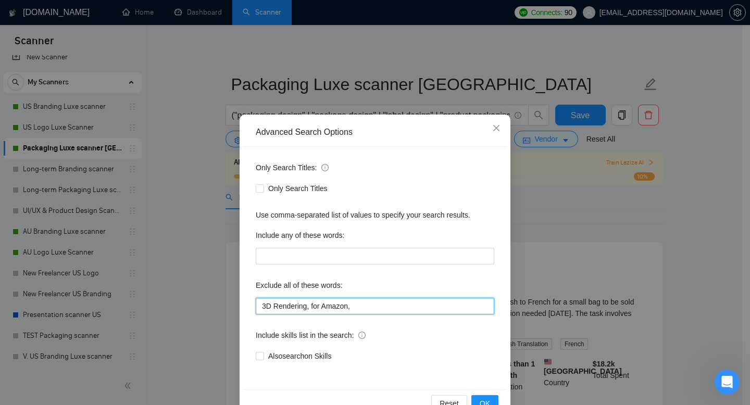
drag, startPoint x: 350, startPoint y: 306, endPoint x: 309, endPoint y: 308, distance: 40.7
click at [309, 308] on input "3D Rendering, for Amazon," at bounding box center [375, 306] width 238 height 17
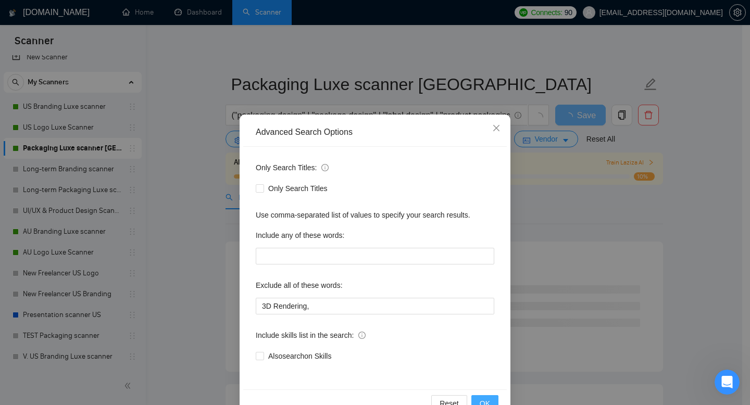
click at [485, 399] on span "OK" at bounding box center [484, 403] width 10 height 11
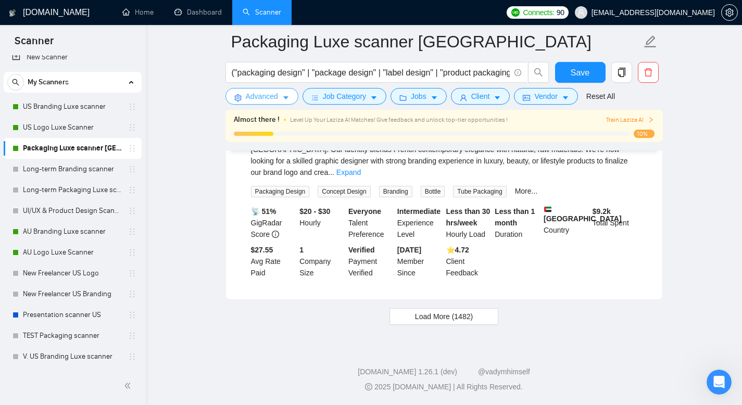
scroll to position [2212, 0]
click at [408, 321] on button "Load More (1482)" at bounding box center [443, 316] width 109 height 17
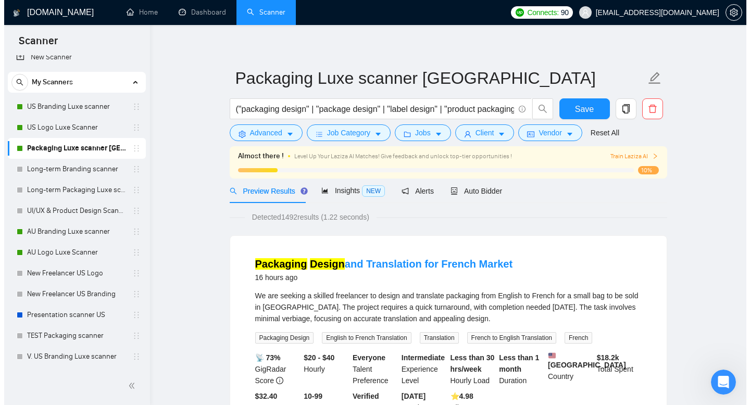
scroll to position [0, 0]
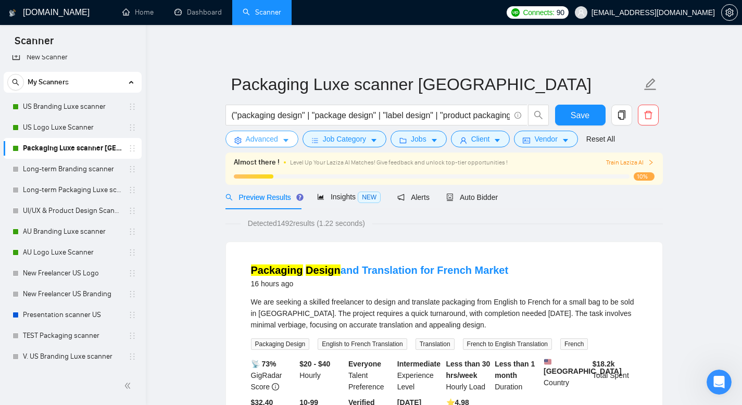
click at [269, 137] on span "Advanced" at bounding box center [262, 138] width 32 height 11
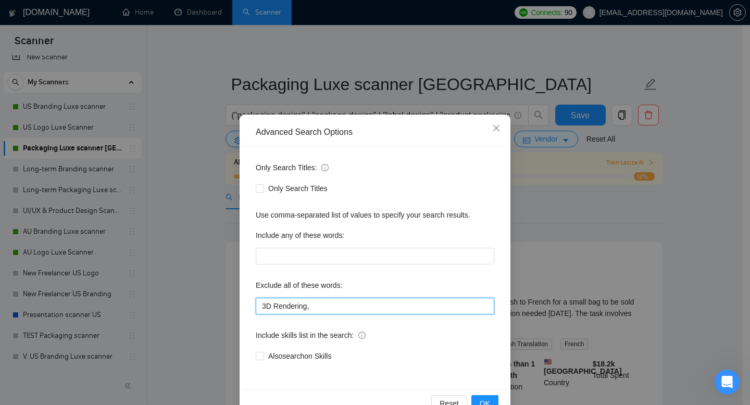
click at [314, 301] on input "3D Rendering," at bounding box center [375, 306] width 238 height 17
paste input "3D modeling"
click at [371, 306] on input "3D Rendering, 3D modeling," at bounding box center [375, 306] width 238 height 17
paste input "3D render"
paste input "CAD"
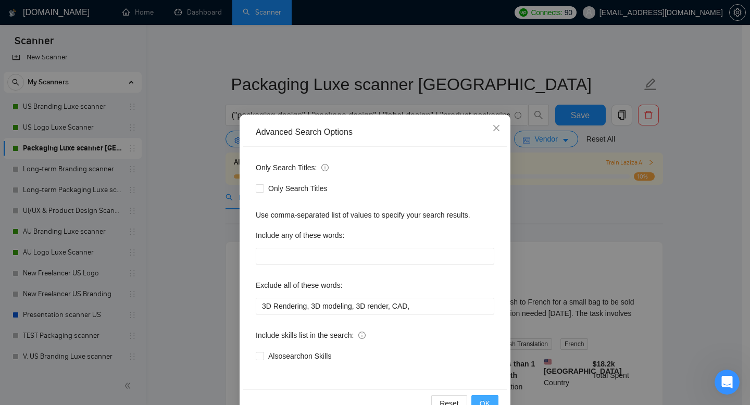
click at [479, 399] on span "OK" at bounding box center [484, 403] width 10 height 11
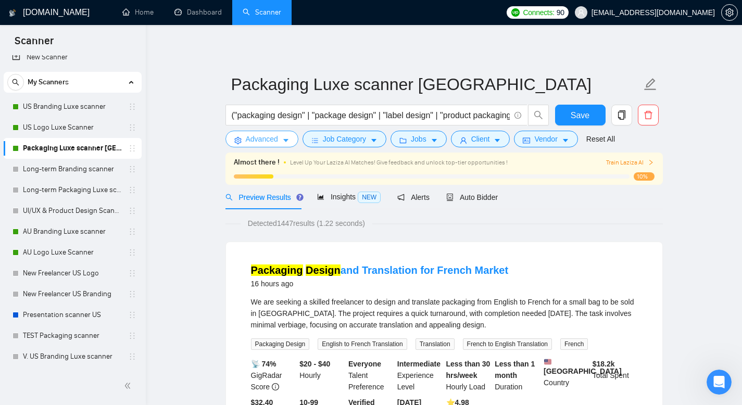
click at [287, 137] on button "Advanced" at bounding box center [261, 139] width 73 height 17
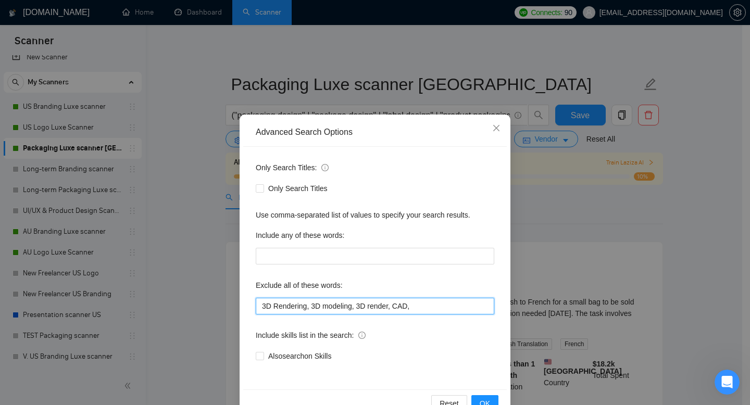
click at [428, 308] on input "3D Rendering, 3D modeling, 3D render, CAD," at bounding box center [375, 306] width 238 height 17
paste input "industrial design"
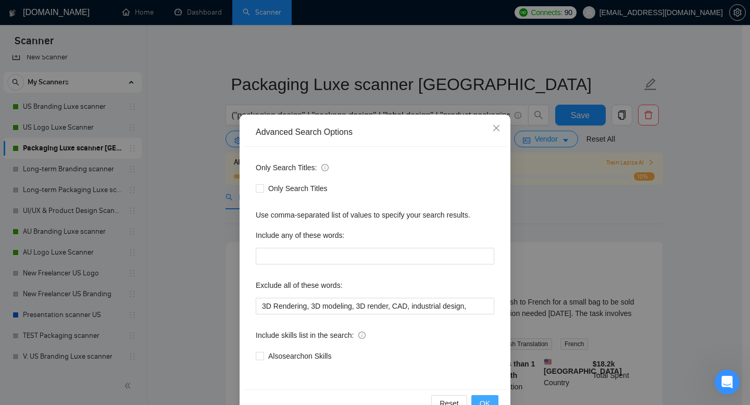
click at [474, 398] on button "OK" at bounding box center [484, 403] width 27 height 17
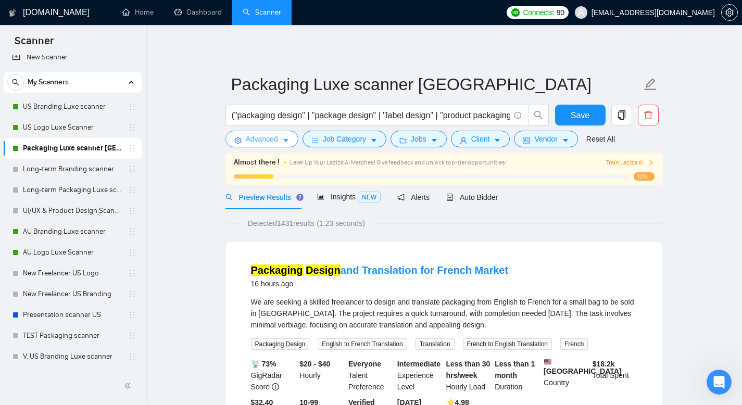
click at [284, 138] on icon "caret-down" at bounding box center [285, 140] width 7 height 7
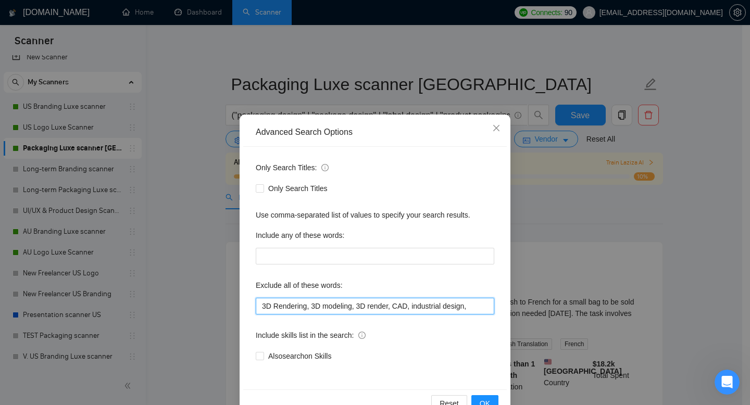
click at [474, 307] on input "3D Rendering, 3D modeling, 3D render, CAD, industrial design," at bounding box center [375, 306] width 238 height 17
paste input "amazon launch"
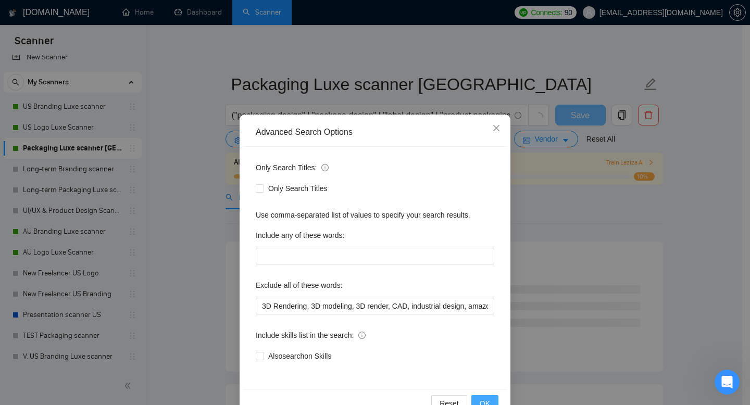
click at [482, 401] on span "OK" at bounding box center [484, 403] width 10 height 11
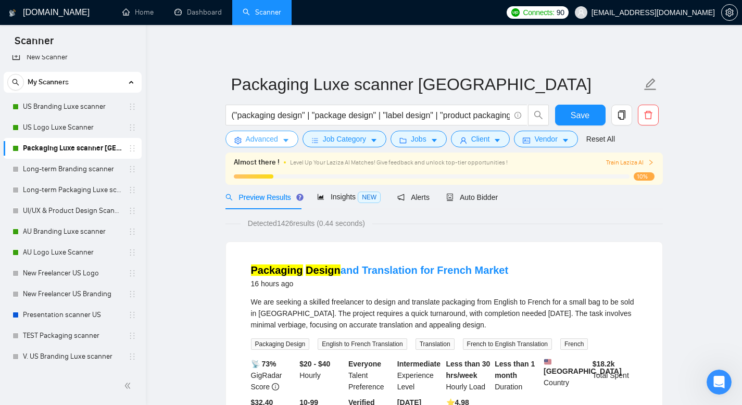
click at [273, 142] on span "Advanced" at bounding box center [262, 138] width 32 height 11
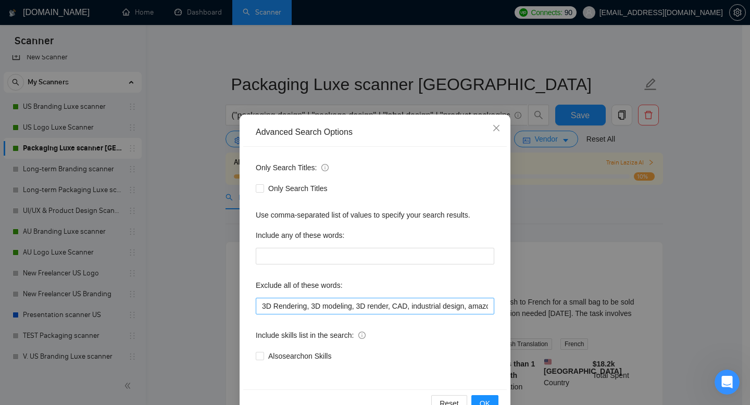
scroll to position [0, 41]
click at [484, 308] on input "3D Rendering, 3D modeling, 3D render, CAD, industrial design, amazon launch," at bounding box center [375, 306] width 238 height 17
paste input "amazon fba amazon seo"
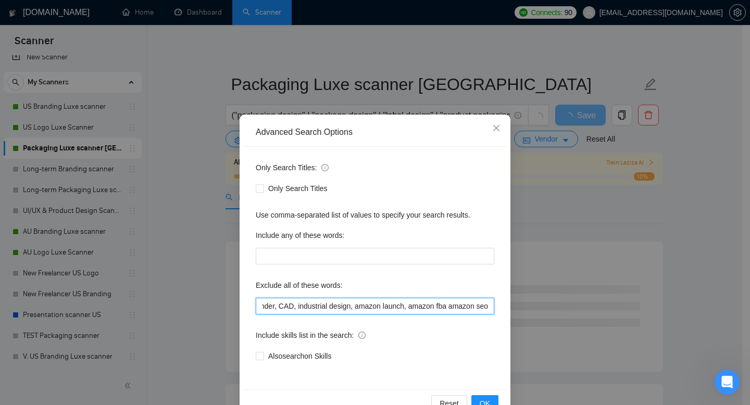
click at [442, 304] on input "3D Rendering, 3D modeling, 3D render, CAD, industrial design, amazon launch, am…" at bounding box center [375, 306] width 238 height 17
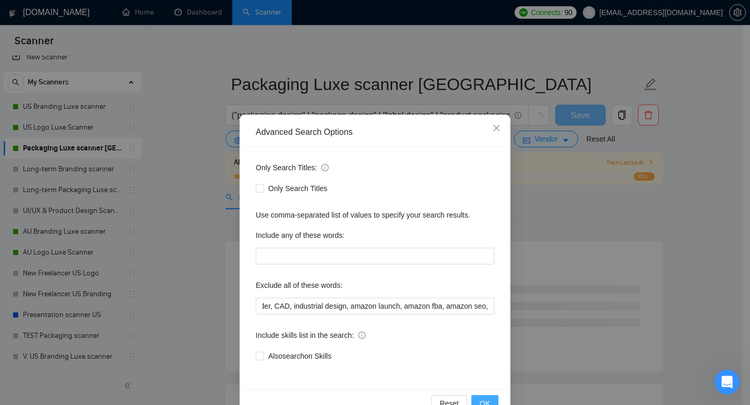
click at [484, 401] on span "OK" at bounding box center [484, 403] width 10 height 11
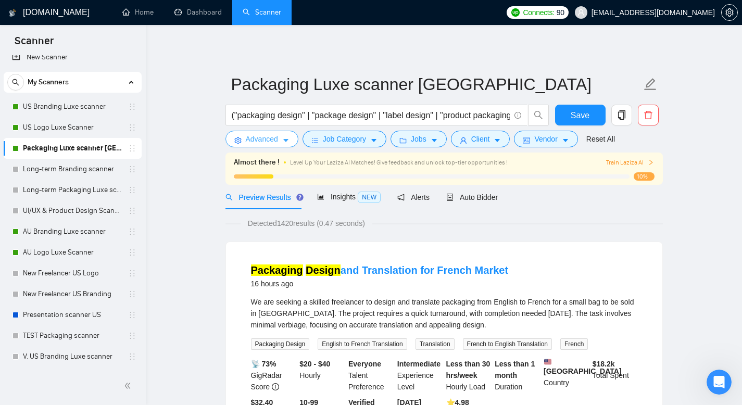
click at [268, 143] on span "Advanced" at bounding box center [262, 138] width 32 height 11
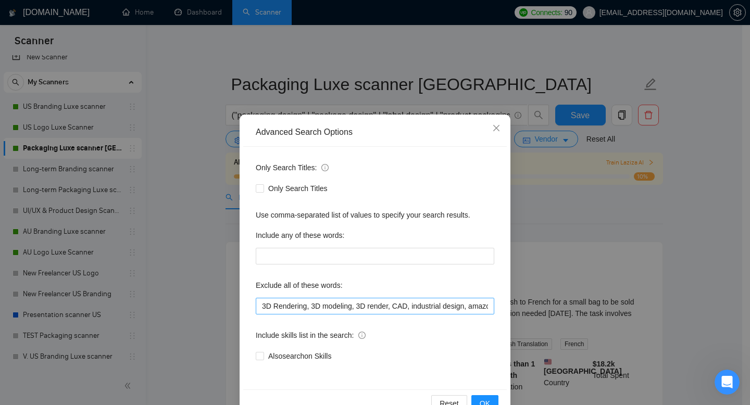
scroll to position [0, 129]
click at [484, 307] on input "3D Rendering, 3D modeling, 3D render, CAD, industrial design, amazon launch, am…" at bounding box center [375, 306] width 238 height 17
paste input "shopify setup"
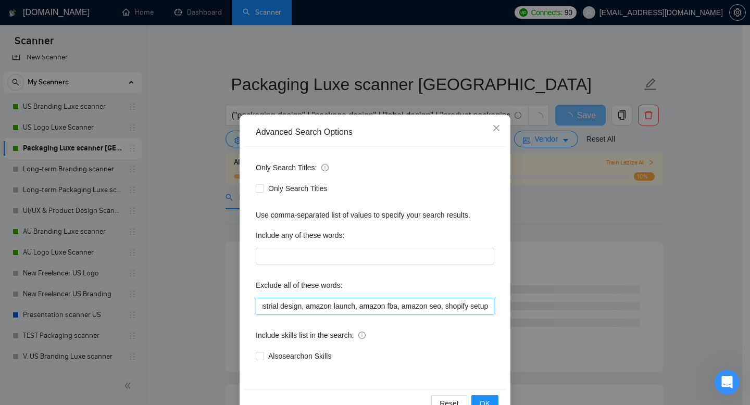
click at [464, 303] on input "3D Rendering, 3D modeling, 3D render, CAD, industrial design, amazon launch, am…" at bounding box center [375, 306] width 238 height 17
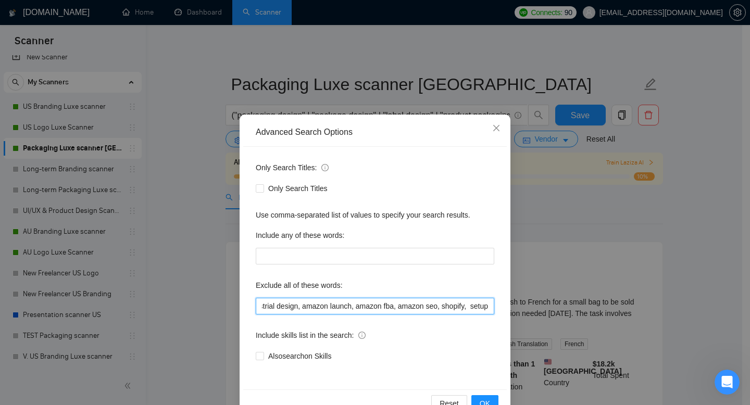
paste input "shopify setup"
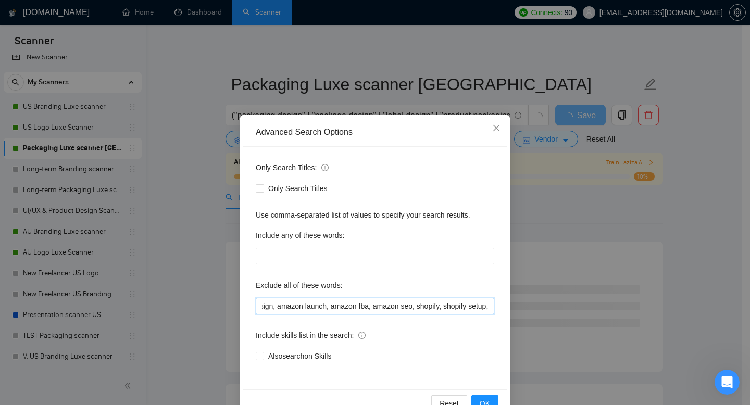
scroll to position [0, 206]
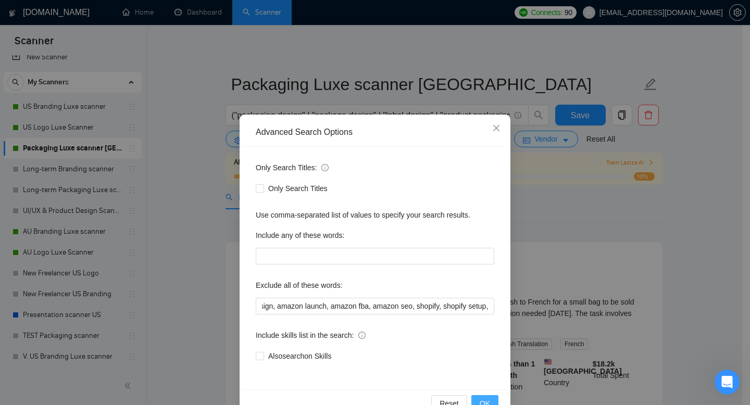
click at [481, 399] on span "OK" at bounding box center [484, 403] width 10 height 11
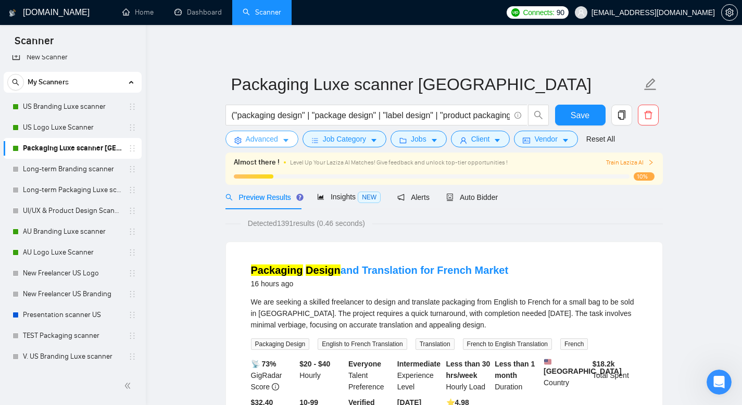
click at [279, 144] on button "Advanced" at bounding box center [261, 139] width 73 height 17
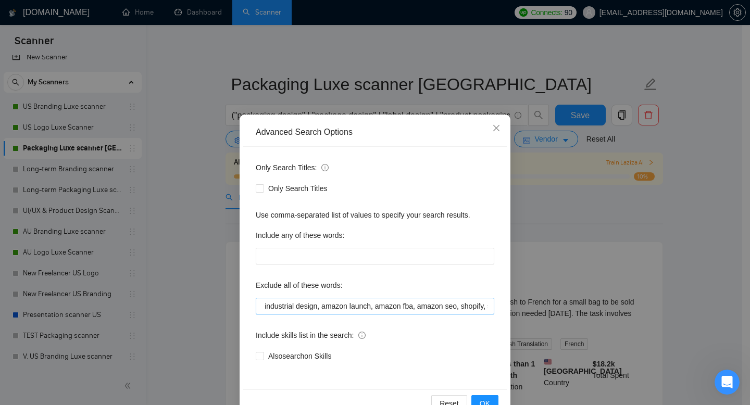
scroll to position [0, 206]
click at [487, 309] on input "3D Rendering, 3D modeling, 3D render, CAD, industrial design, amazon launch, am…" at bounding box center [375, 306] width 238 height 17
paste input "store management"
click at [484, 400] on span "OK" at bounding box center [484, 403] width 10 height 11
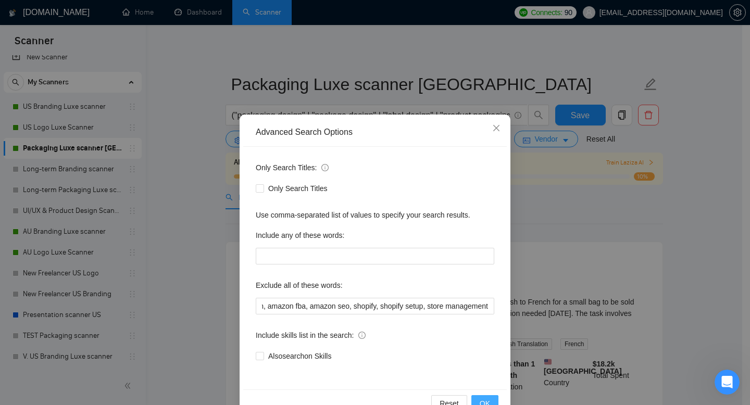
scroll to position [0, 0]
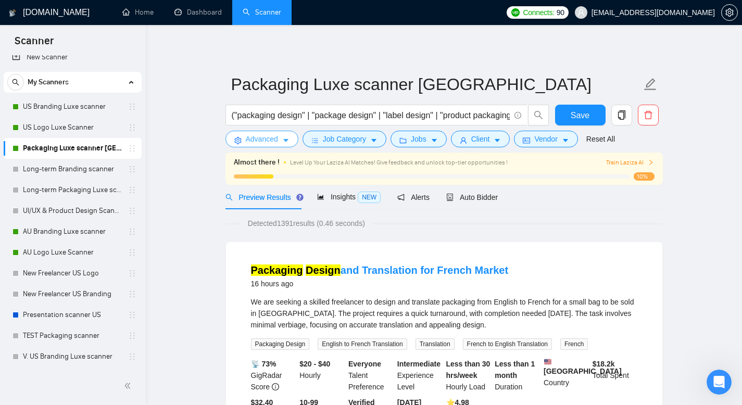
drag, startPoint x: 270, startPoint y: 135, endPoint x: 319, endPoint y: 191, distance: 73.8
click at [270, 135] on span "Advanced" at bounding box center [262, 138] width 32 height 11
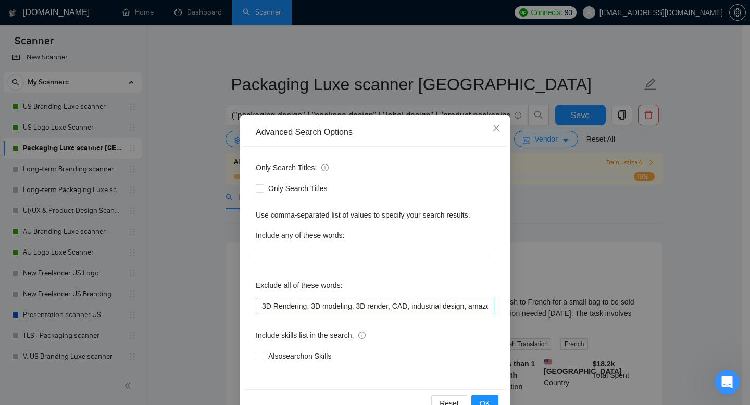
scroll to position [0, 269]
click at [486, 304] on input "3D Rendering, 3D modeling, 3D render, CAD, industrial design, amazon launch, am…" at bounding box center [375, 306] width 238 height 17
paste input "dropshipping"
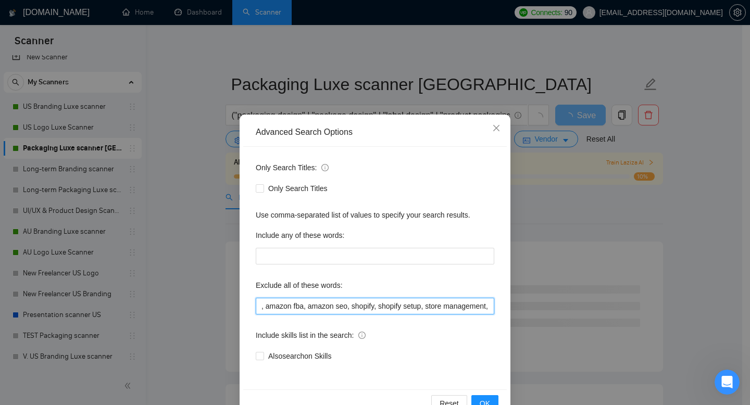
paste input "dropshipping"
click at [437, 306] on input "3D Rendering, 3D modeling, 3D render, CAD, industrial design, amazon launch, am…" at bounding box center [375, 306] width 238 height 17
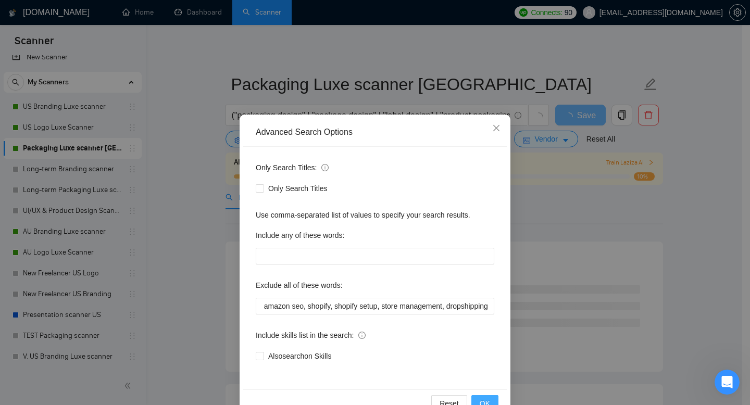
scroll to position [0, 0]
click at [481, 401] on span "OK" at bounding box center [484, 403] width 10 height 11
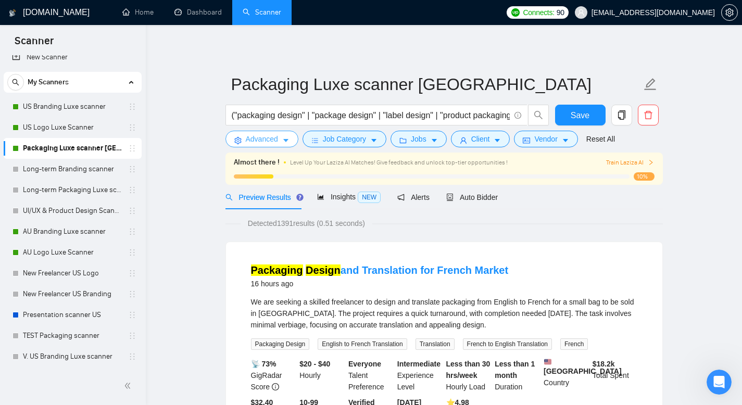
click at [290, 141] on button "Advanced" at bounding box center [261, 139] width 73 height 17
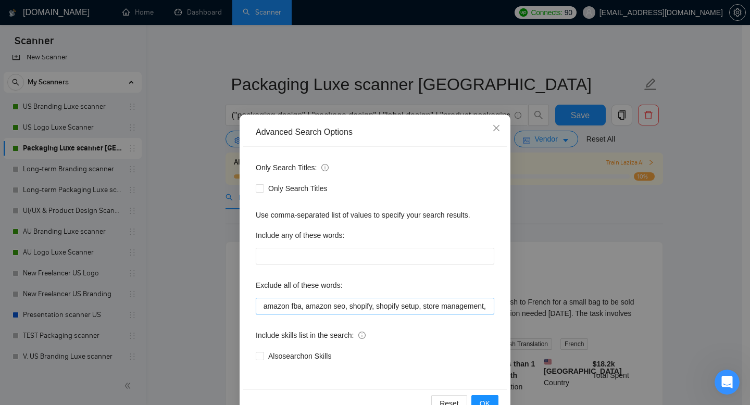
scroll to position [0, 320]
click at [482, 306] on input "3D Rendering, 3D modeling, 3D render, CAD, industrial design, amazon launch, am…" at bounding box center [375, 306] width 238 height 17
paste input "brand launch specialist"
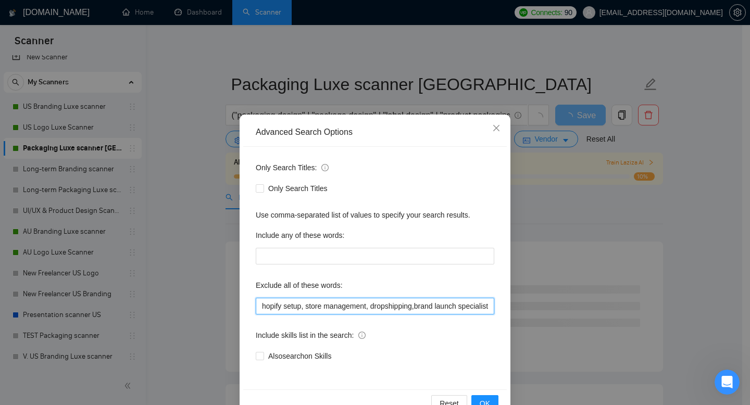
click at [406, 306] on input "3D Rendering, 3D modeling, 3D render, CAD, industrial design, amazon launch, am…" at bounding box center [375, 306] width 238 height 17
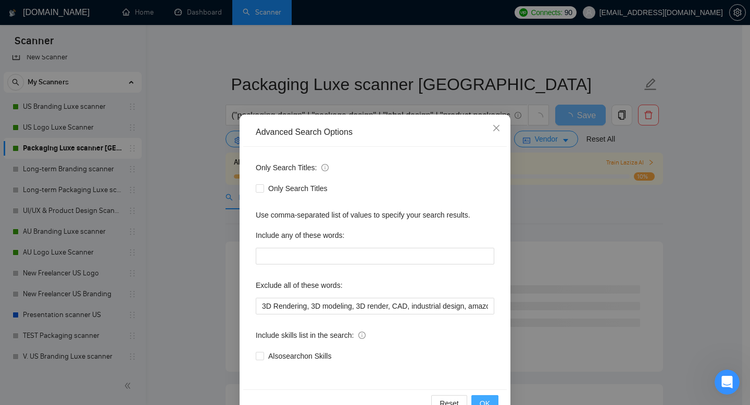
click at [479, 401] on span "OK" at bounding box center [484, 403] width 10 height 11
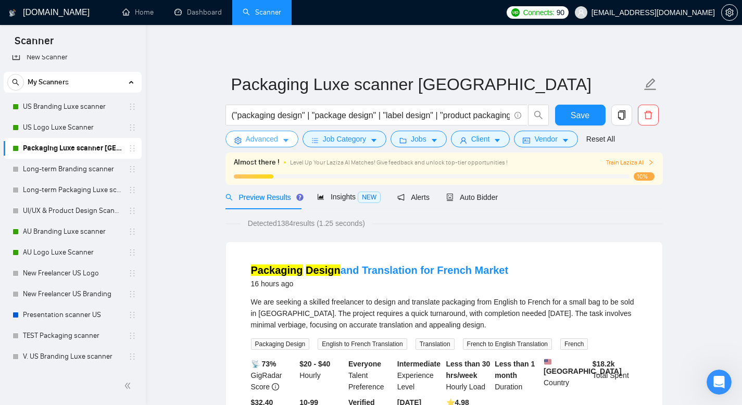
click at [270, 143] on span "Advanced" at bounding box center [262, 138] width 32 height 11
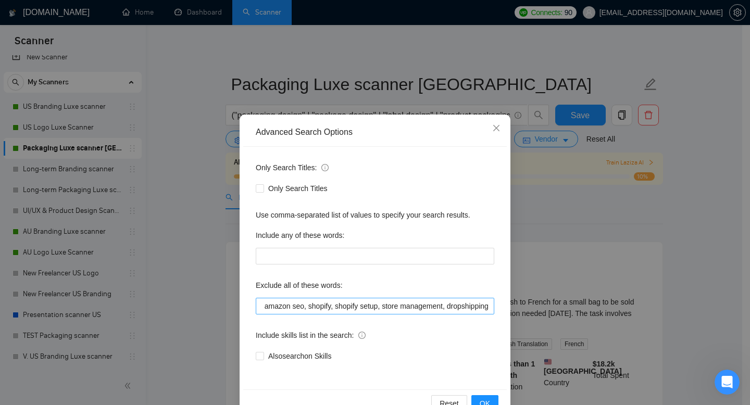
scroll to position [0, 401]
click at [486, 305] on input "3D Rendering, 3D modeling, 3D render, CAD, industrial design, amazon launch, am…" at bounding box center [375, 306] width 238 height 17
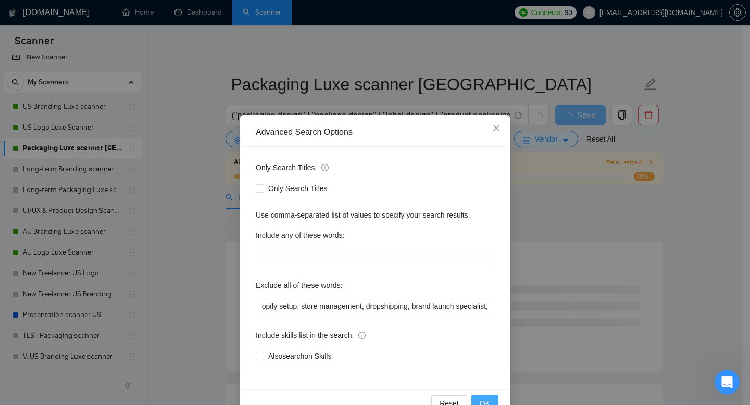
click at [481, 399] on span "OK" at bounding box center [484, 403] width 10 height 11
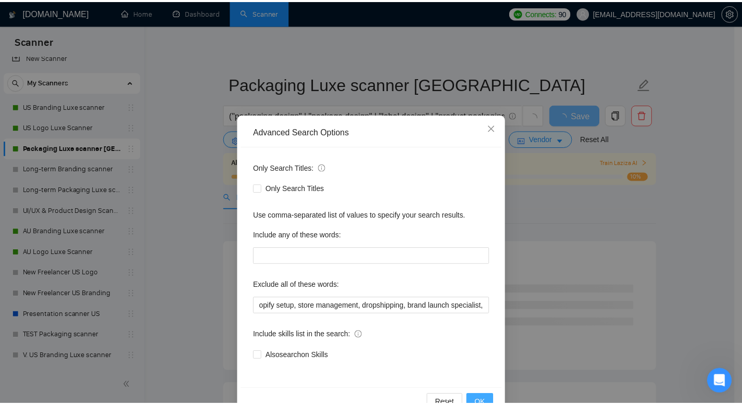
scroll to position [0, 0]
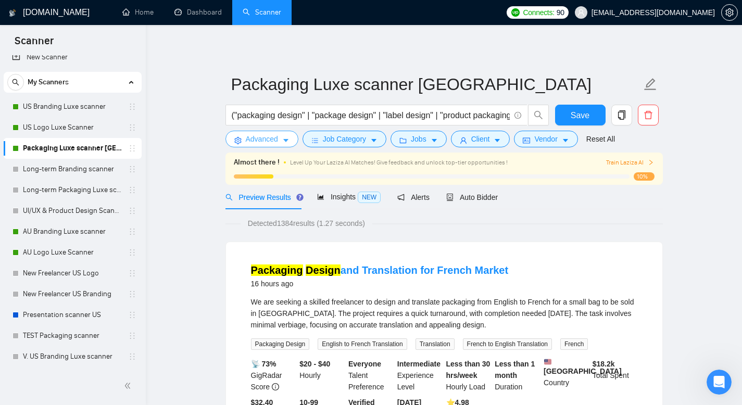
click at [256, 135] on span "Advanced" at bounding box center [262, 138] width 32 height 11
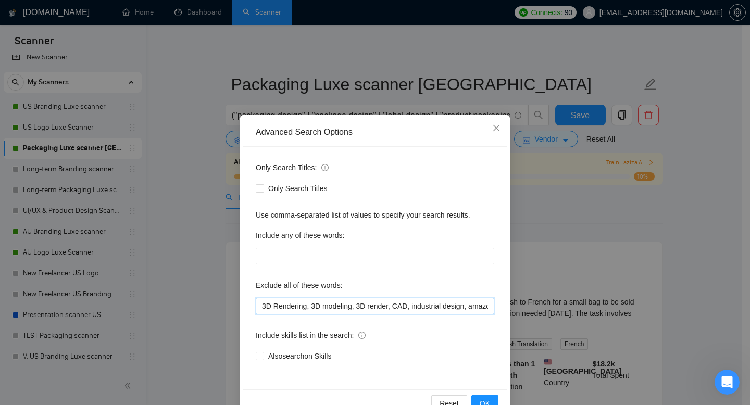
click at [307, 303] on input "3D Rendering, 3D modeling, 3D render, CAD, industrial design, amazon launch, am…" at bounding box center [375, 306] width 238 height 17
paste input "videography"
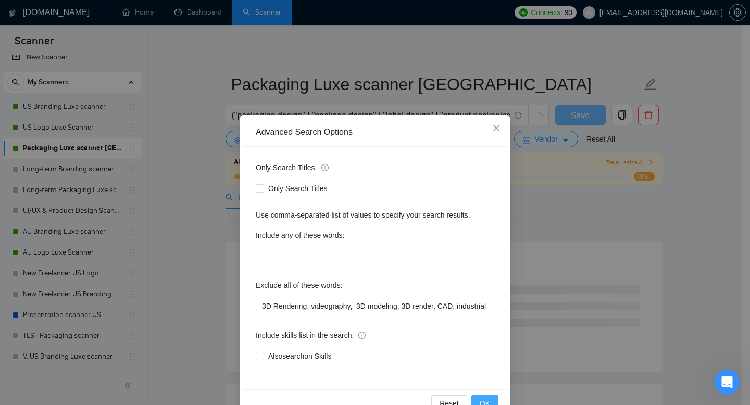
click at [479, 400] on span "OK" at bounding box center [484, 403] width 10 height 11
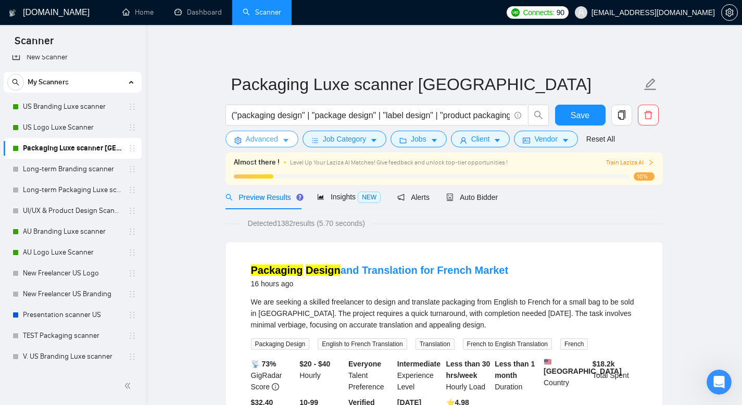
click at [282, 138] on button "Advanced" at bounding box center [261, 139] width 73 height 17
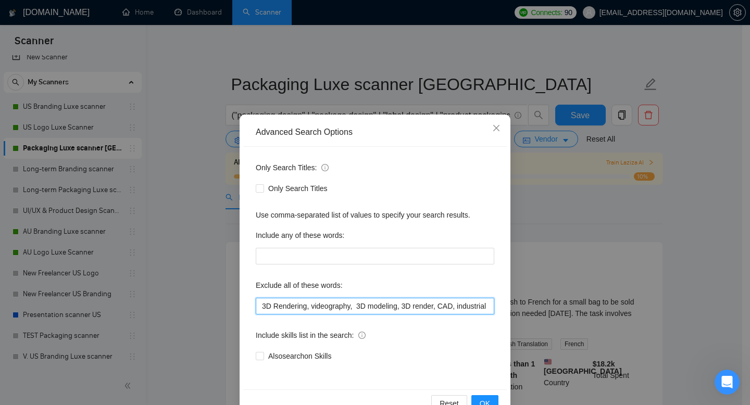
click at [307, 305] on input "3D Rendering, videography, 3D modeling, 3D render, CAD, industrial design, amaz…" at bounding box center [375, 306] width 238 height 17
paste input "3d artist"
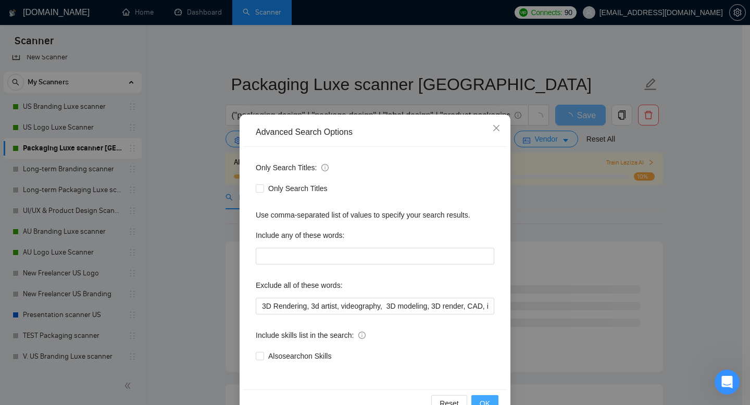
click at [488, 404] on button "OK" at bounding box center [484, 403] width 27 height 17
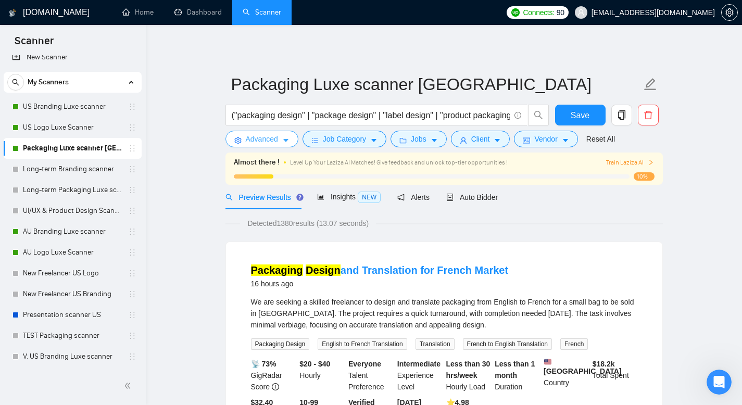
click at [280, 135] on button "Advanced" at bounding box center [261, 139] width 73 height 17
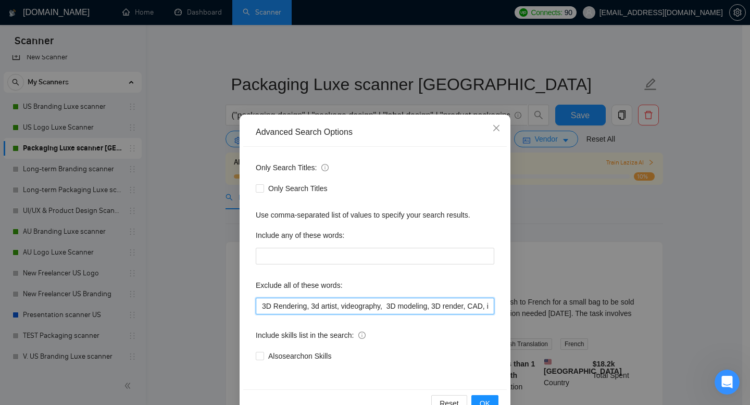
click at [309, 304] on input "3D Rendering, 3d artist, videography, 3D modeling, 3D render, CAD, industrial d…" at bounding box center [375, 306] width 238 height 17
paste input "animation"
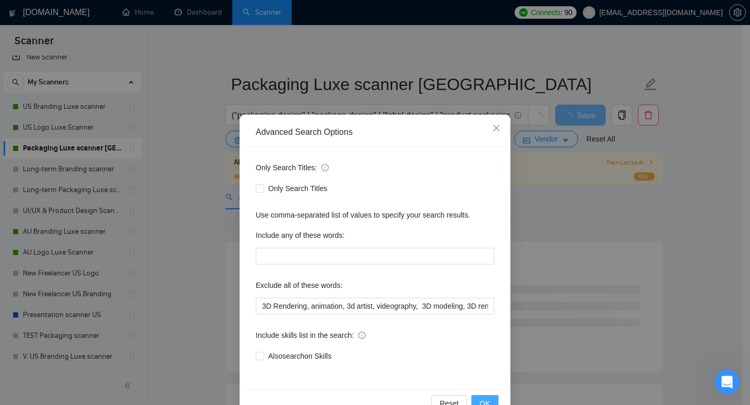
click at [481, 403] on span "OK" at bounding box center [484, 403] width 10 height 11
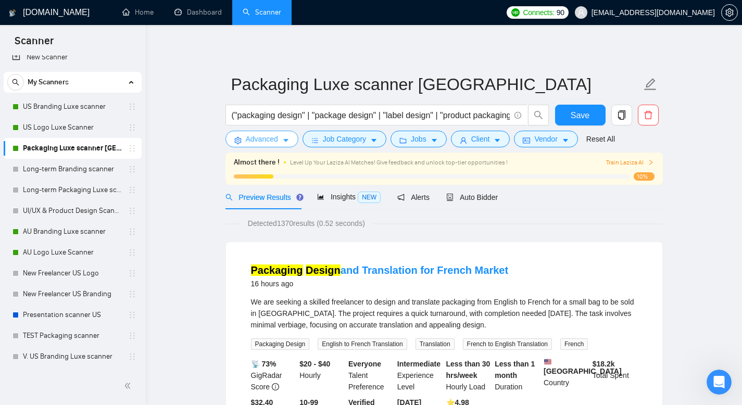
click at [280, 137] on button "Advanced" at bounding box center [261, 139] width 73 height 17
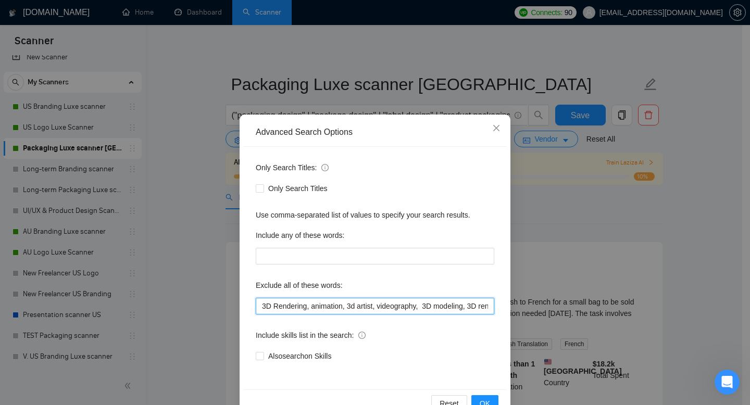
click at [307, 305] on input "3D Rendering, animation, 3d artist, videography, 3D modeling, 3D render, CAD, i…" at bounding box center [375, 306] width 238 height 17
paste input "canva template"
click at [308, 305] on input "3D Rendering, canva template, animation, 3d artist, videography, 3D modeling, 3…" at bounding box center [375, 306] width 238 height 17
paste input "motion design"
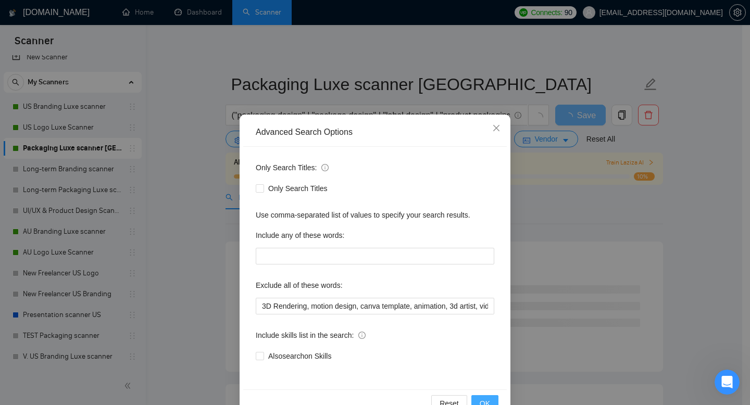
click at [479, 400] on span "OK" at bounding box center [484, 403] width 10 height 11
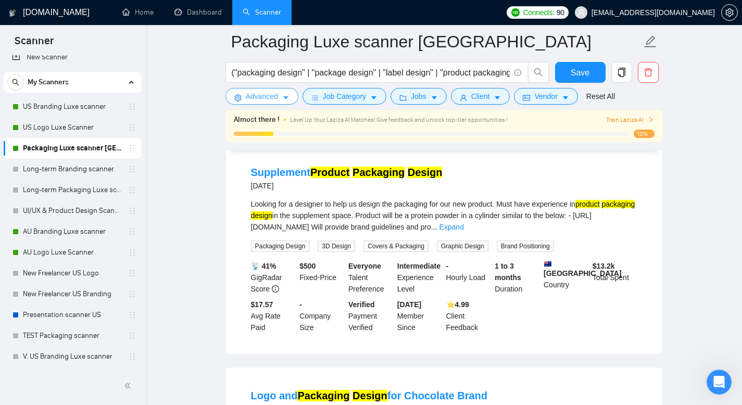
scroll to position [2212, 0]
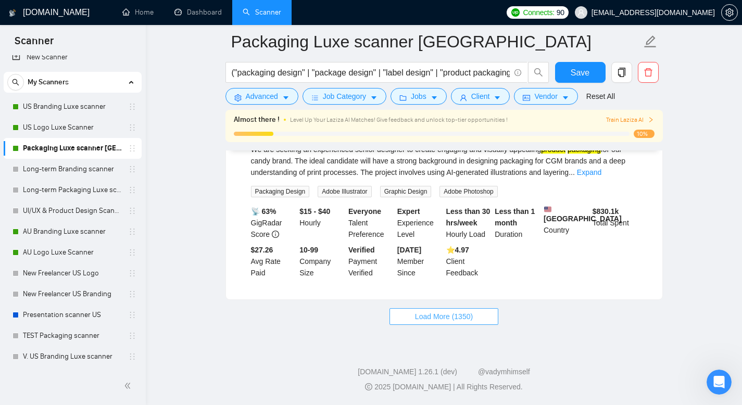
click at [457, 317] on span "Load More (1350)" at bounding box center [444, 316] width 58 height 11
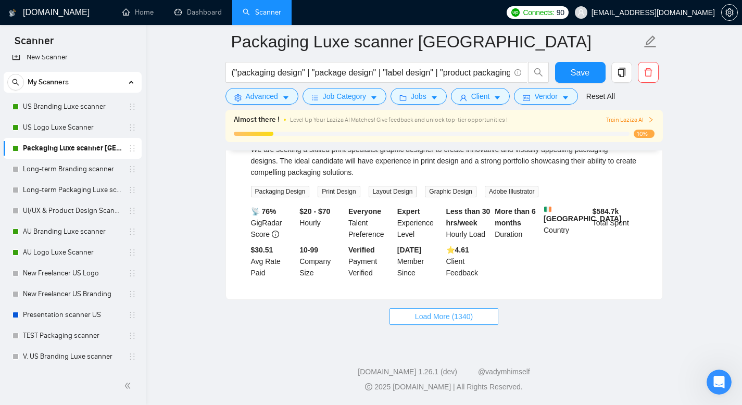
scroll to position [4505, 0]
click at [469, 318] on span "Load More (1340)" at bounding box center [444, 316] width 58 height 11
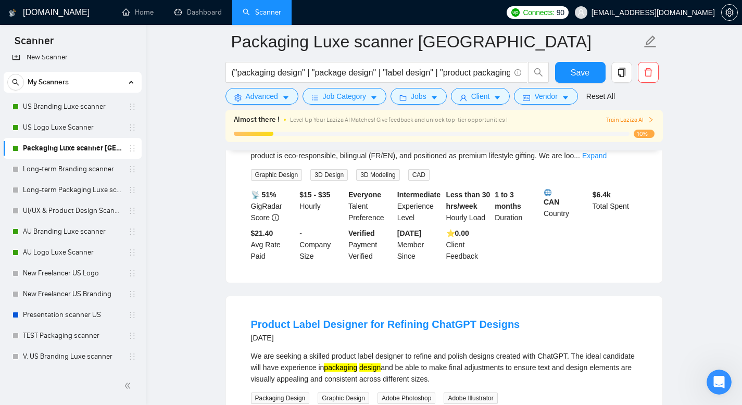
scroll to position [5482, 0]
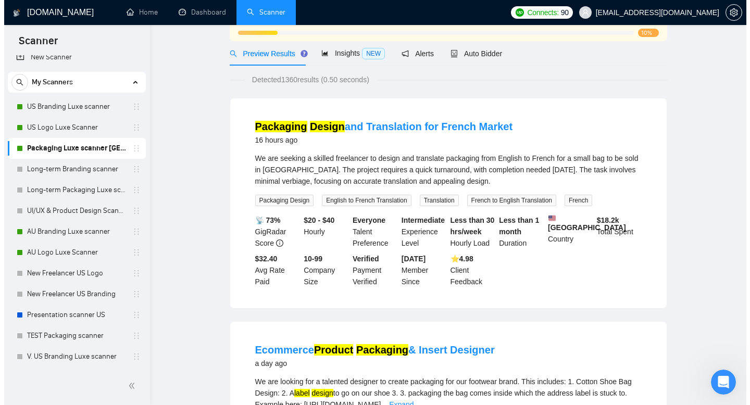
scroll to position [0, 0]
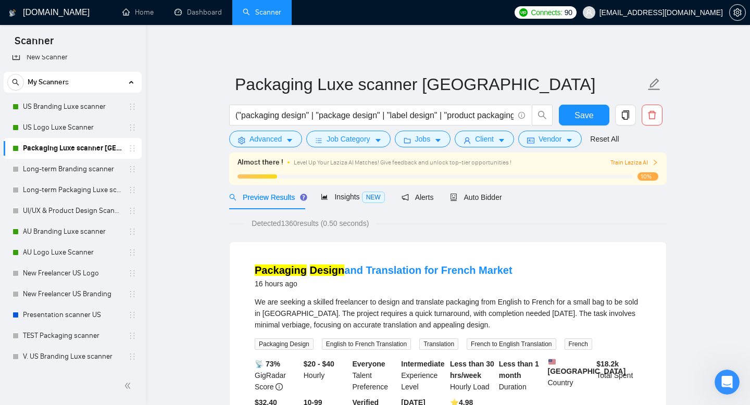
click at [295, 141] on button "Advanced" at bounding box center [265, 139] width 73 height 17
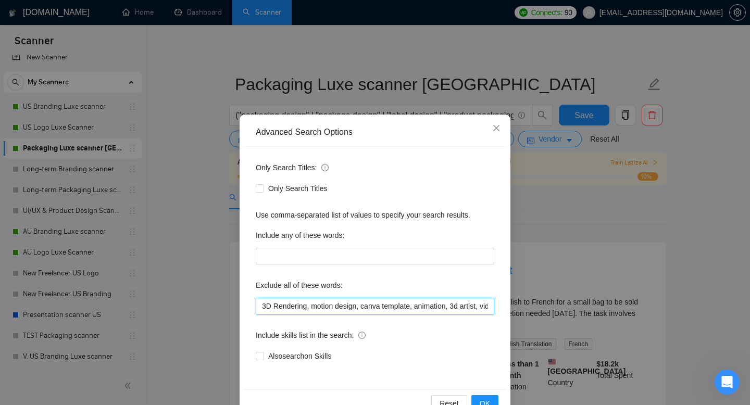
click at [313, 307] on input "3D Rendering, motion design, canva template, animation, 3d artist, videography,…" at bounding box center [375, 306] width 238 height 17
paste input "architectural"
type input "3D Rendering, architectural, motion design, canva template, animation, 3d artis…"
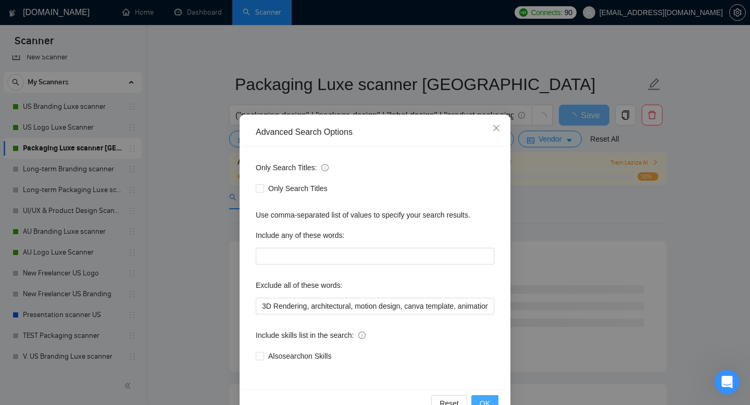
click at [486, 399] on span "OK" at bounding box center [484, 403] width 10 height 11
